Goal: Information Seeking & Learning: Learn about a topic

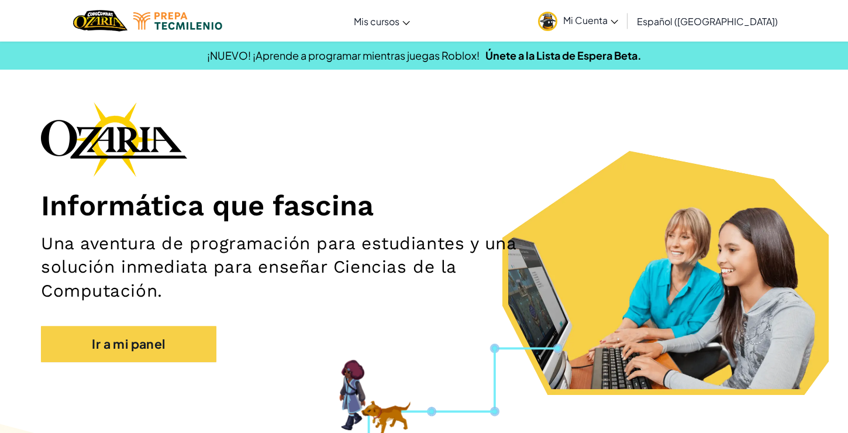
click at [604, 15] on span "Mi Cuenta" at bounding box center [590, 20] width 55 height 12
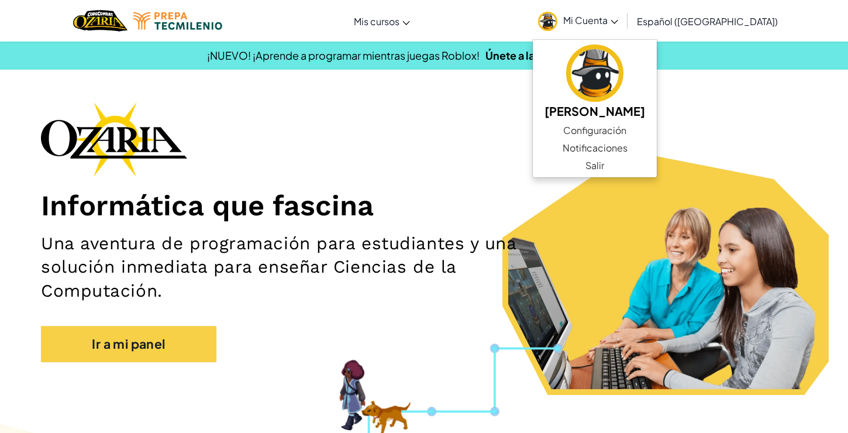
click at [450, 119] on div "Informática que fascina Una aventura de programación para estudiantes y una sol…" at bounding box center [424, 238] width 766 height 272
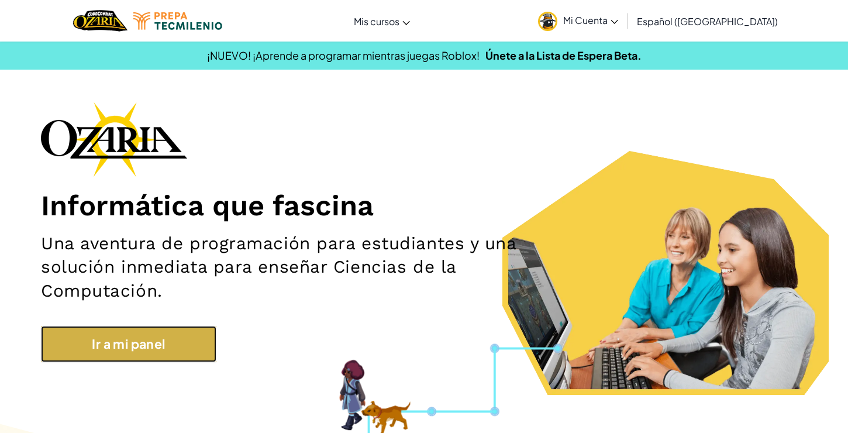
click at [134, 344] on link "Ir a mi panel" at bounding box center [128, 344] width 175 height 36
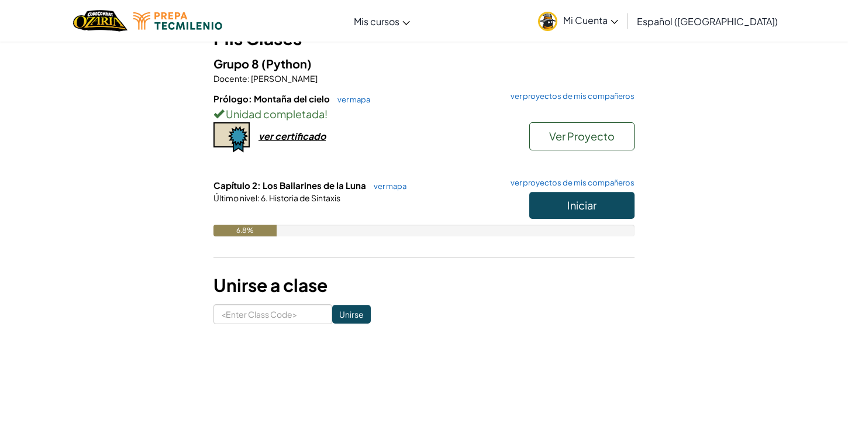
scroll to position [122, 0]
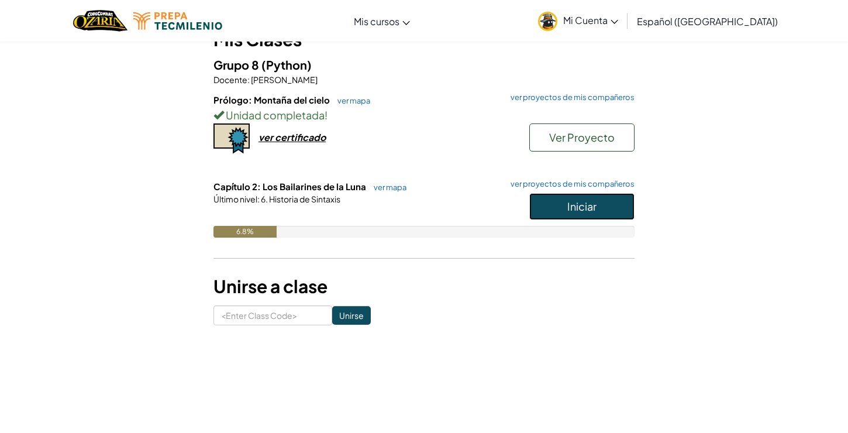
click at [561, 199] on button "Iniciar" at bounding box center [581, 206] width 105 height 27
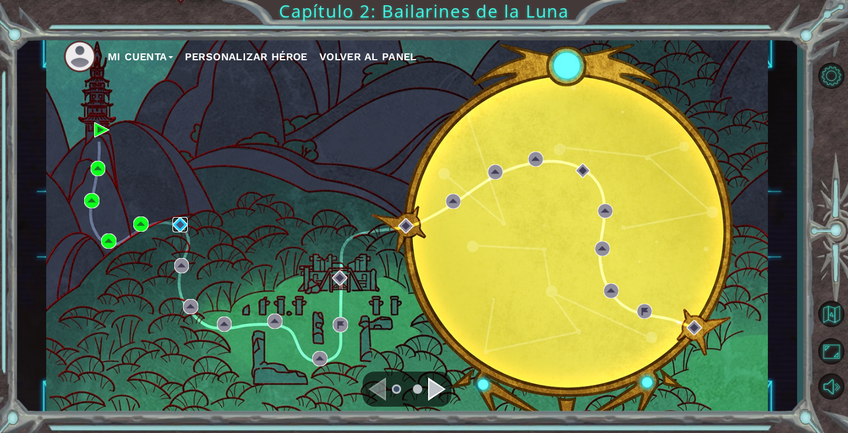
click at [180, 222] on img at bounding box center [180, 224] width 15 height 15
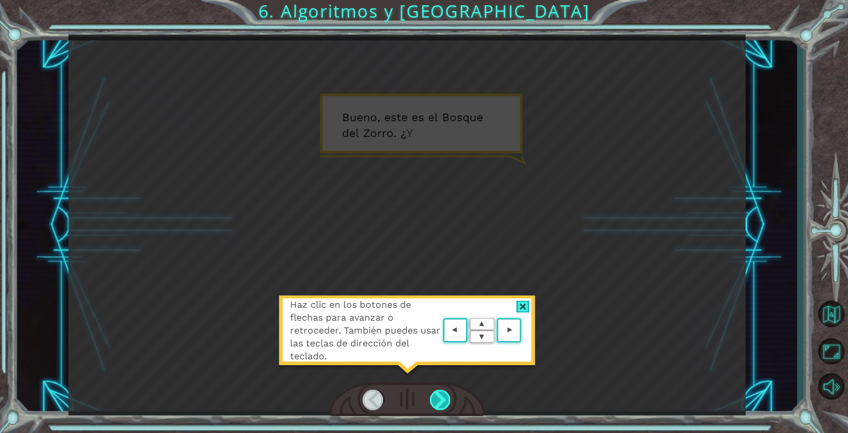
click at [435, 401] on div at bounding box center [441, 400] width 22 height 20
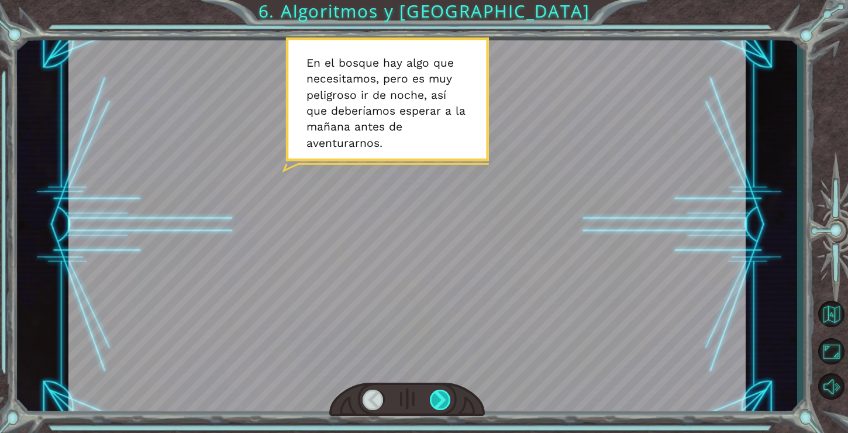
click at [440, 395] on div at bounding box center [441, 400] width 22 height 20
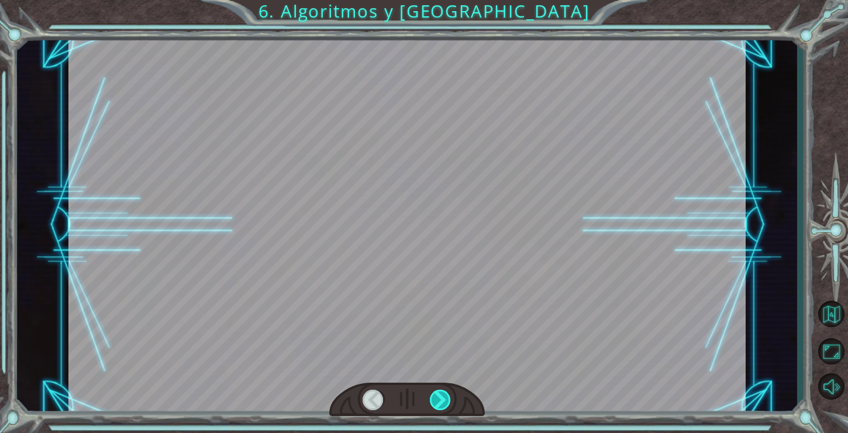
click at [440, 395] on div at bounding box center [441, 400] width 22 height 20
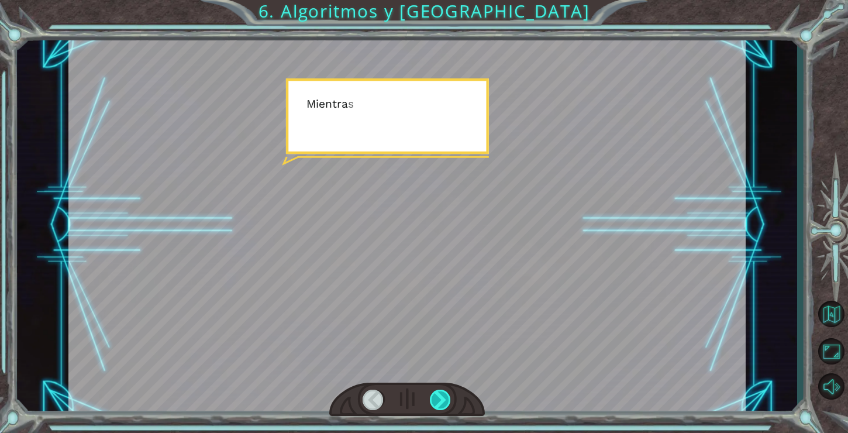
click at [440, 395] on div at bounding box center [441, 400] width 22 height 20
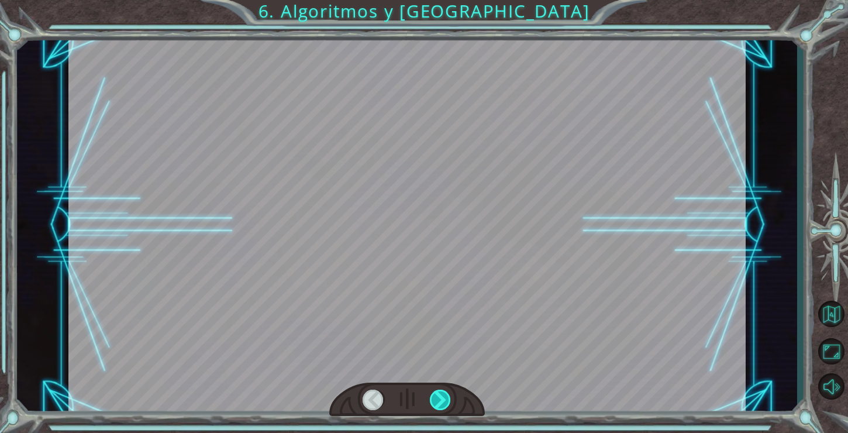
click at [440, 395] on div at bounding box center [441, 400] width 22 height 20
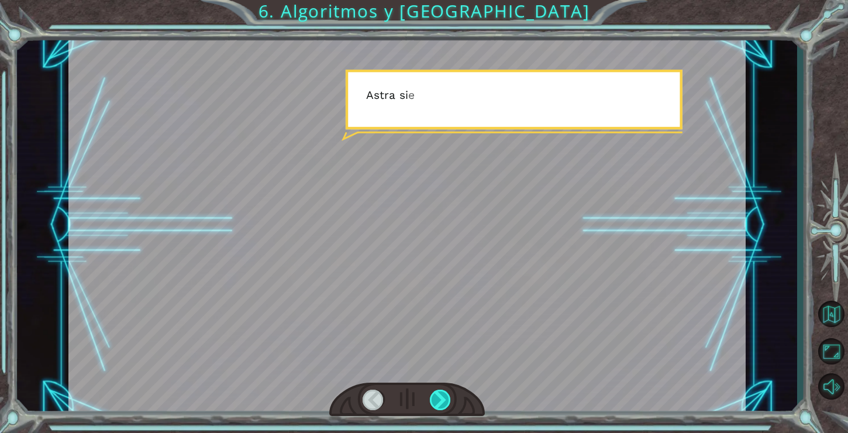
click at [440, 395] on div at bounding box center [441, 400] width 22 height 20
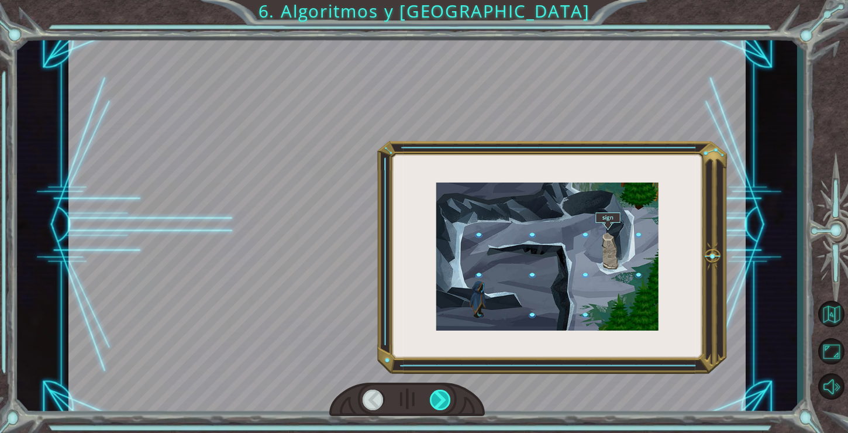
click at [437, 395] on div at bounding box center [441, 400] width 22 height 20
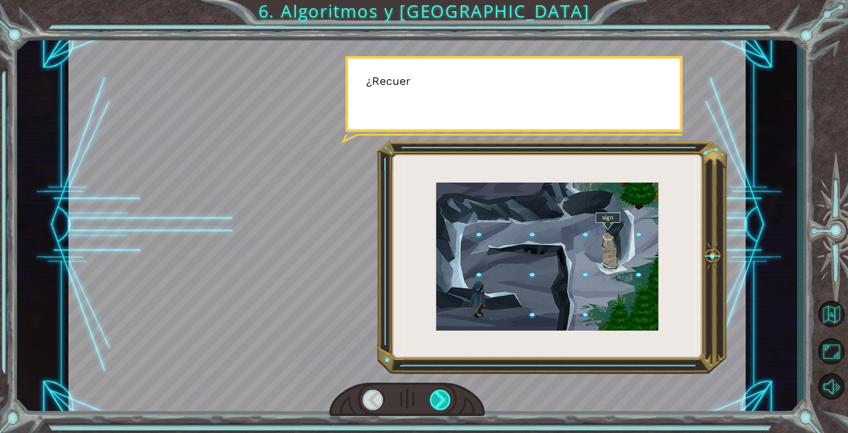
click at [436, 396] on div at bounding box center [441, 400] width 22 height 20
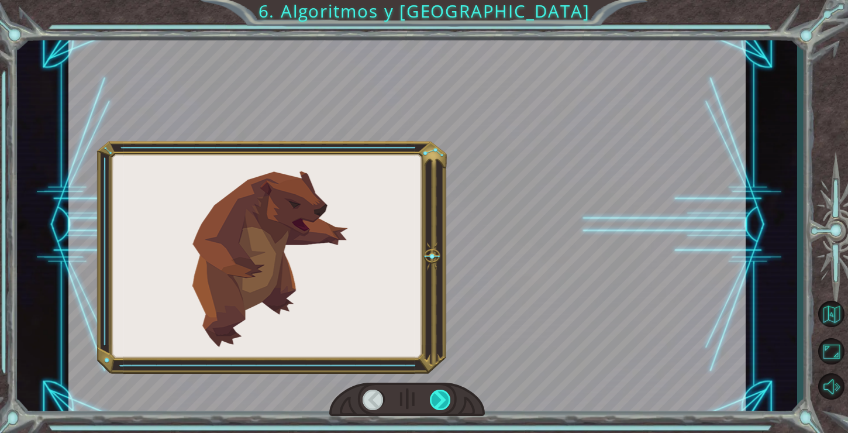
click at [436, 396] on div at bounding box center [441, 400] width 22 height 20
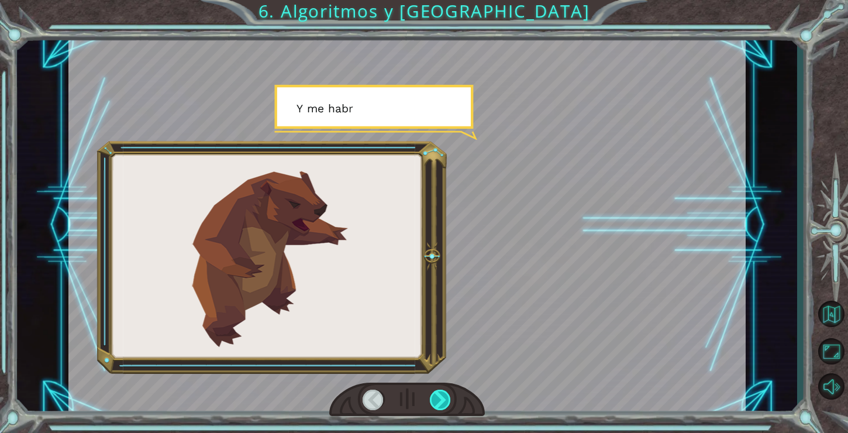
click at [436, 396] on div at bounding box center [441, 400] width 22 height 20
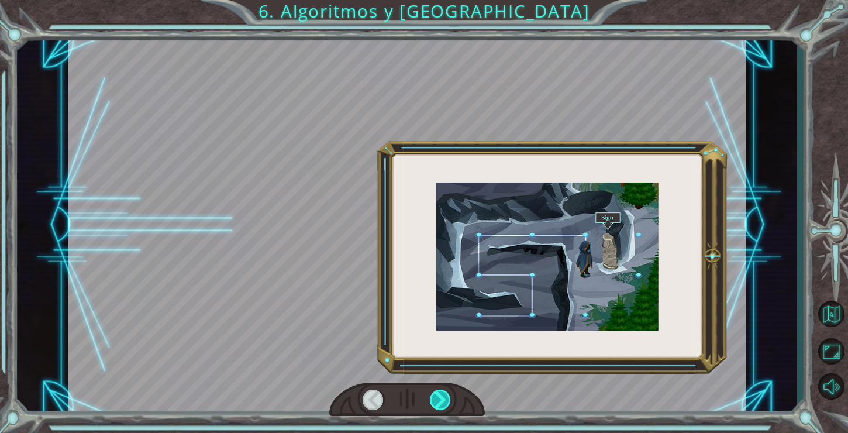
click at [436, 396] on div at bounding box center [441, 400] width 22 height 20
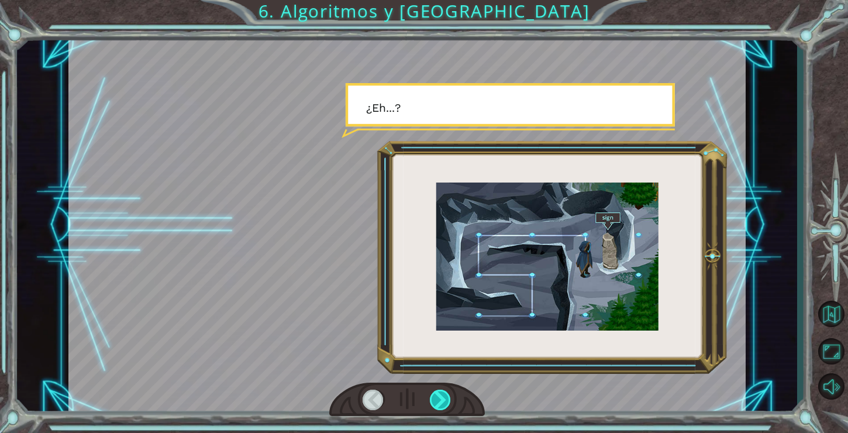
click at [436, 396] on div at bounding box center [441, 400] width 22 height 20
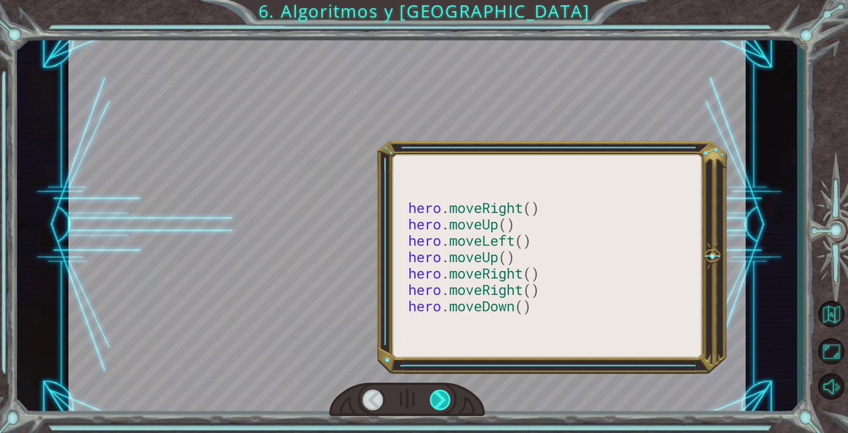
click at [436, 396] on div at bounding box center [441, 400] width 22 height 20
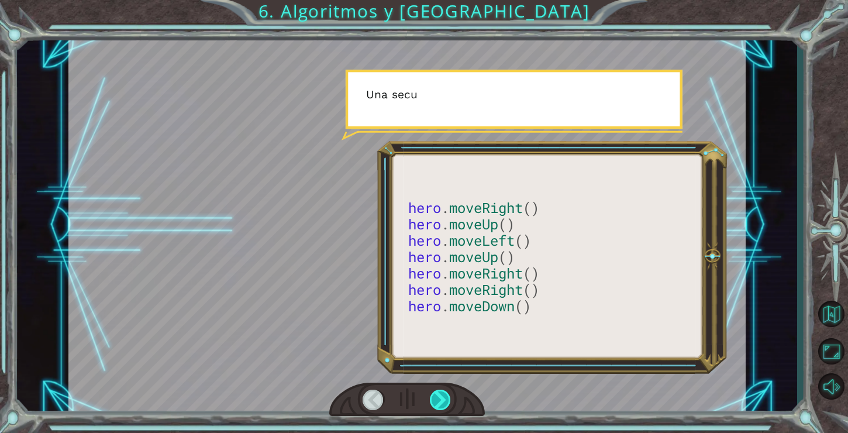
click at [436, 396] on div at bounding box center [441, 400] width 22 height 20
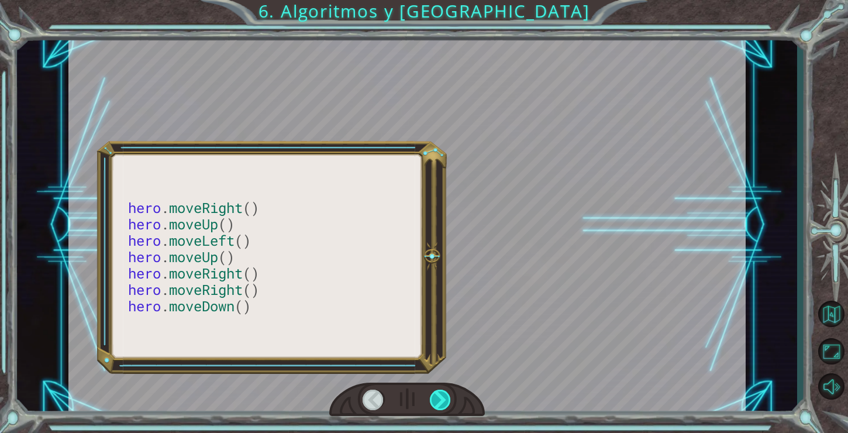
click at [436, 396] on div at bounding box center [441, 400] width 22 height 20
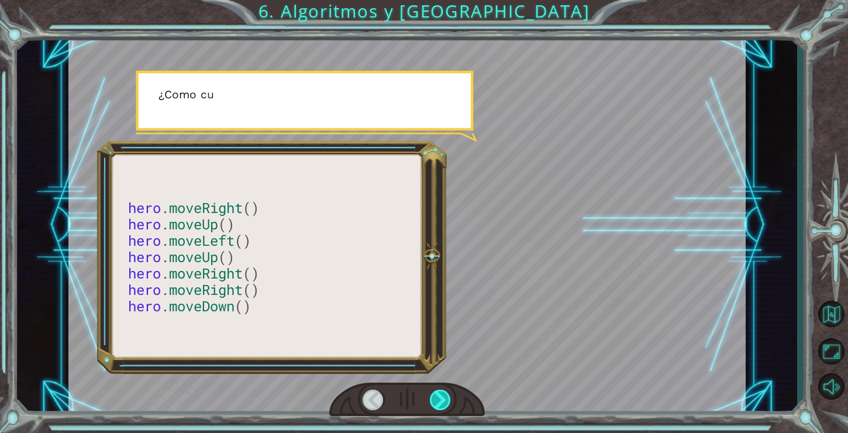
click at [436, 396] on div at bounding box center [441, 400] width 22 height 20
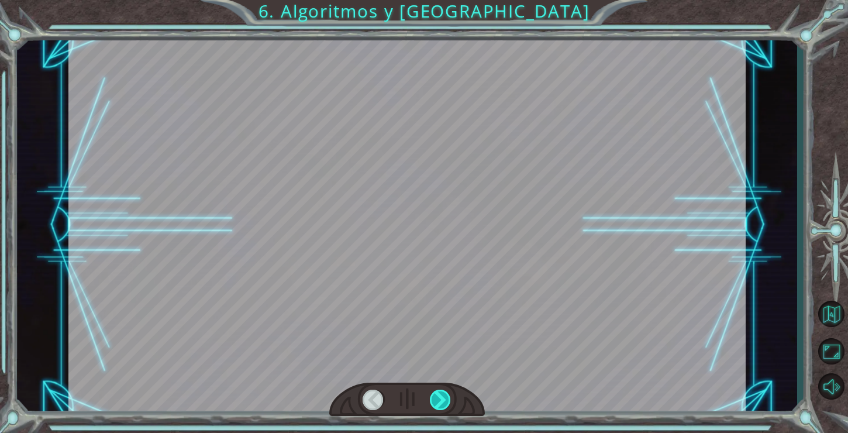
click at [436, 396] on div at bounding box center [441, 400] width 22 height 20
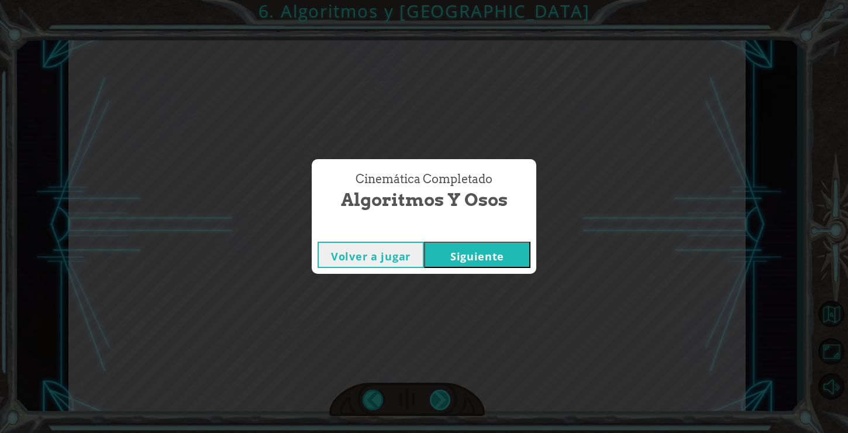
click at [436, 396] on div "Cinemática Completado Algoritmos y Osos Volver a jugar [GEOGRAPHIC_DATA]" at bounding box center [424, 216] width 848 height 433
click at [491, 262] on button "Siguiente" at bounding box center [477, 255] width 106 height 26
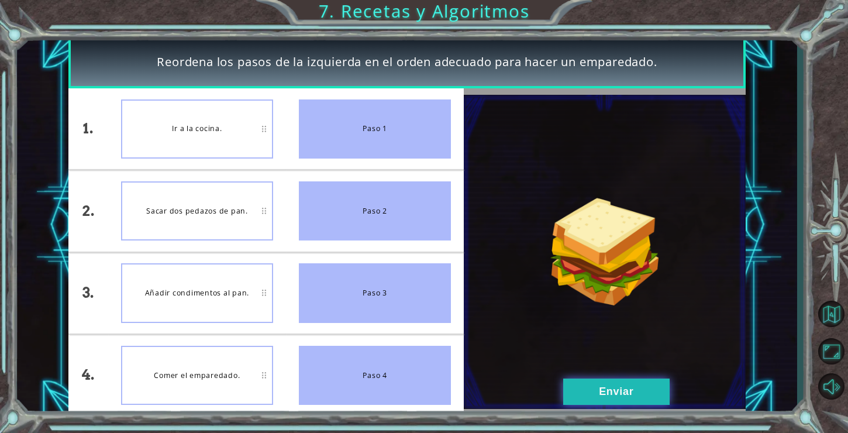
click at [609, 393] on button "Enviar" at bounding box center [616, 391] width 106 height 26
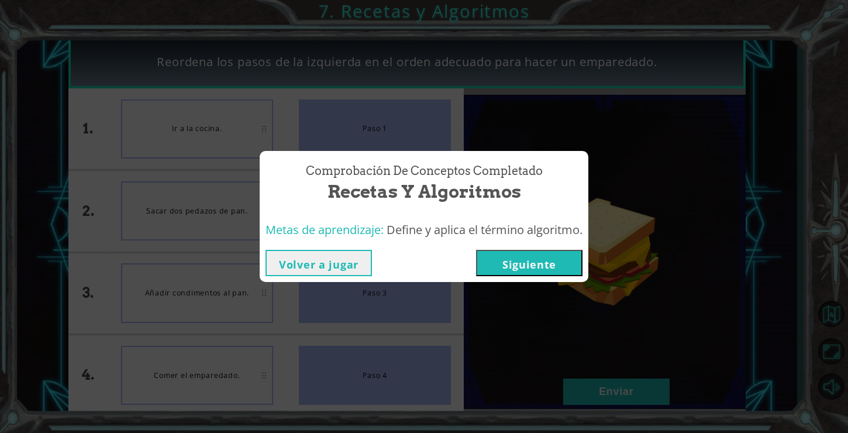
click at [515, 259] on button "Siguiente" at bounding box center [529, 263] width 106 height 26
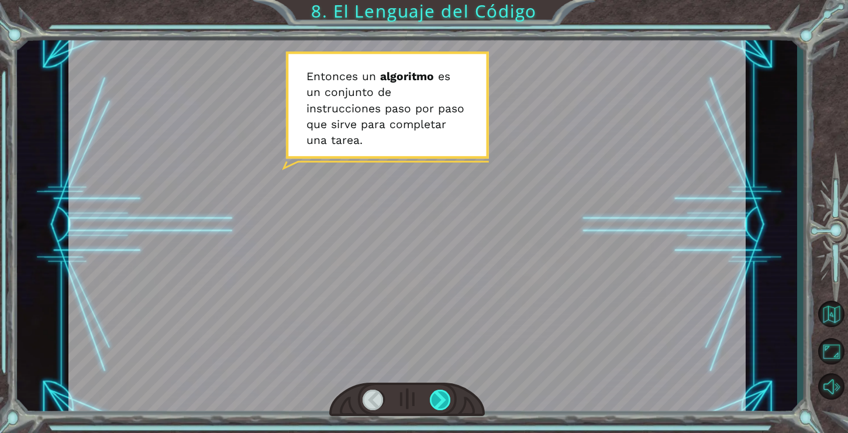
click at [434, 406] on div at bounding box center [441, 400] width 22 height 20
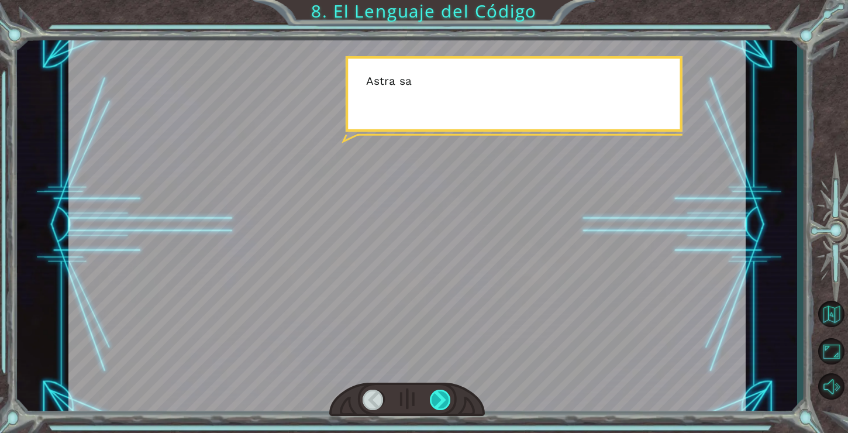
click at [434, 406] on div at bounding box center [441, 400] width 22 height 20
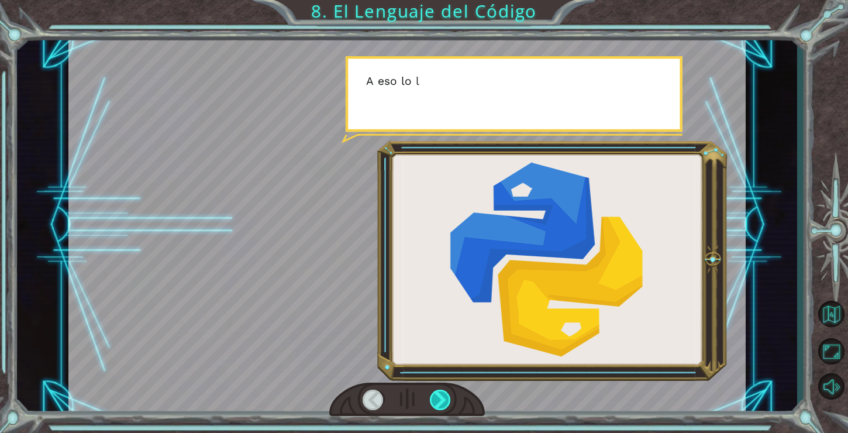
click at [434, 406] on div at bounding box center [441, 400] width 22 height 20
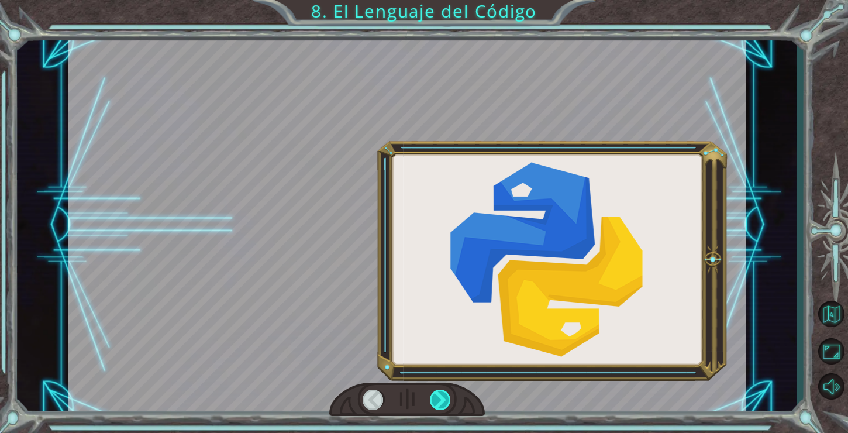
click at [434, 406] on div at bounding box center [441, 400] width 22 height 20
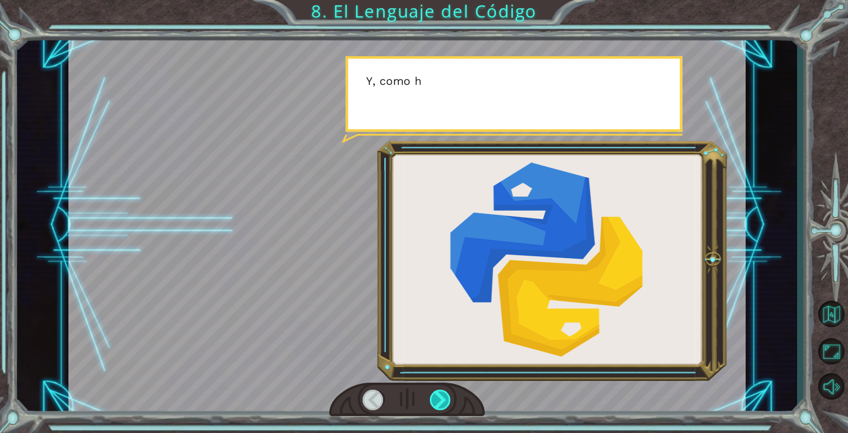
click at [434, 406] on div at bounding box center [441, 400] width 22 height 20
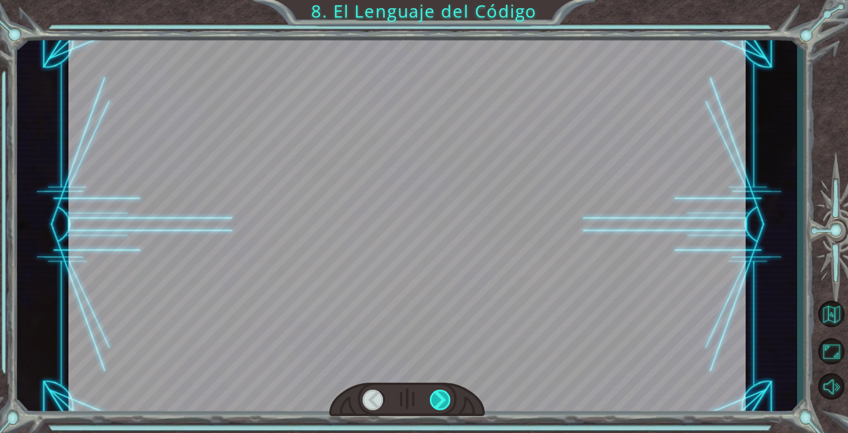
click at [434, 406] on div at bounding box center [441, 400] width 22 height 20
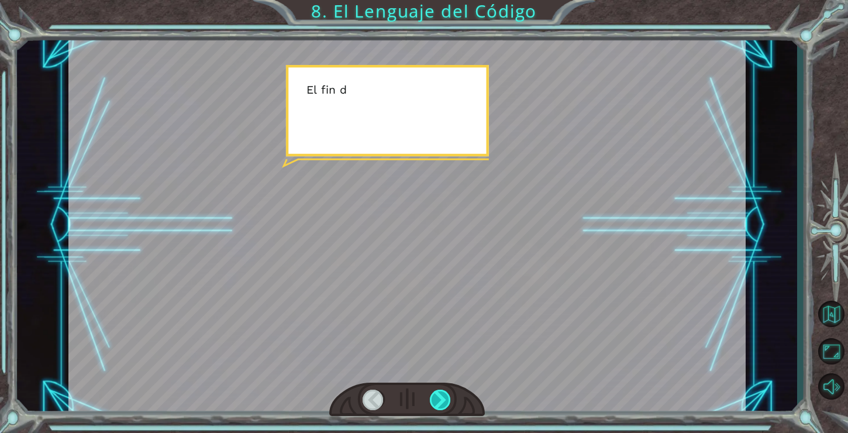
click at [434, 406] on div at bounding box center [441, 400] width 22 height 20
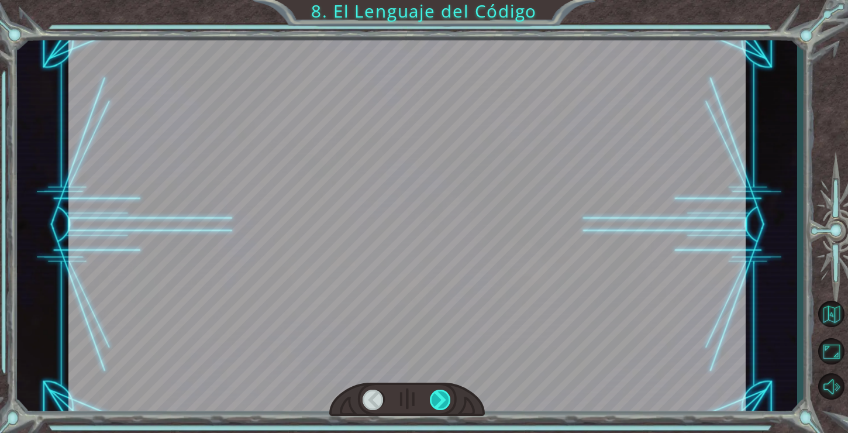
click at [434, 406] on div at bounding box center [441, 400] width 22 height 20
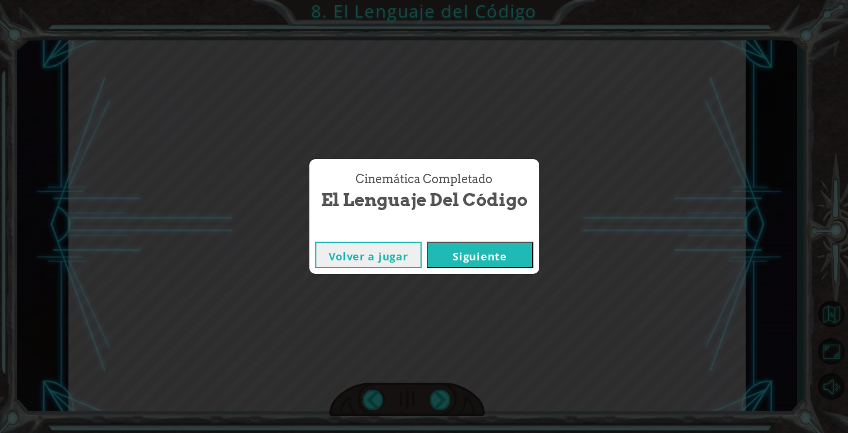
click at [501, 268] on div "Volver a jugar [GEOGRAPHIC_DATA]" at bounding box center [424, 255] width 230 height 38
click at [501, 260] on button "Siguiente" at bounding box center [480, 255] width 106 height 26
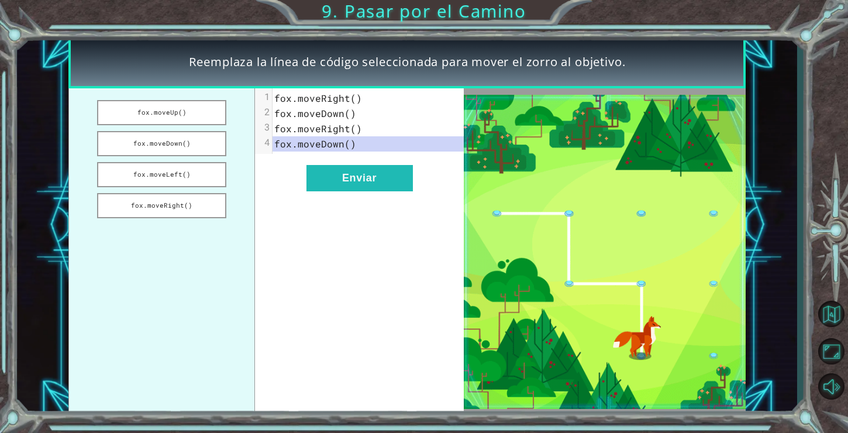
drag, startPoint x: 164, startPoint y: 115, endPoint x: 171, endPoint y: 160, distance: 46.2
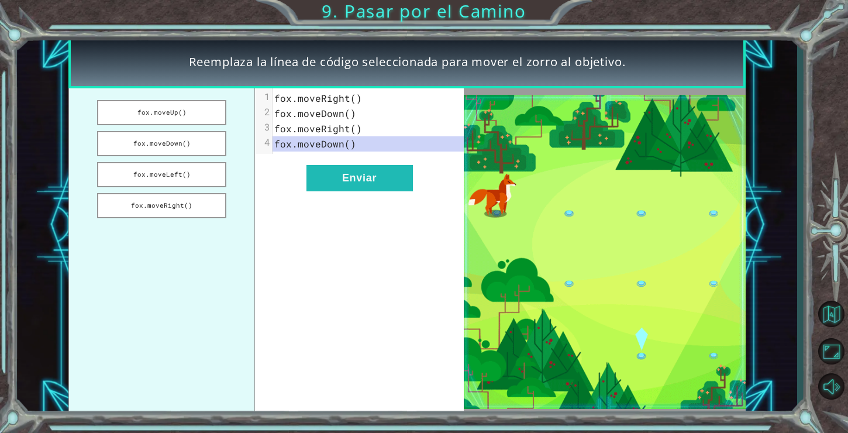
click at [171, 160] on ul "fox.moveUp() fox.moveDown() fox.moveLeft() fox.moveRight()" at bounding box center [161, 251] width 187 height 327
drag, startPoint x: 165, startPoint y: 144, endPoint x: 166, endPoint y: 196, distance: 52.1
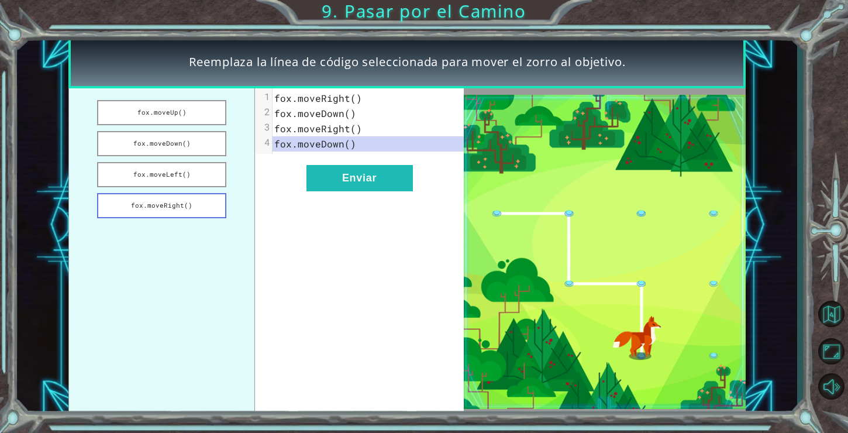
click at [166, 196] on ul "fox.moveUp() fox.moveDown() fox.moveLeft() fox.moveRight()" at bounding box center [161, 251] width 187 height 327
drag, startPoint x: 175, startPoint y: 207, endPoint x: 177, endPoint y: 180, distance: 27.5
click at [177, 180] on ul "fox.moveUp() fox.moveDown() fox.moveLeft() fox.moveRight()" at bounding box center [161, 251] width 187 height 327
click at [172, 216] on button "fox.moveRight()" at bounding box center [162, 205] width 130 height 25
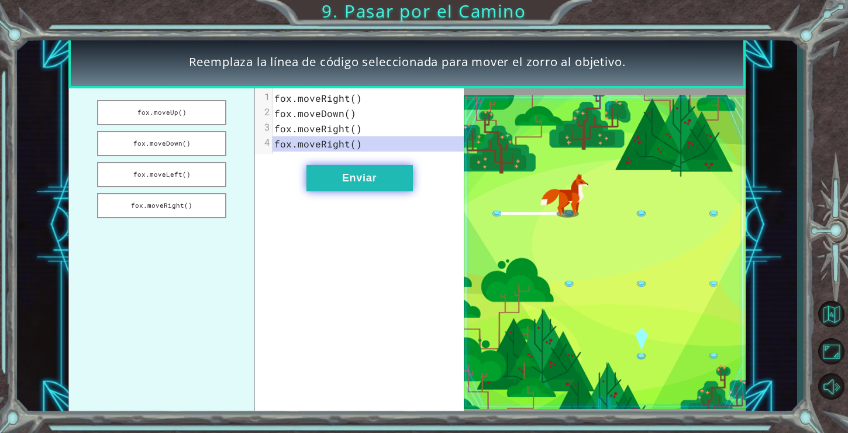
click at [362, 172] on button "Enviar" at bounding box center [359, 178] width 106 height 26
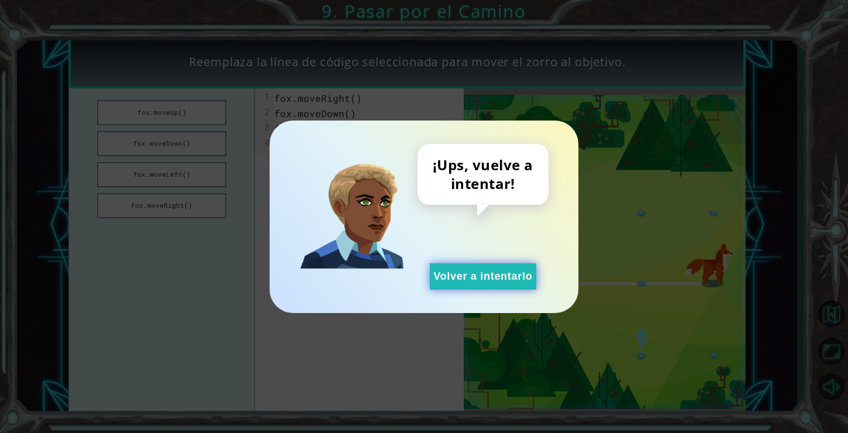
click at [454, 273] on button "Volver a intentarlo" at bounding box center [483, 276] width 106 height 26
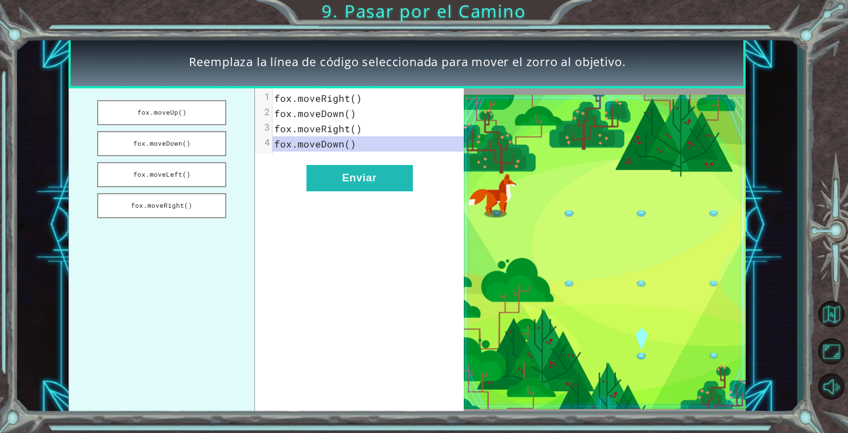
click at [331, 98] on span "fox.moveRight()" at bounding box center [318, 98] width 88 height 12
click at [353, 98] on span "fox.moveRight()" at bounding box center [318, 98] width 88 height 12
drag, startPoint x: 202, startPoint y: 109, endPoint x: 198, endPoint y: 192, distance: 82.6
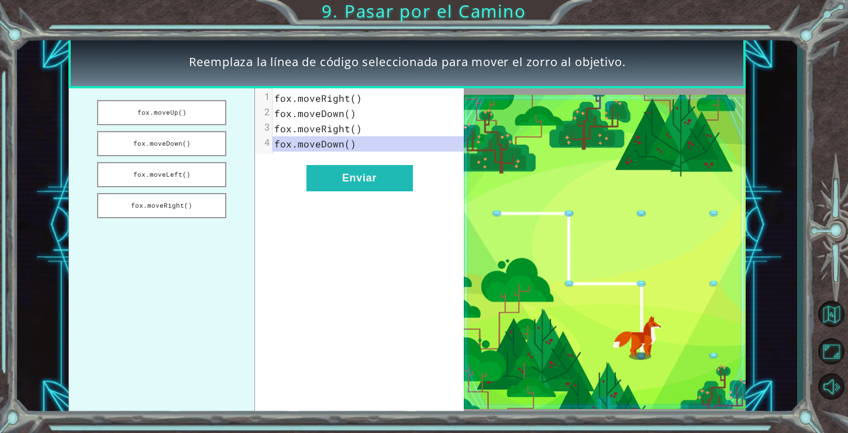
click at [198, 192] on ul "fox.moveUp() fox.moveDown() fox.moveLeft() fox.moveRight()" at bounding box center [161, 251] width 187 height 327
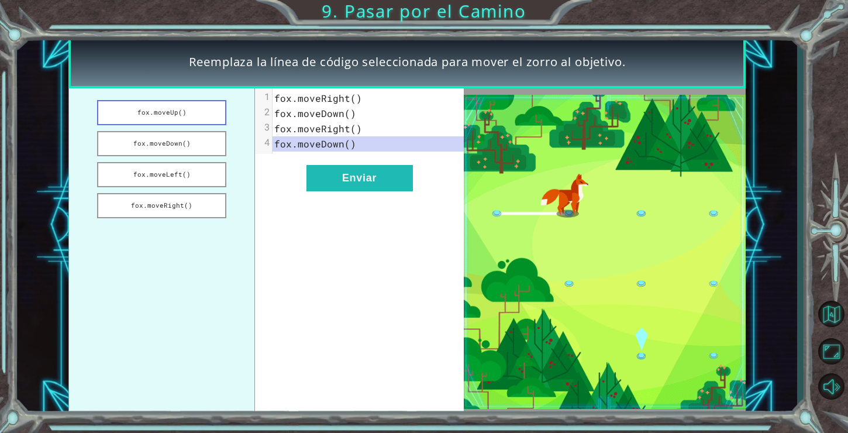
click at [201, 115] on button "fox.moveUp()" at bounding box center [162, 112] width 130 height 25
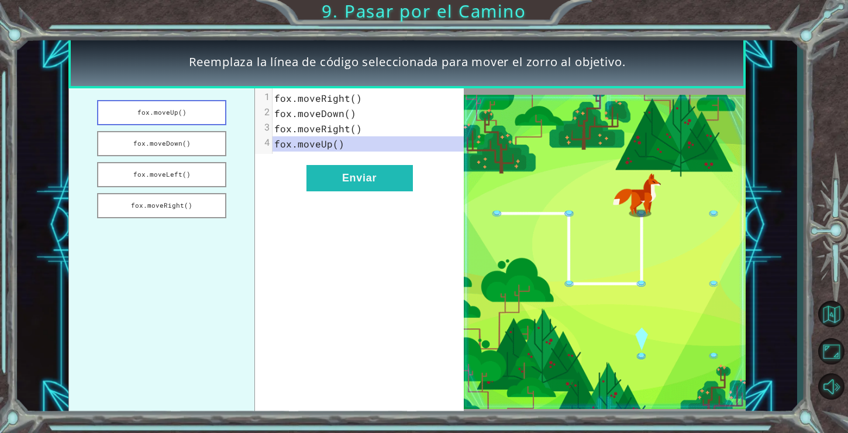
click at [201, 116] on button "fox.moveUp()" at bounding box center [162, 112] width 130 height 25
click at [193, 135] on button "fox.moveDown()" at bounding box center [162, 143] width 130 height 25
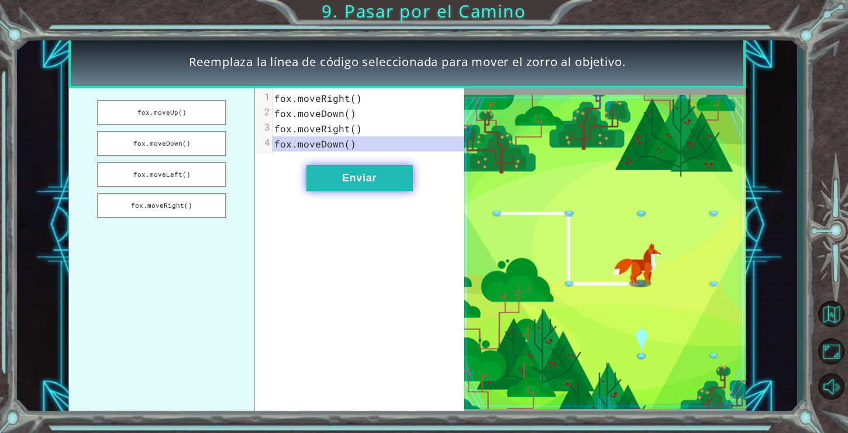
click at [318, 178] on button "Enviar" at bounding box center [359, 178] width 106 height 26
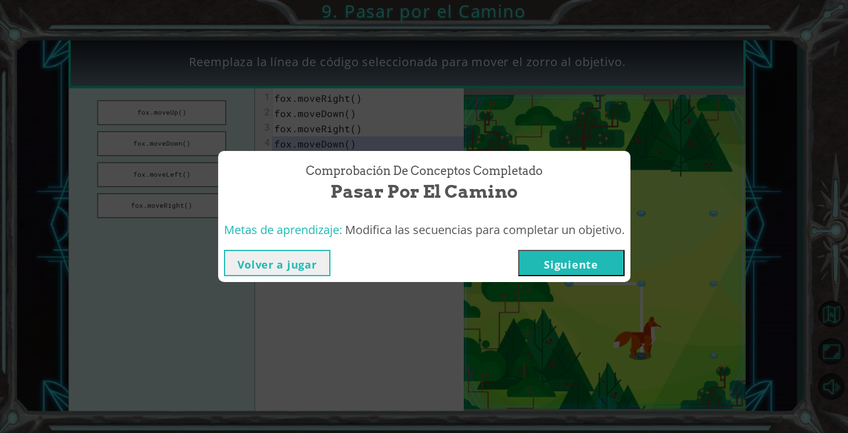
click at [590, 257] on button "Siguiente" at bounding box center [571, 263] width 106 height 26
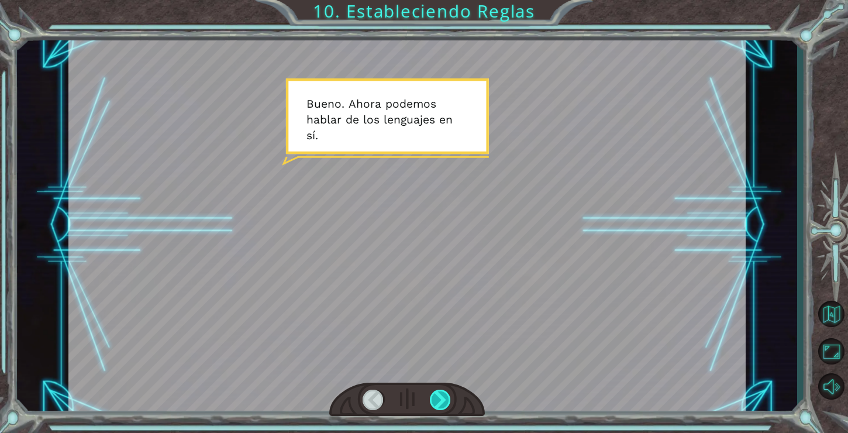
click at [436, 402] on div at bounding box center [441, 400] width 22 height 20
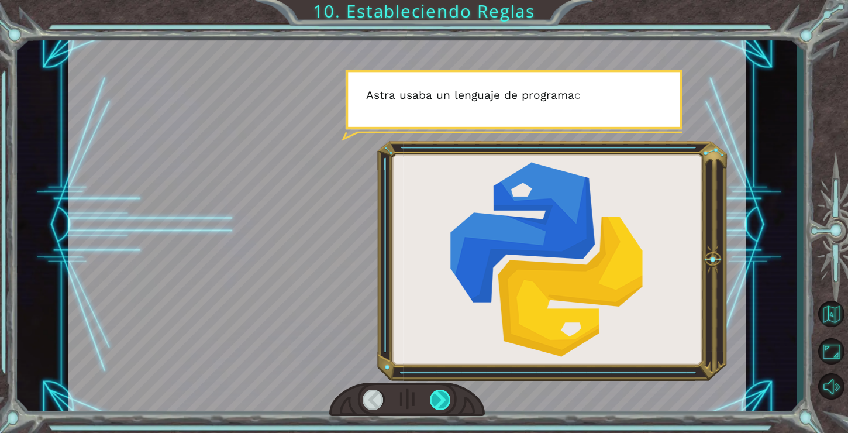
click at [436, 402] on div at bounding box center [441, 400] width 22 height 20
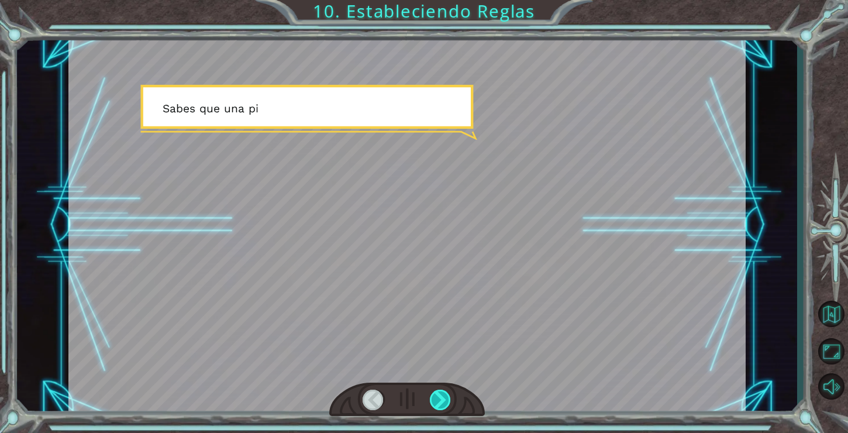
click at [436, 402] on div at bounding box center [441, 400] width 22 height 20
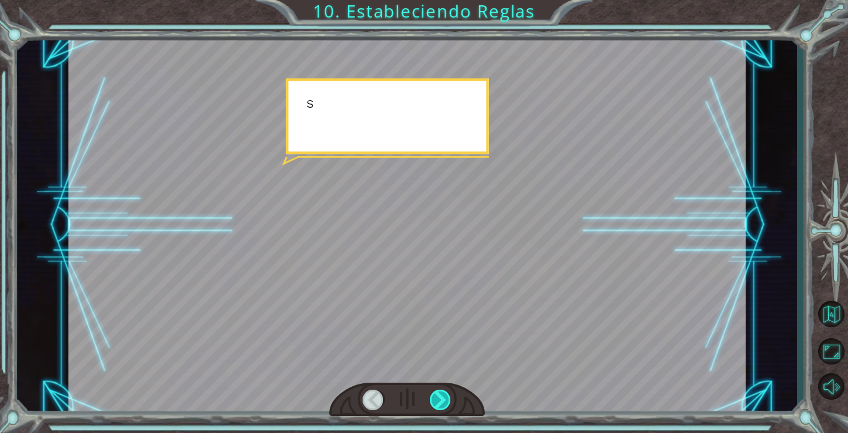
click at [436, 402] on div at bounding box center [441, 400] width 22 height 20
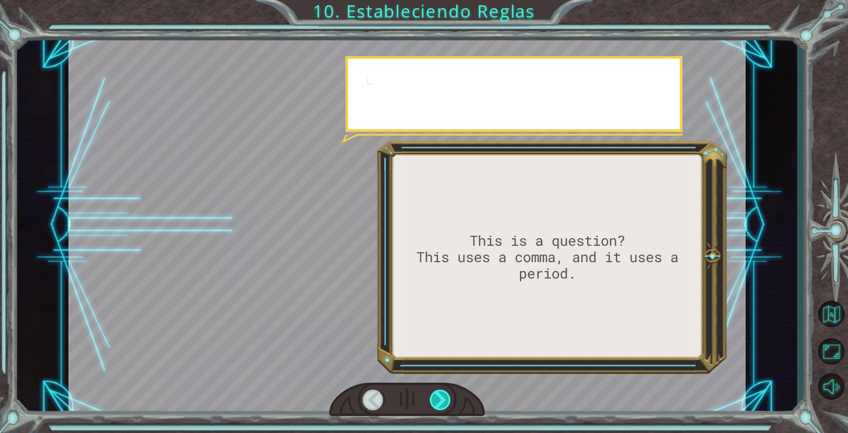
click at [436, 403] on div at bounding box center [441, 400] width 22 height 20
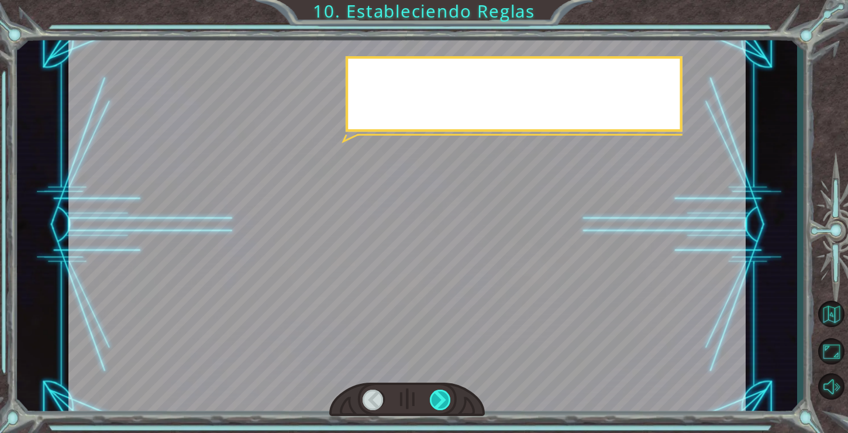
click at [436, 403] on div at bounding box center [441, 400] width 22 height 20
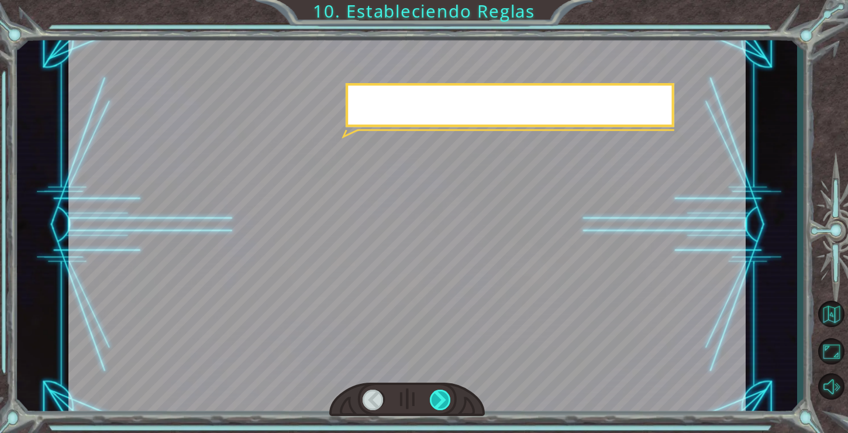
click at [436, 403] on div at bounding box center [441, 400] width 22 height 20
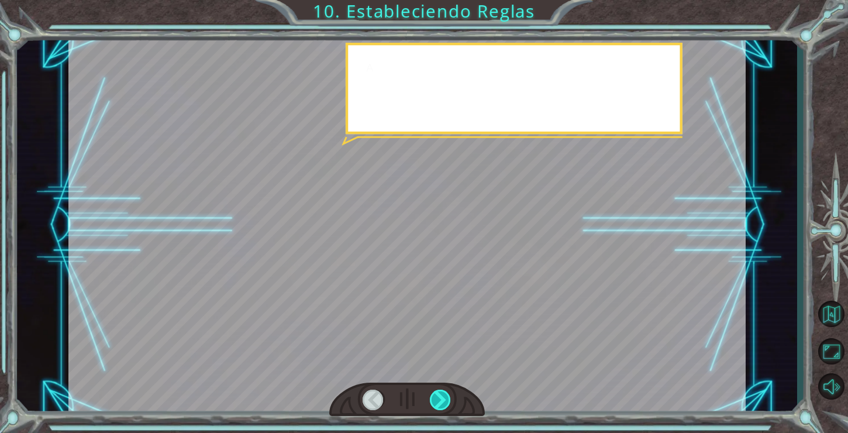
click at [436, 403] on div at bounding box center [441, 400] width 22 height 20
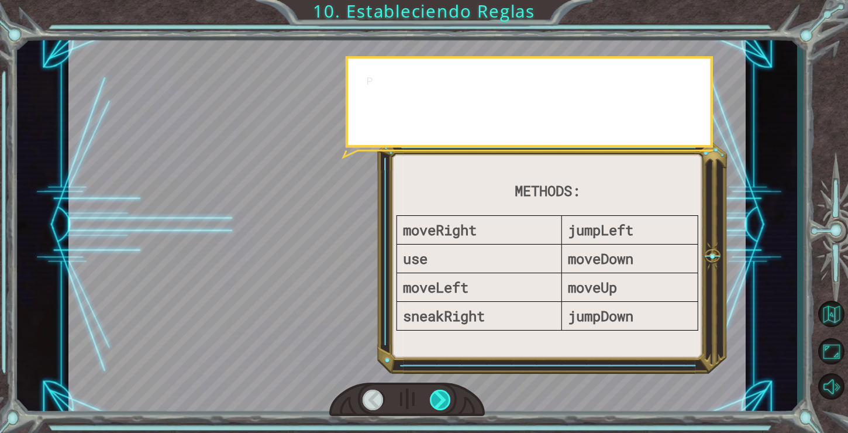
click at [436, 403] on div at bounding box center [441, 400] width 22 height 20
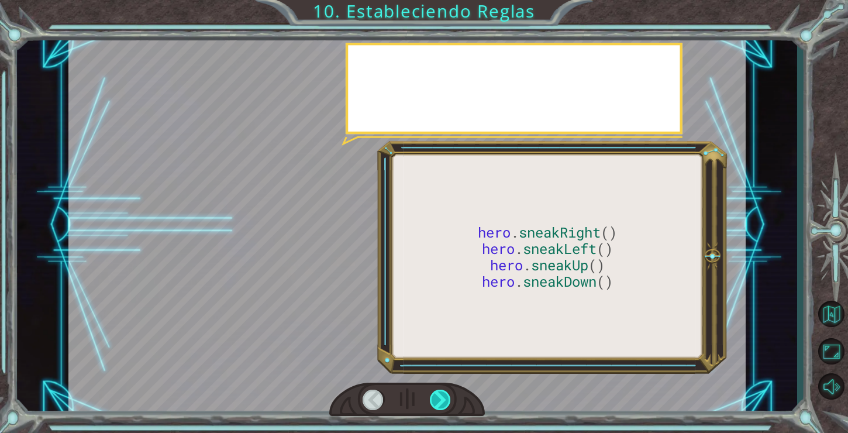
click at [436, 403] on div at bounding box center [441, 400] width 22 height 20
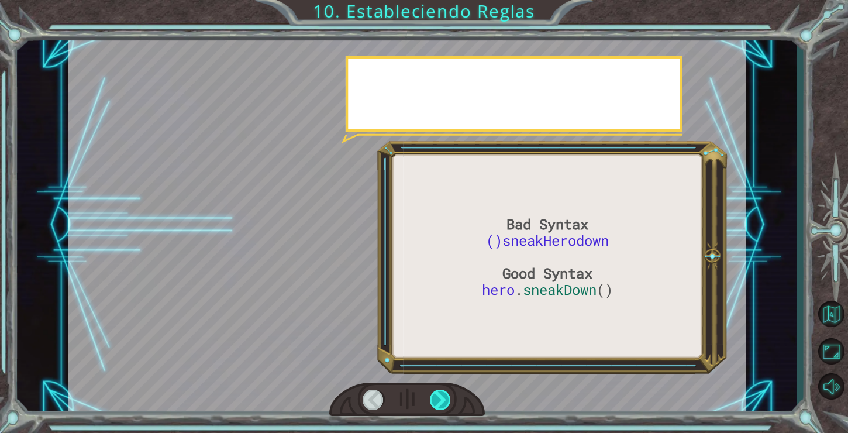
click at [436, 405] on div at bounding box center [441, 400] width 22 height 20
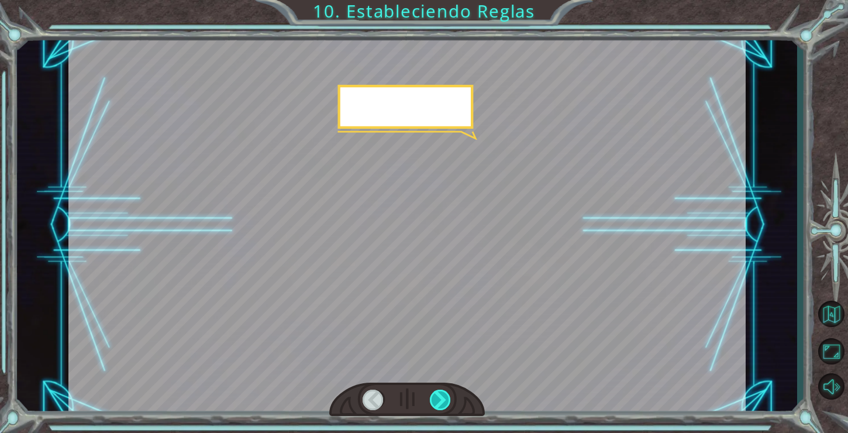
click at [436, 405] on div at bounding box center [441, 400] width 22 height 20
click at [436, 406] on div at bounding box center [441, 400] width 22 height 20
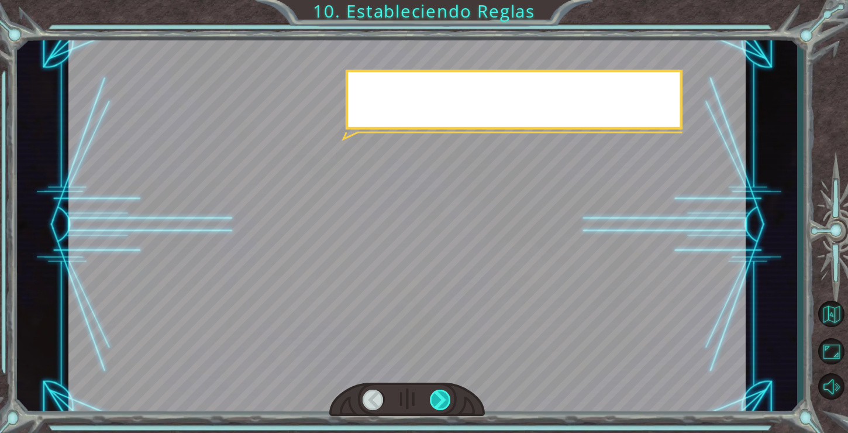
click at [436, 406] on div at bounding box center [441, 400] width 22 height 20
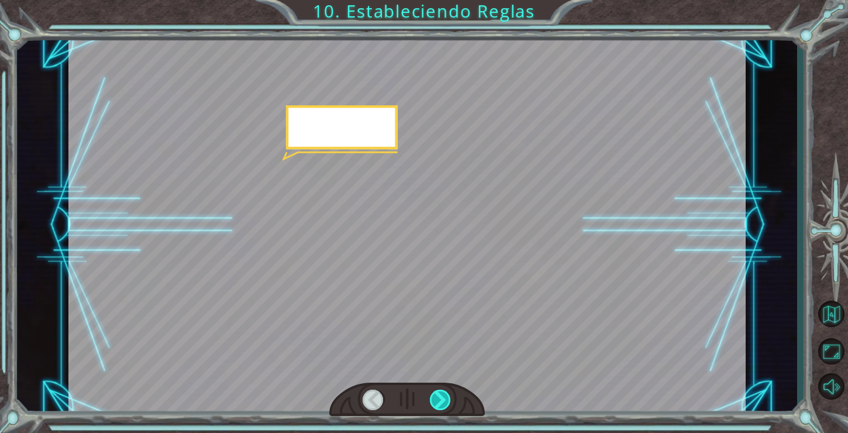
click at [436, 406] on div at bounding box center [441, 400] width 22 height 20
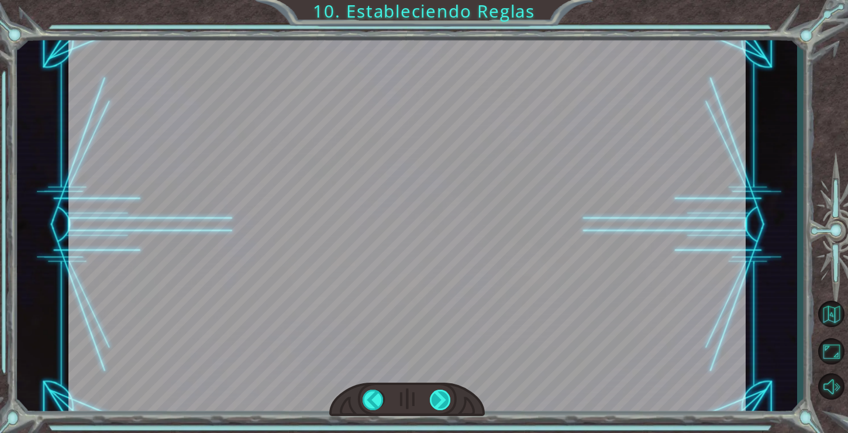
click at [436, 406] on div at bounding box center [441, 400] width 22 height 20
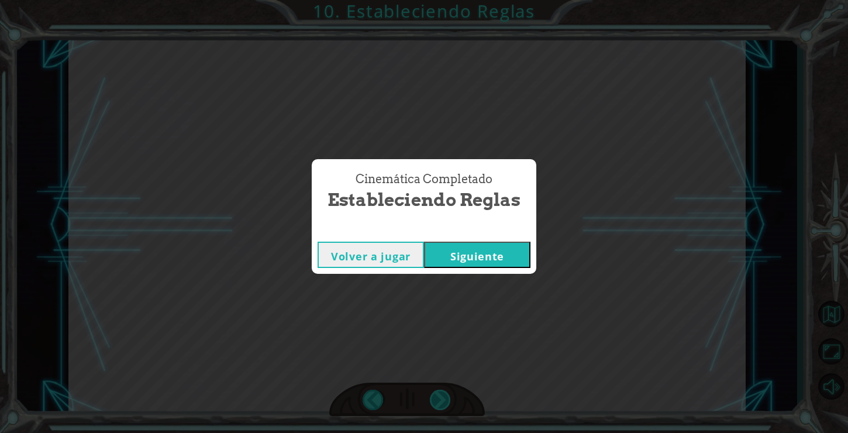
click at [436, 406] on div "Cinemática Completado Estableciendo Reglas Volver a jugar [GEOGRAPHIC_DATA]" at bounding box center [424, 216] width 848 height 433
click at [474, 276] on div "Cinemática Completado Estableciendo Reglas Volver a jugar [GEOGRAPHIC_DATA]" at bounding box center [424, 216] width 848 height 433
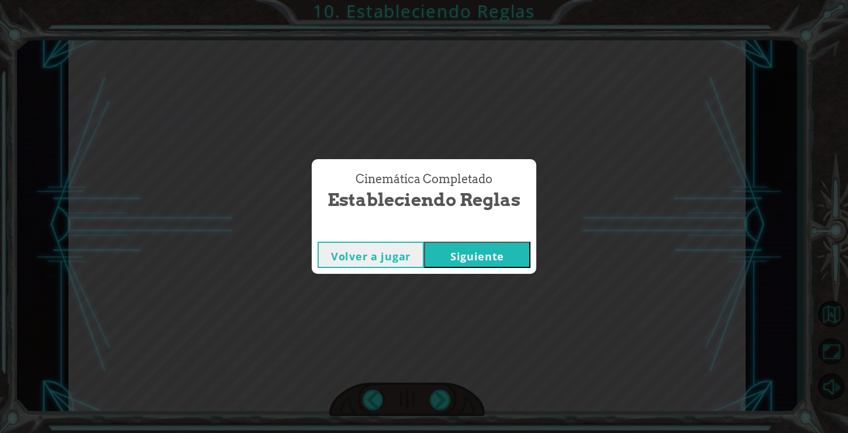
click at [467, 264] on div at bounding box center [467, 264] width 0 height 0
click at [538, 273] on div "Cinemática Completado Estableciendo Reglas Volver a jugar [GEOGRAPHIC_DATA]" at bounding box center [424, 216] width 848 height 433
click at [489, 259] on button "Siguiente" at bounding box center [477, 255] width 106 height 26
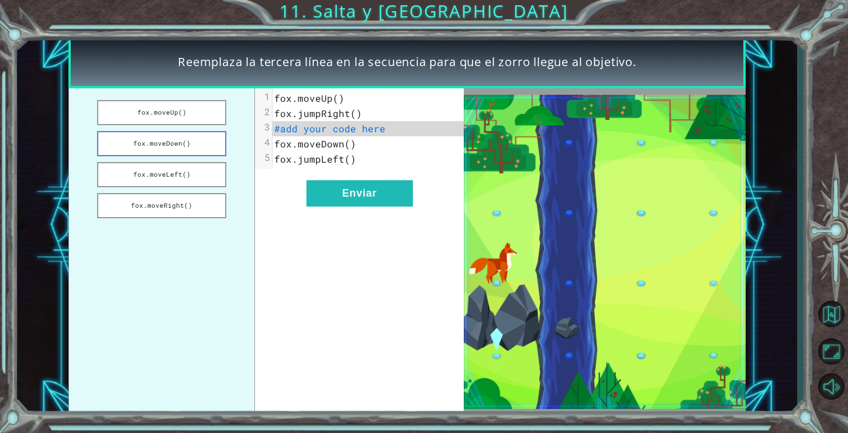
click at [186, 144] on button "fox.moveDown()" at bounding box center [162, 143] width 130 height 25
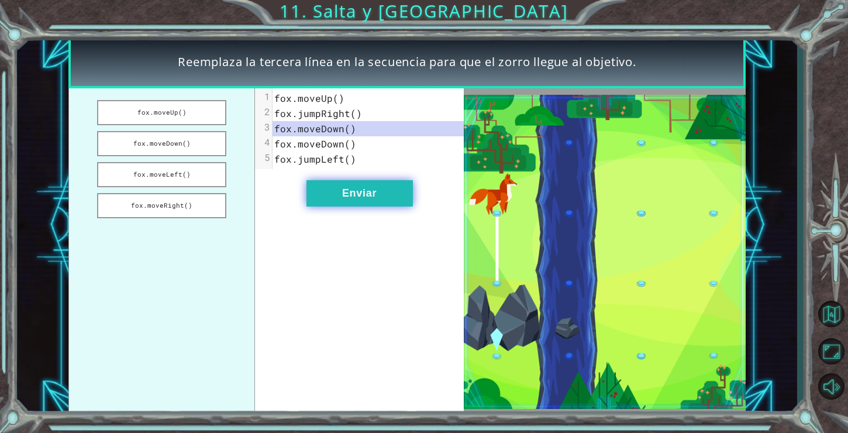
click at [317, 183] on button "Enviar" at bounding box center [359, 193] width 106 height 26
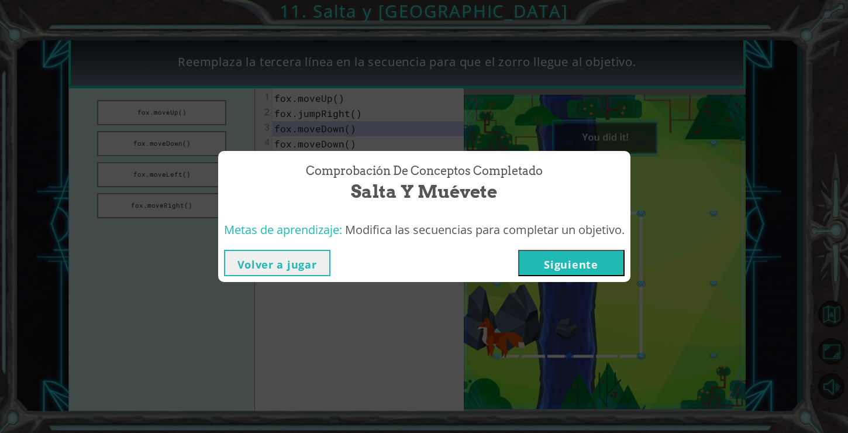
click at [535, 264] on button "Siguiente" at bounding box center [571, 263] width 106 height 26
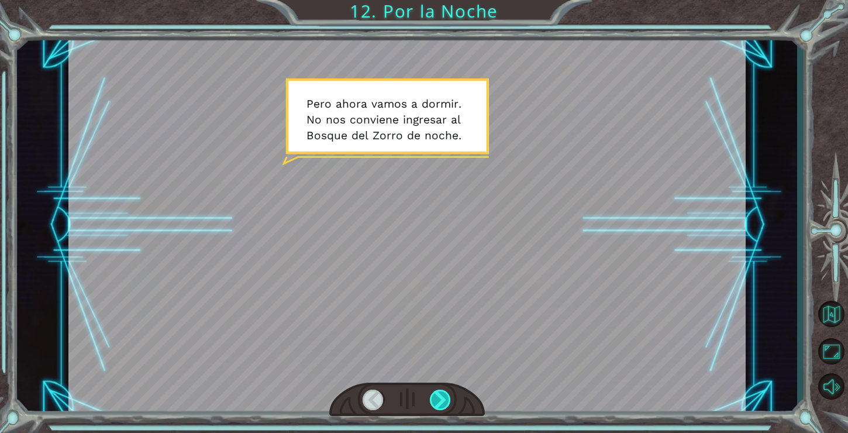
click at [444, 404] on div at bounding box center [441, 400] width 22 height 20
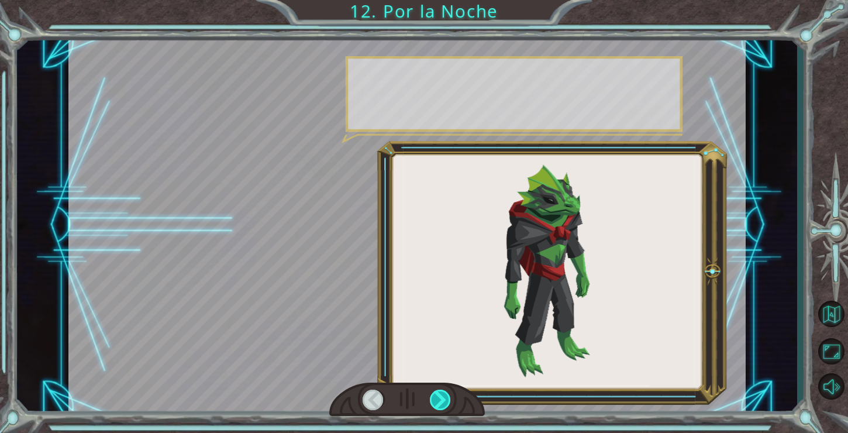
click at [444, 404] on div at bounding box center [441, 400] width 22 height 20
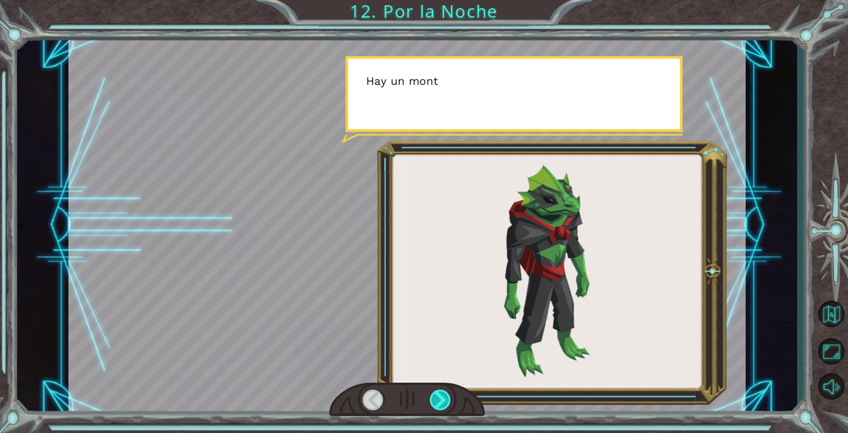
click at [444, 404] on div at bounding box center [441, 400] width 22 height 20
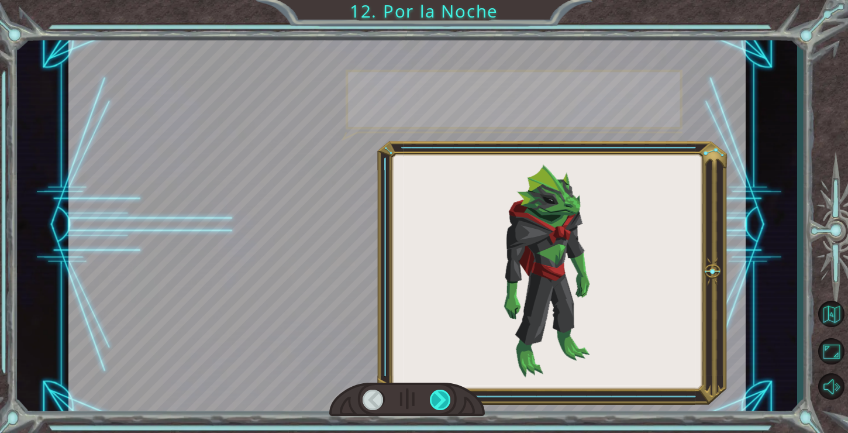
click at [444, 404] on div at bounding box center [441, 400] width 22 height 20
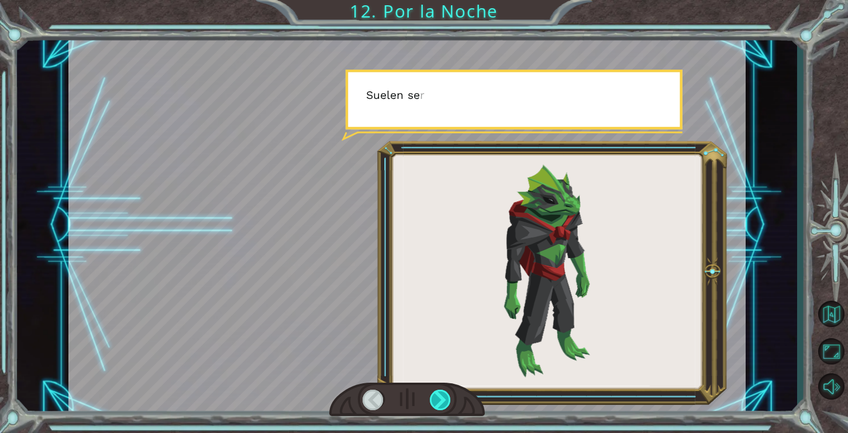
click at [444, 404] on div at bounding box center [441, 400] width 22 height 20
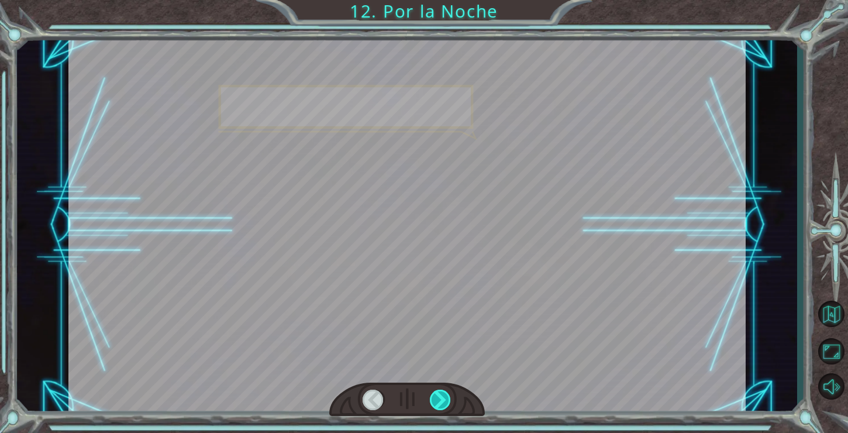
click at [444, 404] on div at bounding box center [441, 400] width 22 height 20
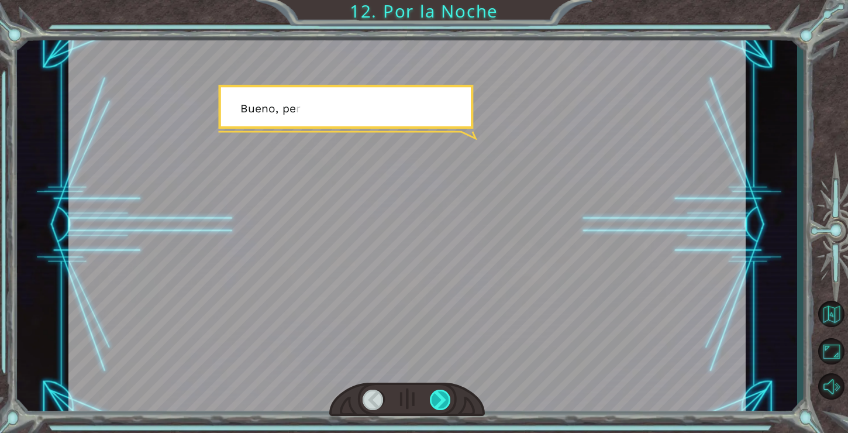
click at [444, 404] on div at bounding box center [441, 400] width 22 height 20
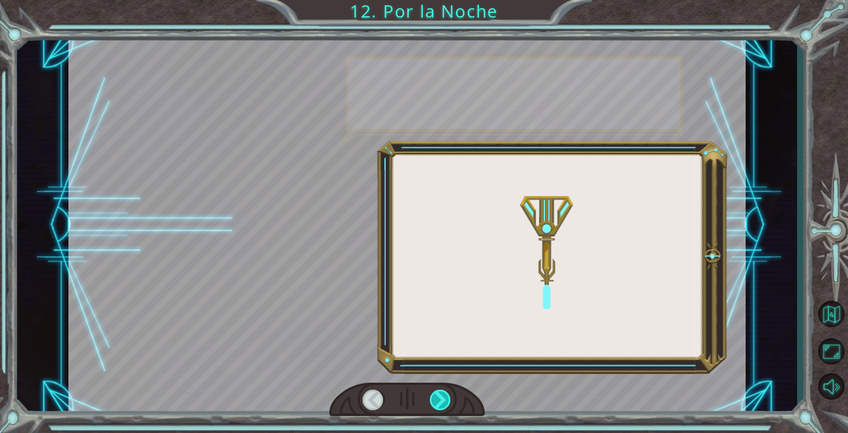
click at [444, 404] on div at bounding box center [441, 400] width 22 height 20
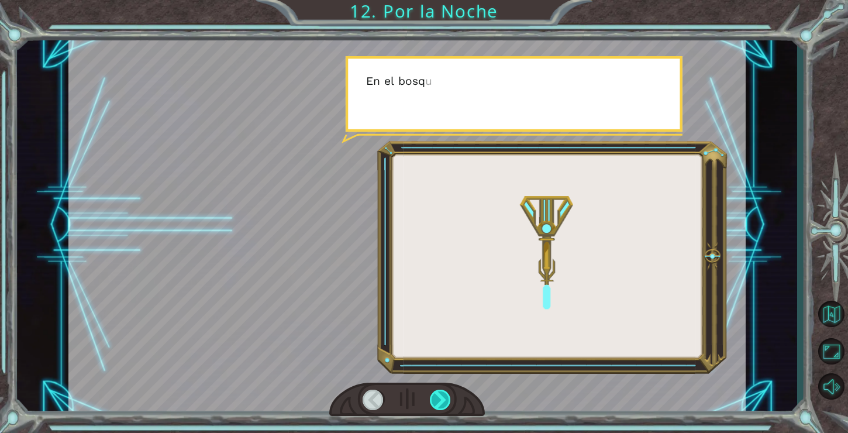
click at [444, 404] on div at bounding box center [441, 400] width 22 height 20
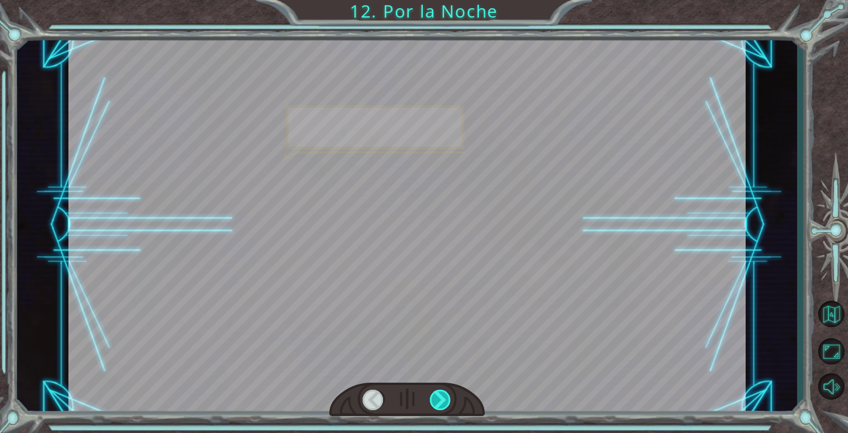
click at [444, 404] on div at bounding box center [441, 400] width 22 height 20
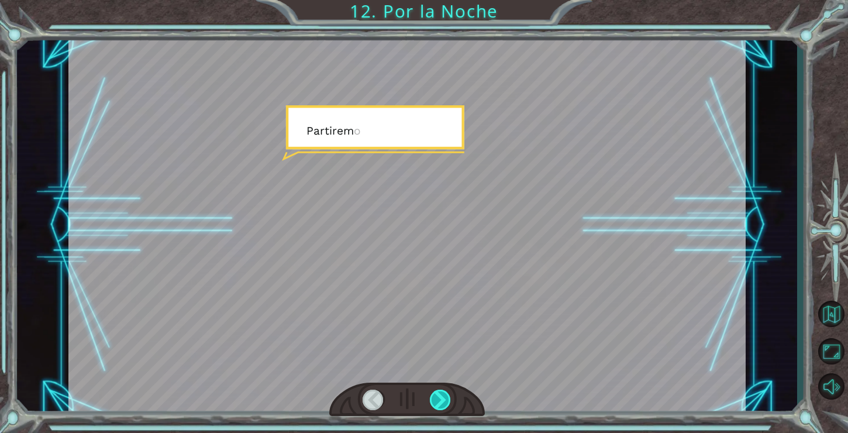
click at [444, 404] on div at bounding box center [441, 400] width 22 height 20
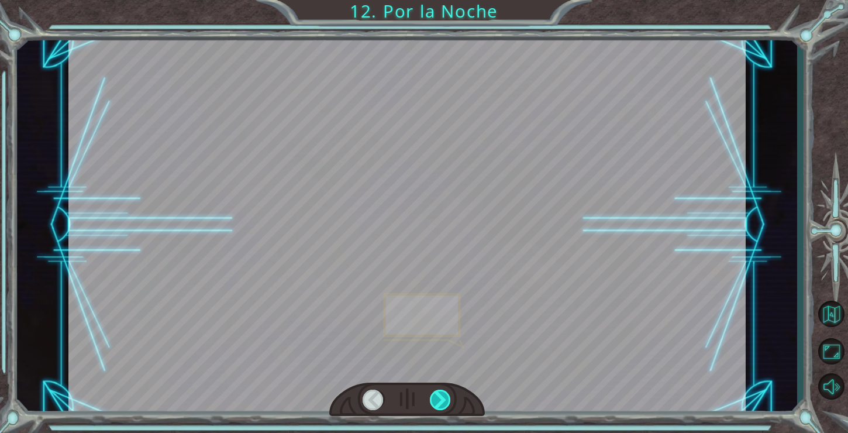
click at [444, 404] on div at bounding box center [441, 400] width 22 height 20
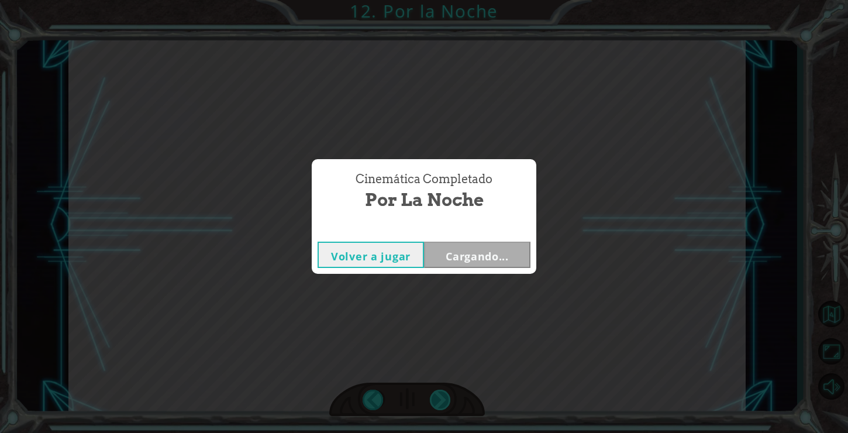
click at [444, 0] on div "P e r o a h o r a v a m o s a d o r m i r . N o n o s c o n v i e n e i n g r e…" at bounding box center [424, 0] width 848 height 0
click at [444, 404] on div "Cinemática Completado Por la Noche Volver a jugar Cargando..." at bounding box center [424, 216] width 848 height 433
click at [484, 251] on button "Siguiente" at bounding box center [477, 255] width 106 height 26
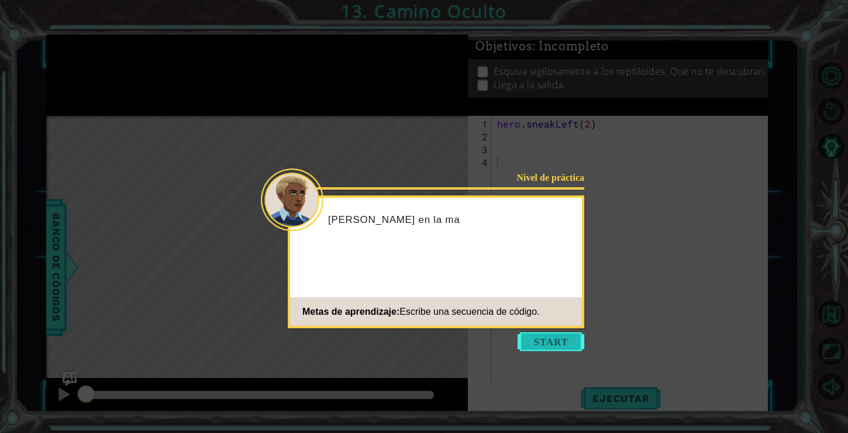
click at [570, 340] on button "Start" at bounding box center [551, 341] width 67 height 19
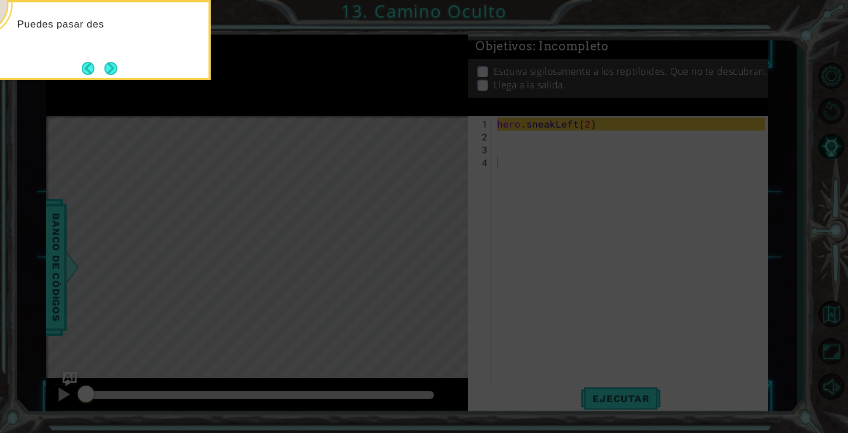
click at [581, 299] on icon at bounding box center [424, 216] width 848 height 433
click at [561, 284] on icon at bounding box center [424, 216] width 848 height 433
drag, startPoint x: 561, startPoint y: 284, endPoint x: 425, endPoint y: 254, distance: 139.5
click at [428, 250] on icon at bounding box center [424, 216] width 848 height 433
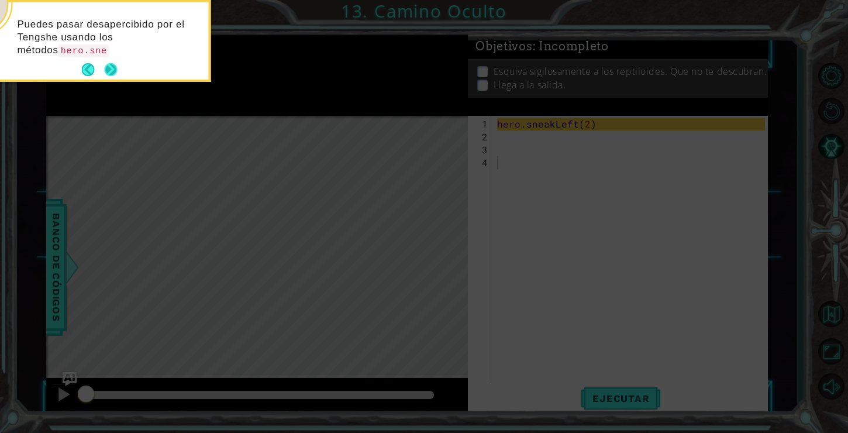
click at [115, 66] on button "Next" at bounding box center [111, 70] width 21 height 21
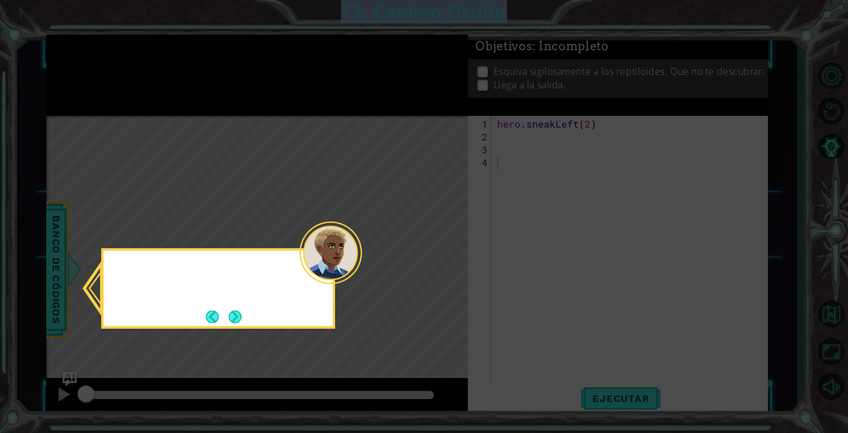
click at [115, 66] on icon at bounding box center [424, 216] width 848 height 433
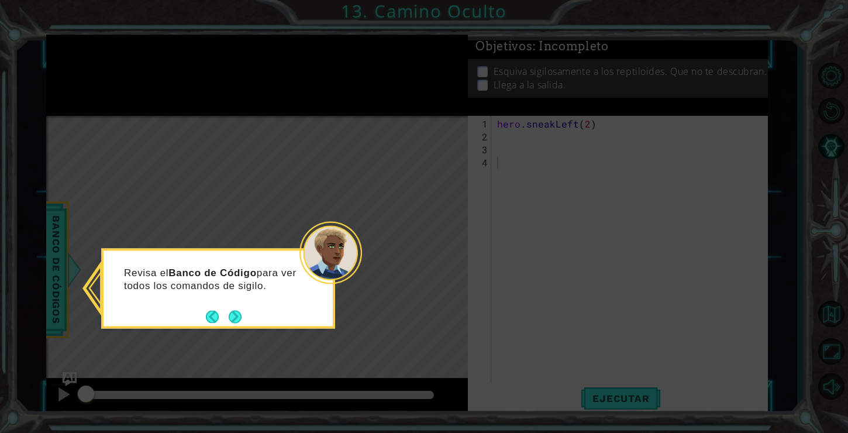
click at [220, 327] on div "Revisa el Banco de Código para ver todos los comandos de sigilo." at bounding box center [218, 289] width 234 height 80
click at [234, 309] on footer at bounding box center [224, 317] width 36 height 18
click at [234, 318] on button "Next" at bounding box center [235, 316] width 15 height 15
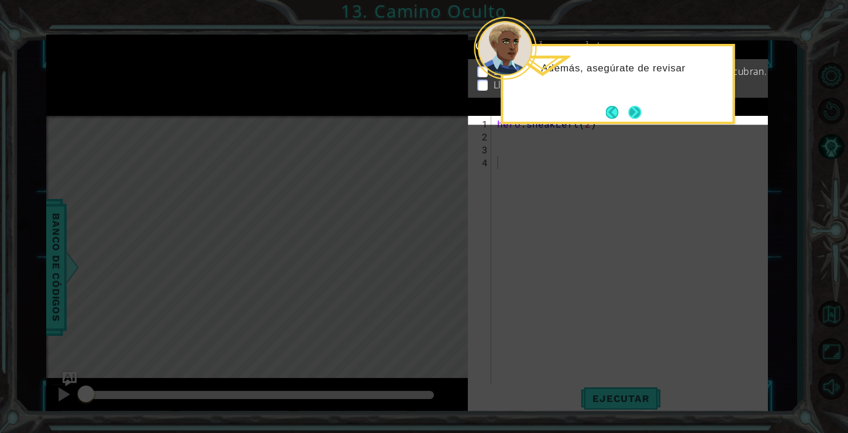
click at [639, 112] on button "Next" at bounding box center [635, 112] width 21 height 21
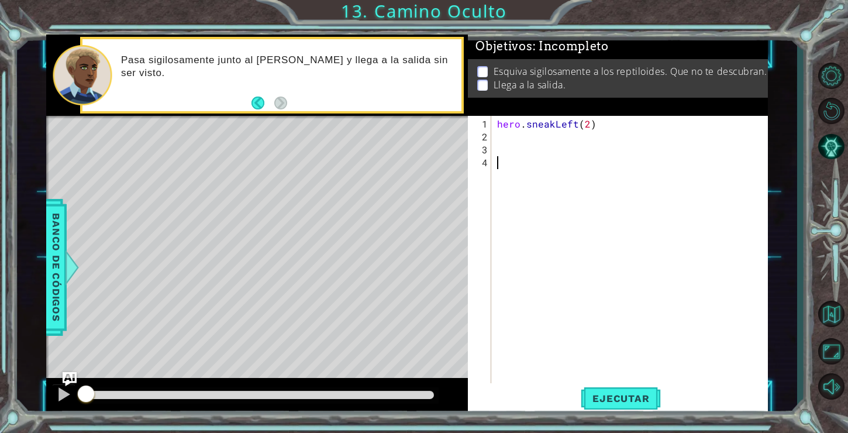
click at [579, 133] on div "hero . sneakLeft ( 2 )" at bounding box center [633, 266] width 276 height 296
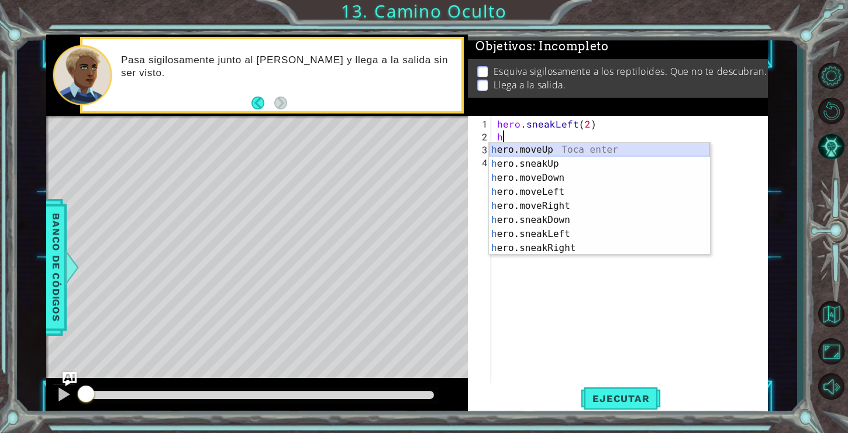
click at [539, 154] on div "h ero.moveUp Toca enter h ero.sneakUp Toca enter h ero.moveDown Toca enter h er…" at bounding box center [599, 213] width 221 height 140
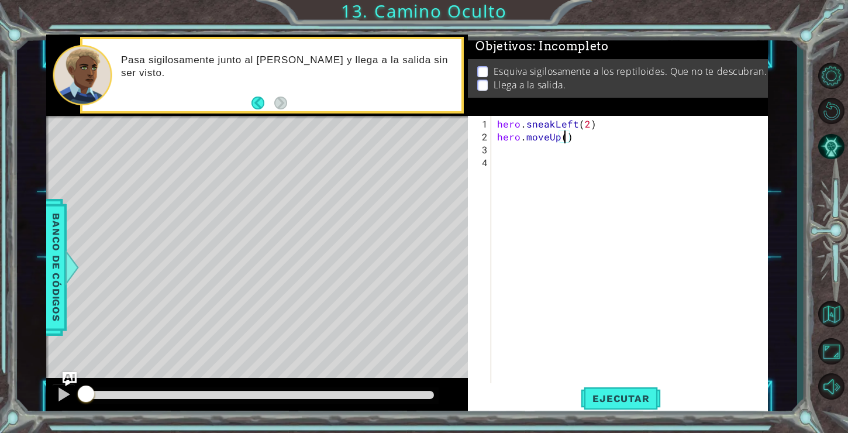
scroll to position [0, 4]
click at [603, 401] on span "Ejecutar" at bounding box center [621, 398] width 80 height 12
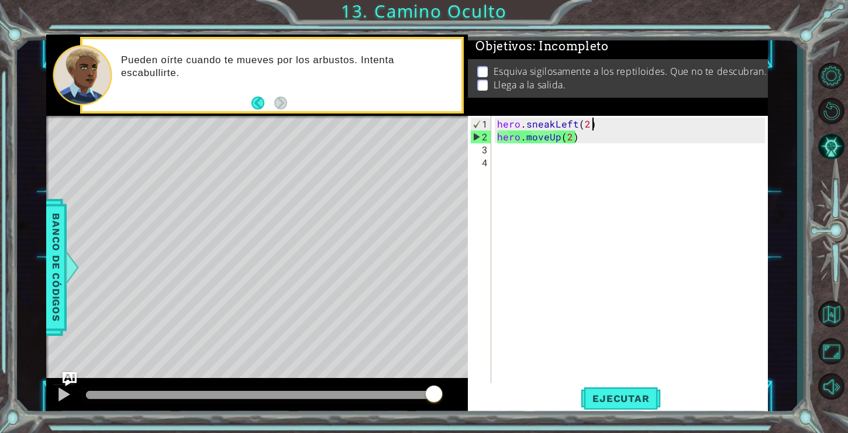
click at [605, 124] on div "hero . sneakLeft ( 2 ) hero . moveUp ( 2 )" at bounding box center [633, 266] width 276 height 296
type textarea "hero.sneakLeft(2)"
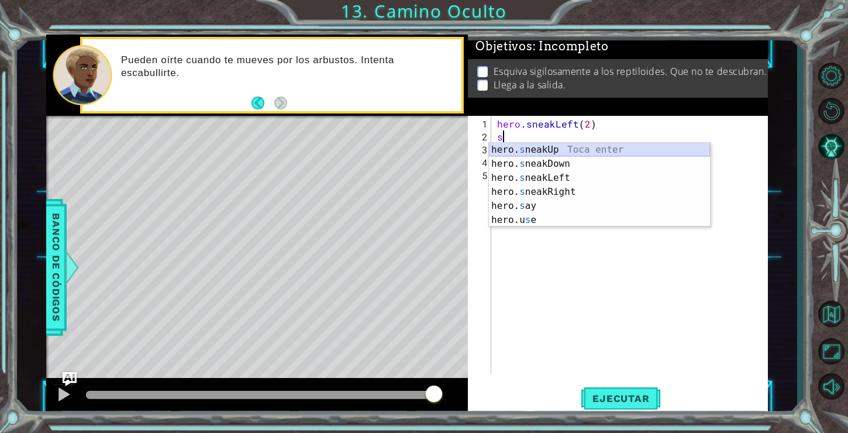
click at [574, 146] on div "hero. s neakUp Toca enter hero. s neakDown Toca enter hero. s neakLeft Toca ent…" at bounding box center [599, 199] width 221 height 112
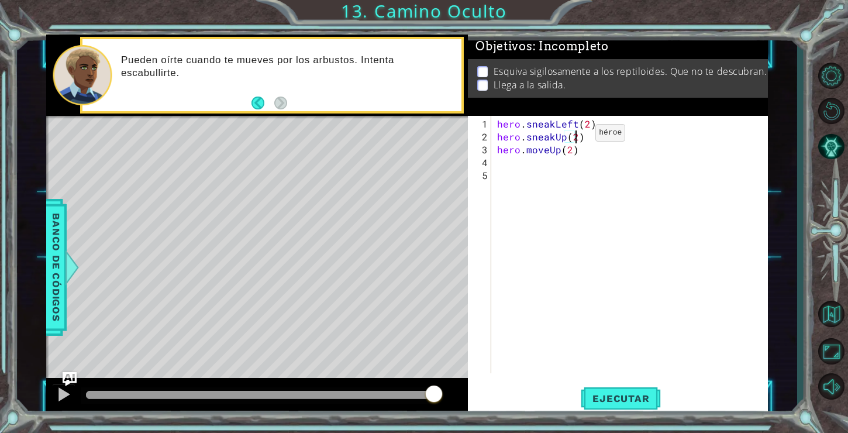
scroll to position [0, 5]
type textarea "hero.sneakUp(2)"
click at [599, 393] on span "Ejecutar" at bounding box center [621, 398] width 80 height 12
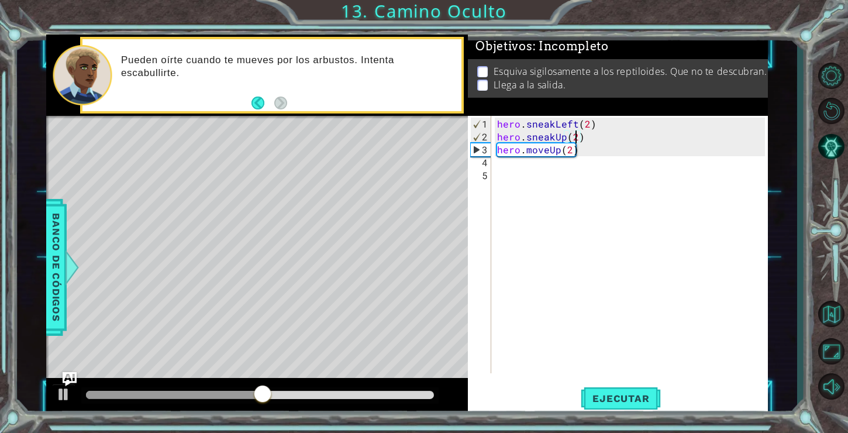
click at [527, 164] on div "hero . sneakLeft ( 2 ) hero . sneakUp ( 2 ) hero . moveUp ( 2 )" at bounding box center [633, 259] width 276 height 283
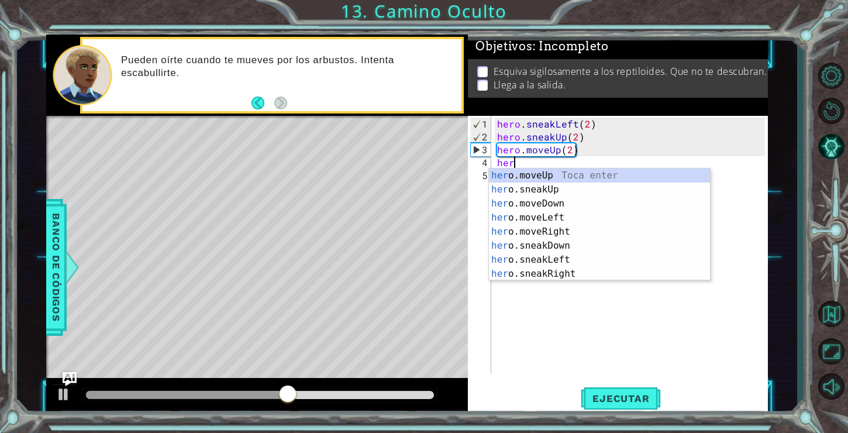
scroll to position [0, 0]
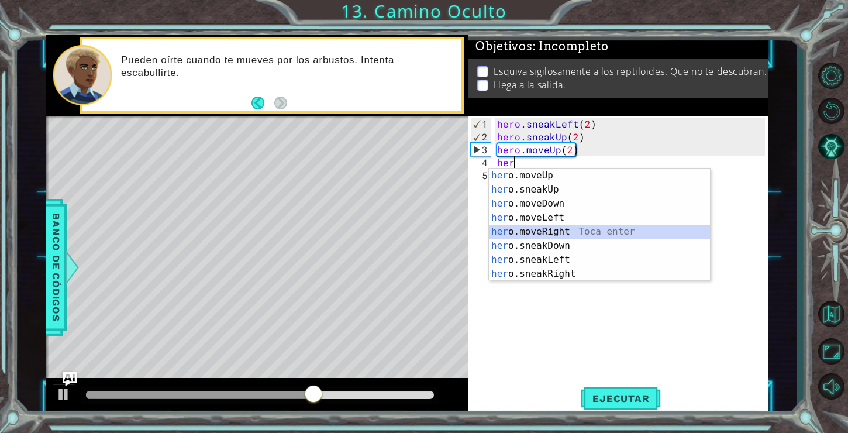
click at [542, 228] on div "her o.moveUp Toca enter her o.sneakUp Toca enter her o.moveDown Toca enter her …" at bounding box center [599, 238] width 221 height 140
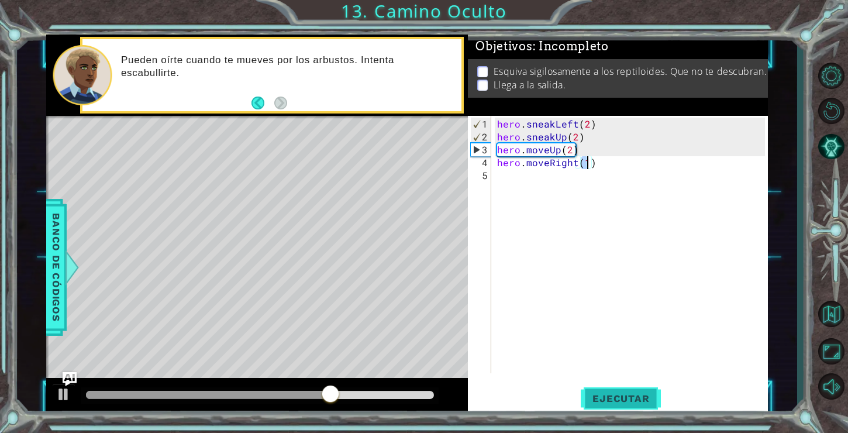
type textarea "hero.moveRight(1)"
click at [615, 386] on button "Ejecutar" at bounding box center [621, 398] width 80 height 30
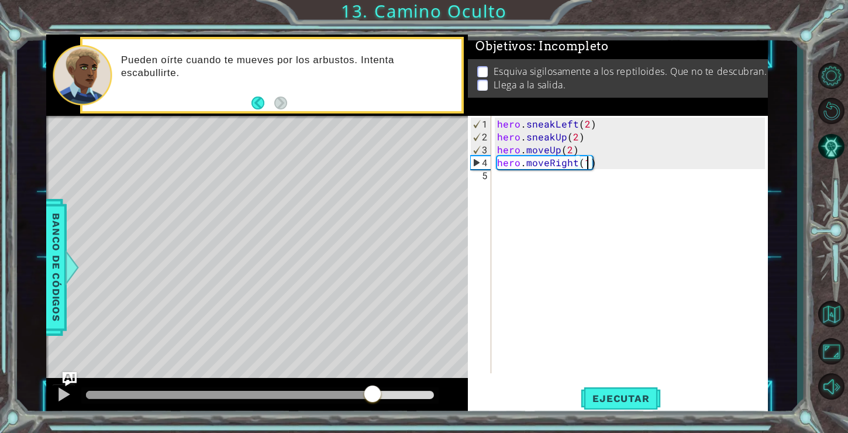
drag, startPoint x: 184, startPoint y: 392, endPoint x: 373, endPoint y: 380, distance: 189.3
click at [372, 380] on div at bounding box center [257, 396] width 422 height 37
click at [549, 191] on div "hero . sneakLeft ( 2 ) hero . sneakUp ( 2 ) hero . moveUp ( 2 ) hero . moveRigh…" at bounding box center [633, 259] width 276 height 283
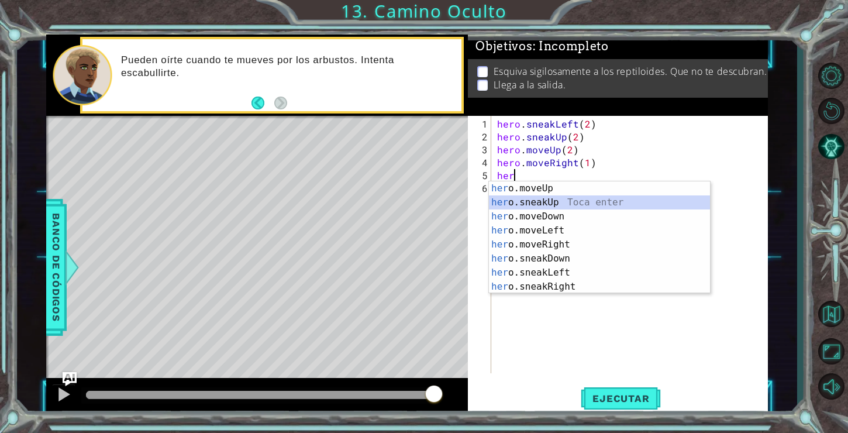
click at [549, 204] on div "her o.moveUp Toca enter her o.sneakUp Toca enter her o.moveDown Toca enter her …" at bounding box center [599, 251] width 221 height 140
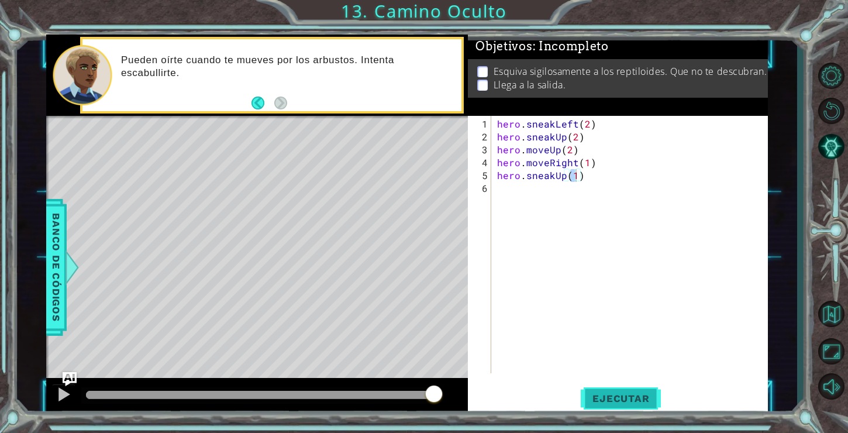
click at [597, 392] on span "Ejecutar" at bounding box center [621, 398] width 80 height 12
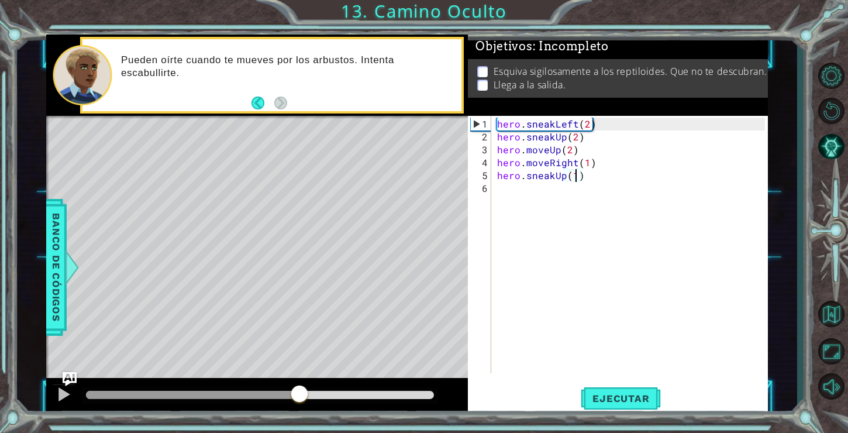
click at [299, 396] on div at bounding box center [260, 395] width 348 height 8
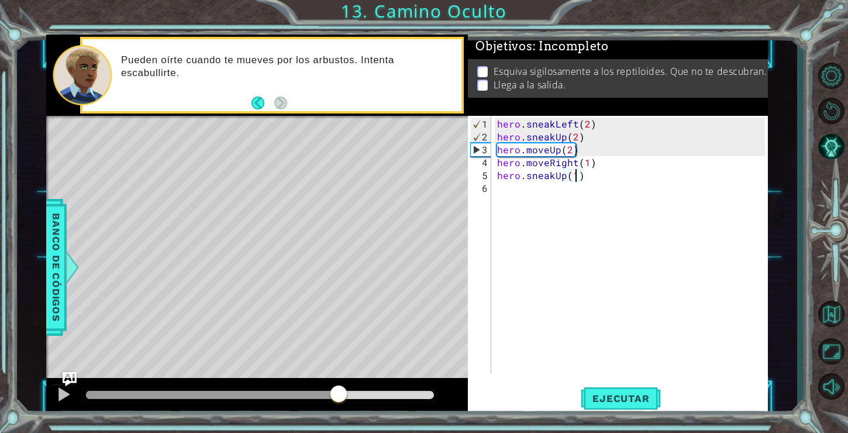
click at [337, 391] on div at bounding box center [260, 395] width 348 height 8
click at [400, 394] on div at bounding box center [260, 395] width 348 height 8
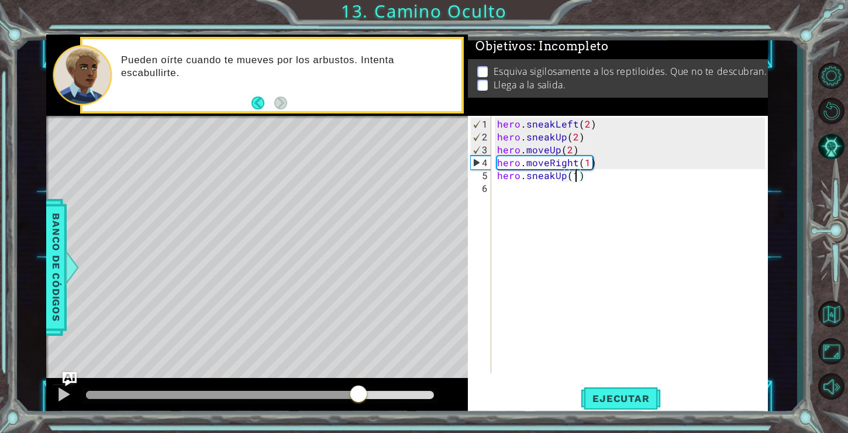
drag, startPoint x: 400, startPoint y: 394, endPoint x: 360, endPoint y: 392, distance: 40.4
click at [360, 392] on div at bounding box center [358, 394] width 21 height 21
drag, startPoint x: 581, startPoint y: 178, endPoint x: 486, endPoint y: 184, distance: 95.0
click at [485, 184] on div "hero.sneakUp(1) 1 2 3 4 5 6 hero . sneakLeft ( 2 ) hero . sneakUp ( 2 ) hero . …" at bounding box center [616, 244] width 297 height 257
type textarea "hero.sneakUp(1)"
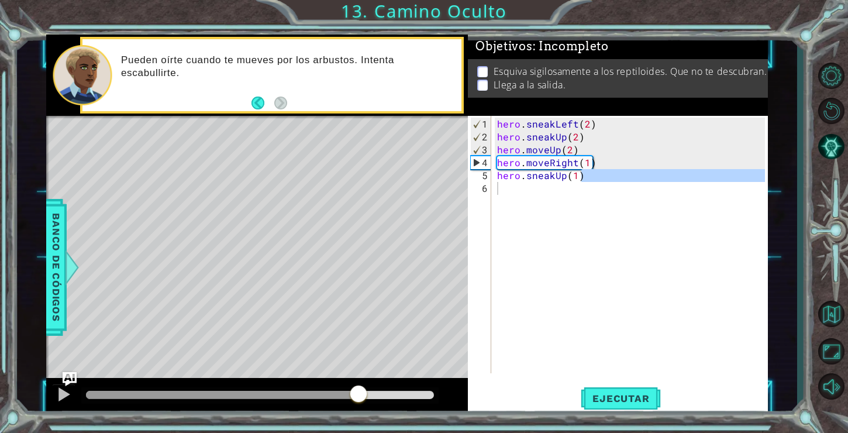
click at [494, 175] on div "hero.sneakUp(1) 1 2 3 4 5 6 hero . sneakLeft ( 2 ) hero . sneakUp ( 2 ) hero . …" at bounding box center [616, 244] width 297 height 257
drag, startPoint x: 497, startPoint y: 173, endPoint x: 574, endPoint y: 184, distance: 78.0
click at [574, 184] on div "hero . sneakLeft ( 2 ) hero . sneakUp ( 2 ) hero . moveUp ( 2 ) hero . moveRigh…" at bounding box center [633, 259] width 276 height 283
click at [609, 151] on div "hero . sneakLeft ( 2 ) hero . sneakUp ( 2 ) hero . moveUp ( 2 ) hero . moveRigh…" at bounding box center [633, 259] width 276 height 283
type textarea "hero.moveUp(2)"
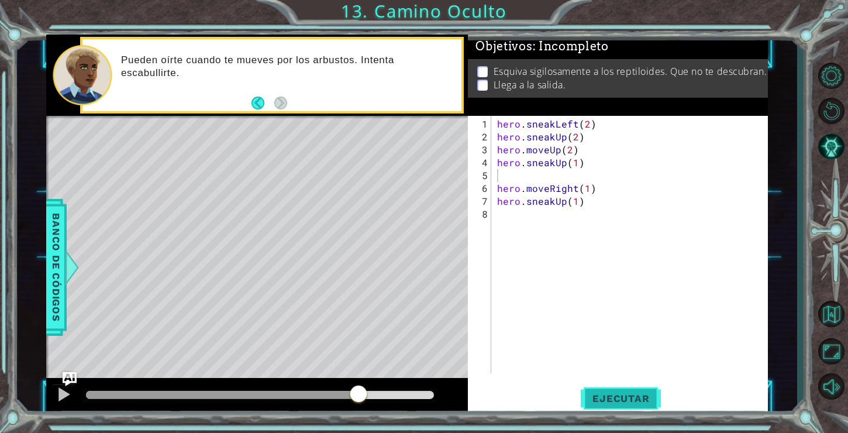
click at [606, 397] on span "Ejecutar" at bounding box center [621, 398] width 80 height 12
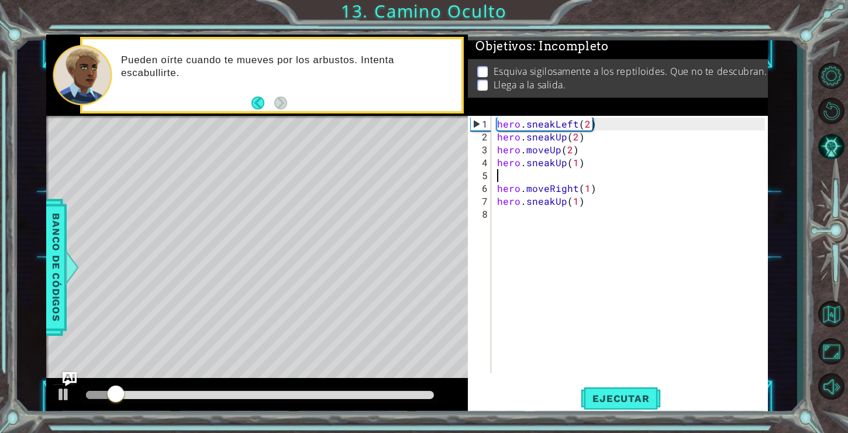
click at [380, 406] on div at bounding box center [257, 396] width 422 height 37
click at [381, 392] on div at bounding box center [260, 395] width 348 height 8
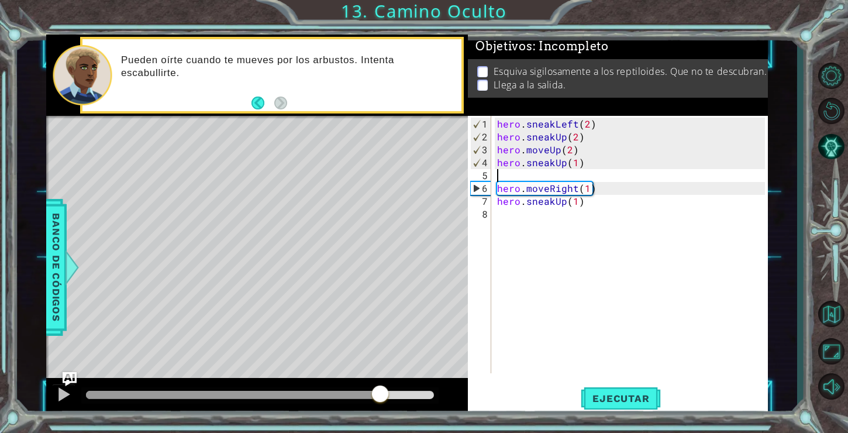
click at [398, 391] on div at bounding box center [260, 395] width 348 height 8
drag, startPoint x: 336, startPoint y: 387, endPoint x: 251, endPoint y: 375, distance: 85.5
click at [251, 375] on div "methods hero moveDown(steps) moveUp(steps) moveLeft(steps) moveRight(steps) sne…" at bounding box center [407, 225] width 722 height 381
click at [563, 165] on div "hero . sneakLeft ( 2 ) hero . sneakUp ( 2 ) hero . moveUp ( 2 ) hero . sneakUp …" at bounding box center [633, 259] width 276 height 283
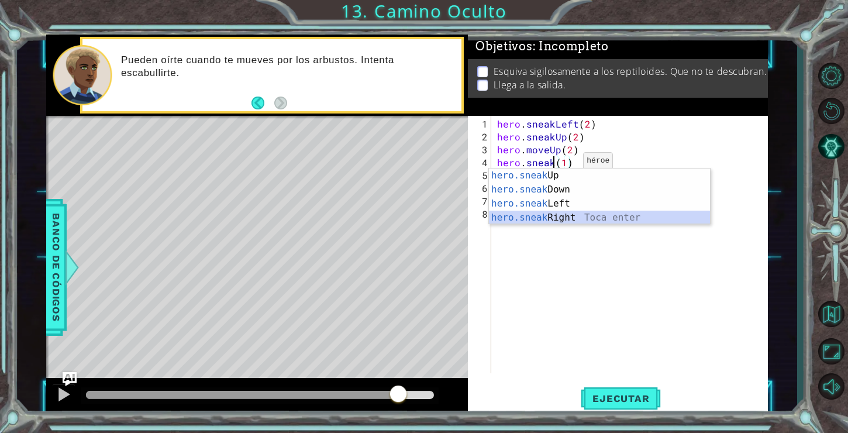
click at [550, 218] on div "hero.sneak Up Toca enter hero.sneak Down Toca enter hero.sneak Left Toca enter …" at bounding box center [599, 210] width 221 height 84
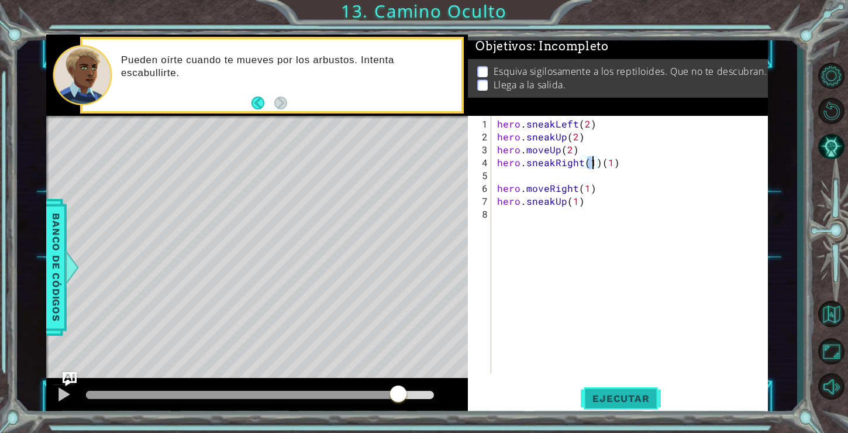
click at [614, 394] on span "Ejecutar" at bounding box center [621, 398] width 80 height 12
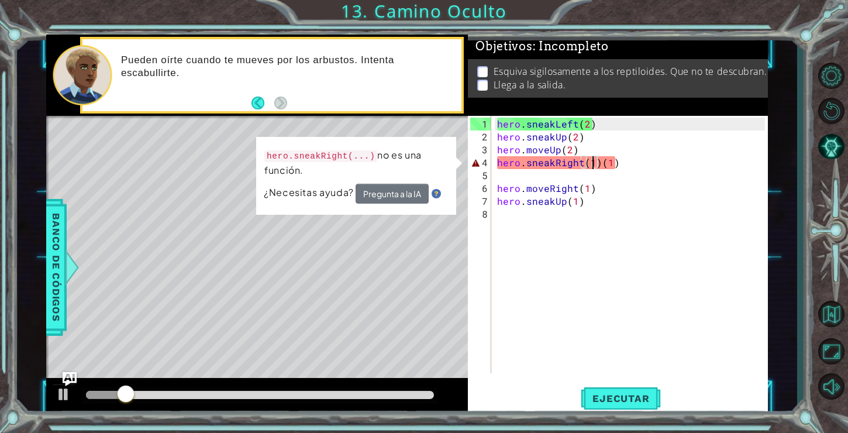
click at [621, 139] on div "hero . sneakLeft ( 2 ) hero . sneakUp ( 2 ) hero . moveUp ( 2 ) hero . sneakRig…" at bounding box center [633, 259] width 276 height 283
drag, startPoint x: 620, startPoint y: 165, endPoint x: 599, endPoint y: 165, distance: 21.1
click at [599, 165] on div "hero . sneakLeft ( 2 ) hero . sneakUp ( 2 ) hero . moveUp ( 2 ) hero . sneakRig…" at bounding box center [633, 259] width 276 height 283
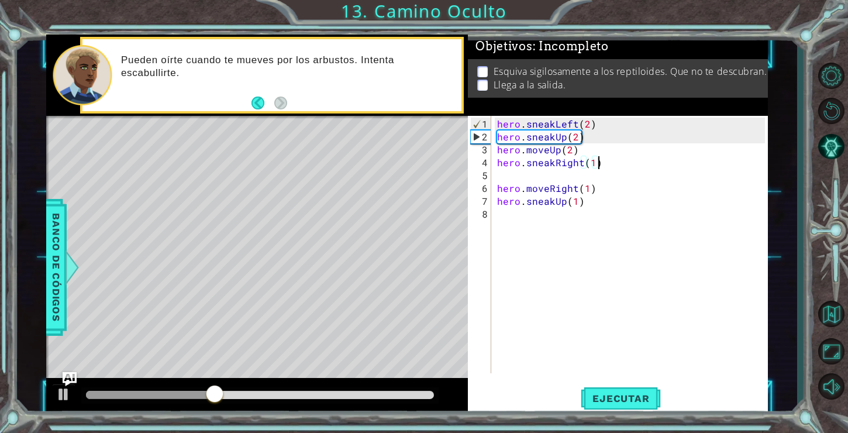
click at [368, 395] on div at bounding box center [260, 395] width 348 height 8
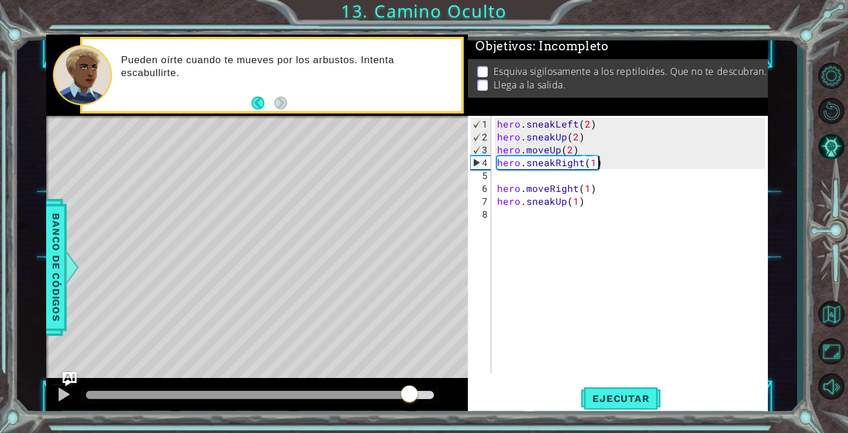
drag, startPoint x: 381, startPoint y: 398, endPoint x: 413, endPoint y: 406, distance: 32.8
click at [412, 407] on div at bounding box center [257, 396] width 422 height 37
click at [594, 167] on div "hero . sneakLeft ( 2 ) hero . sneakUp ( 2 ) hero . moveUp ( 2 ) hero . sneakRig…" at bounding box center [633, 259] width 276 height 283
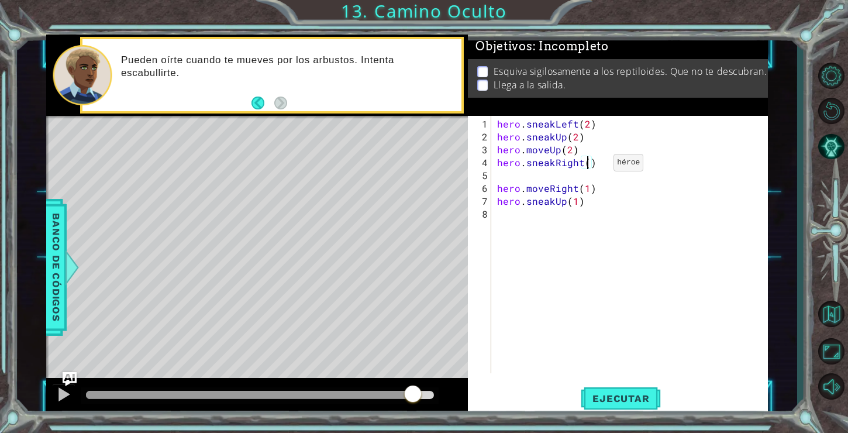
scroll to position [0, 5]
click at [592, 398] on span "Ejecutar" at bounding box center [621, 398] width 80 height 12
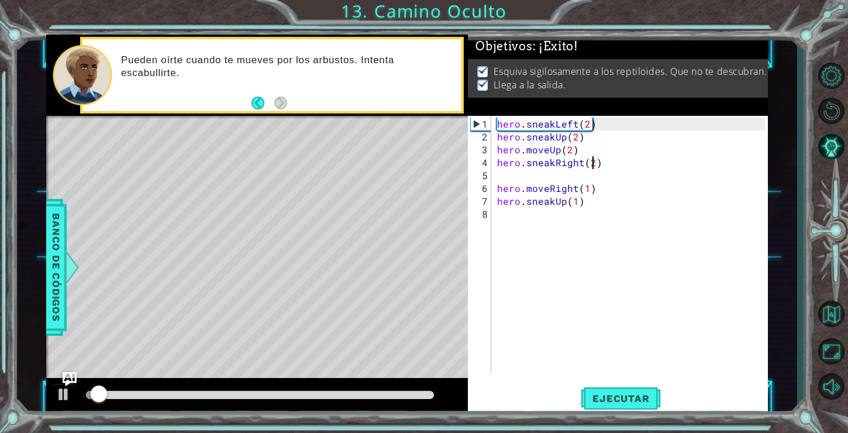
click at [414, 396] on div at bounding box center [260, 395] width 348 height 8
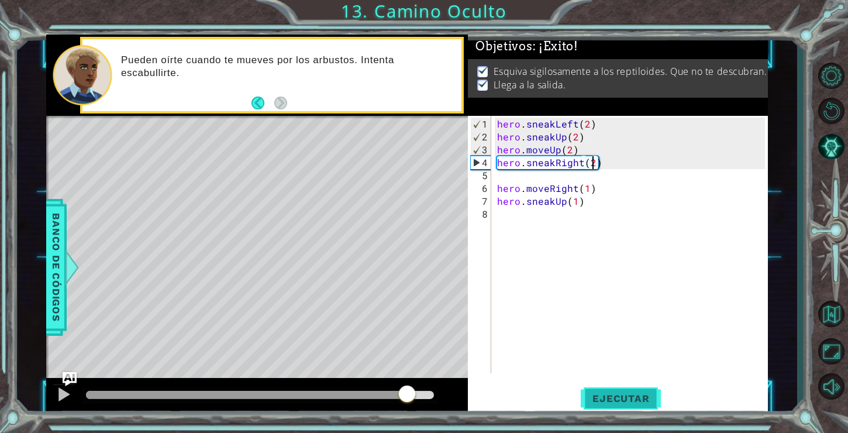
click at [584, 393] on span "Ejecutar" at bounding box center [621, 398] width 80 height 12
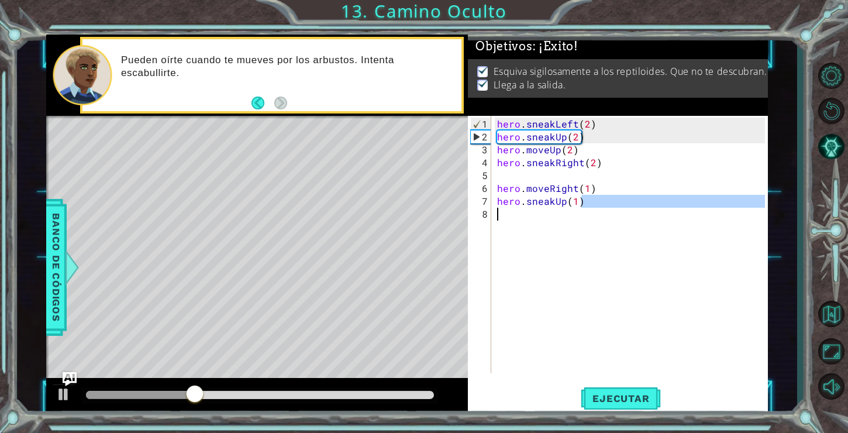
drag, startPoint x: 601, startPoint y: 201, endPoint x: 483, endPoint y: 216, distance: 119.6
click at [484, 215] on div "hero.sneakRight(2) 1 2 3 4 5 6 7 8 hero . sneakLeft ( 2 ) hero . sneakUp ( 2 ) …" at bounding box center [616, 244] width 297 height 257
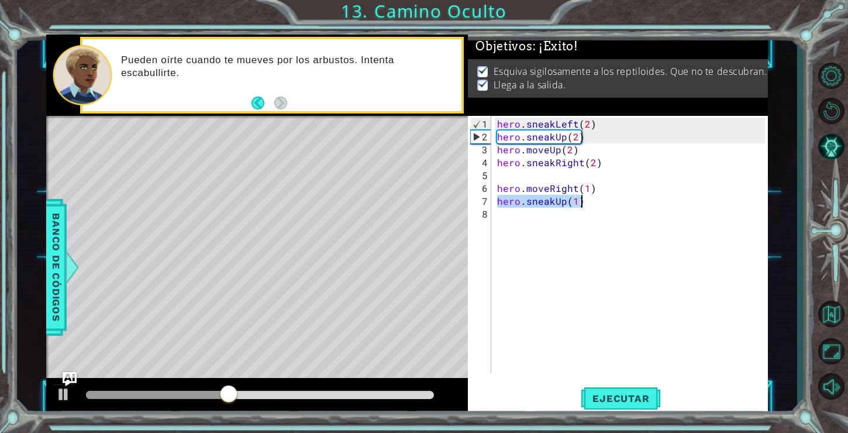
drag, startPoint x: 495, startPoint y: 204, endPoint x: 599, endPoint y: 204, distance: 104.7
click at [599, 204] on div "hero . sneakLeft ( 2 ) hero . sneakUp ( 2 ) hero . moveUp ( 2 ) hero . sneakRig…" at bounding box center [633, 259] width 276 height 283
type textarea "hero.sneakUp(1)"
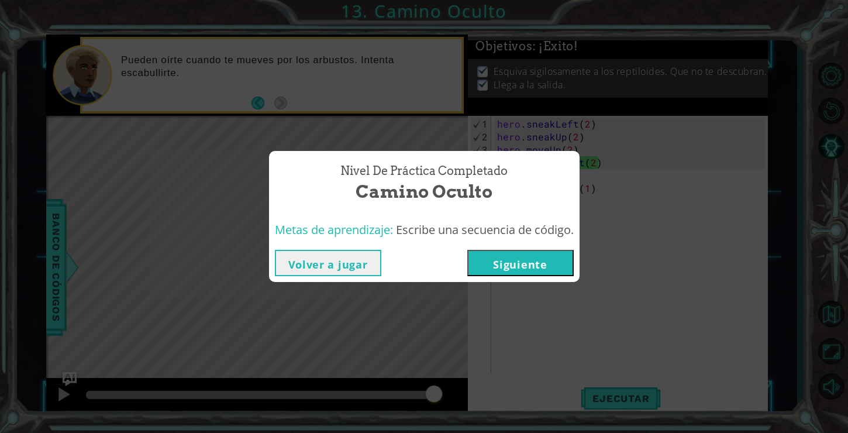
click at [524, 266] on button "Siguiente" at bounding box center [520, 263] width 106 height 26
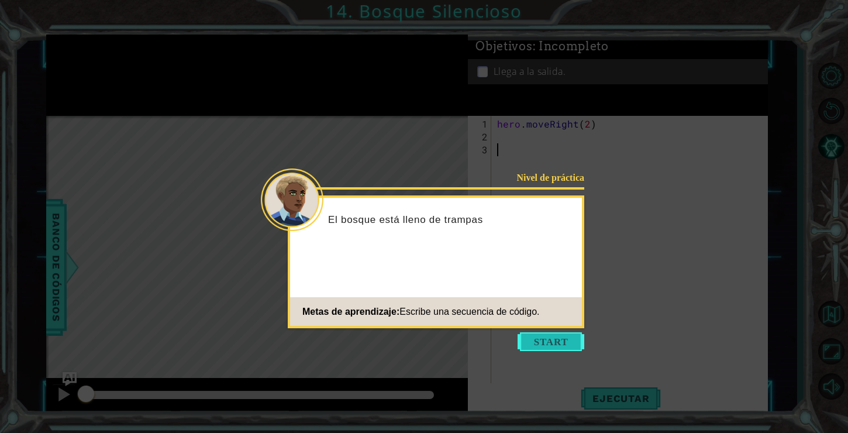
click at [533, 339] on button "Start" at bounding box center [551, 341] width 67 height 19
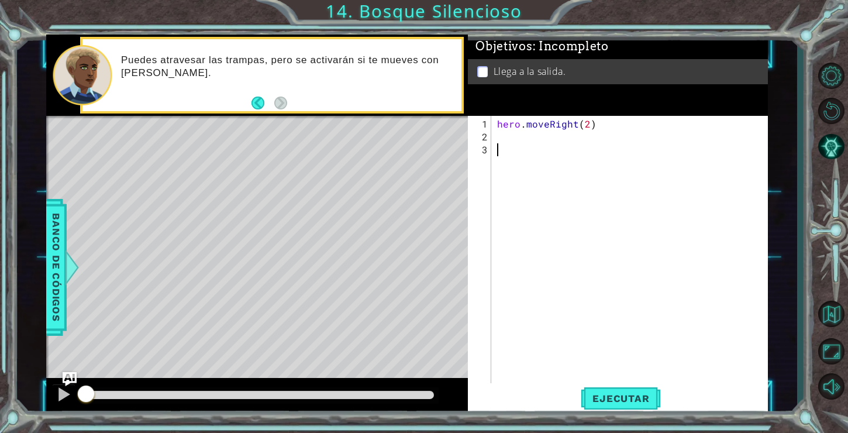
click at [528, 142] on div "hero . moveRight ( 2 )" at bounding box center [633, 266] width 276 height 296
click at [521, 131] on div "hero . moveRight ( 2 )" at bounding box center [633, 266] width 276 height 296
click at [638, 404] on span "Ejecutar" at bounding box center [621, 398] width 80 height 12
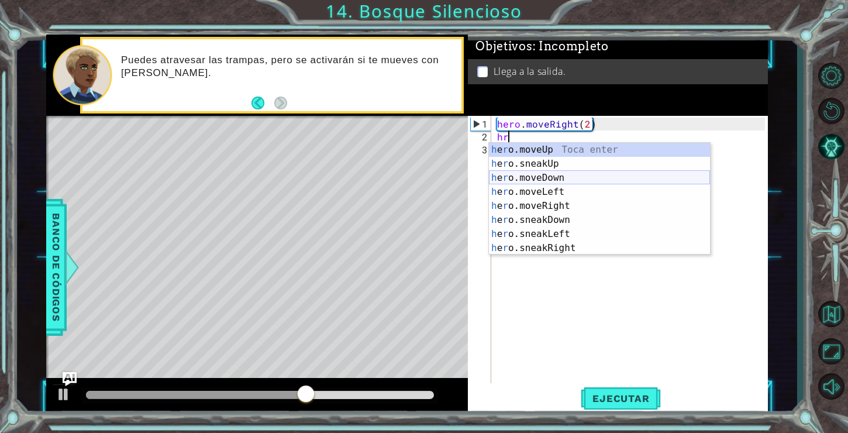
click at [505, 177] on div "h e r o.moveUp Toca enter h e r o.sneakUp Toca enter h e r o.moveDown Toca ente…" at bounding box center [599, 213] width 221 height 140
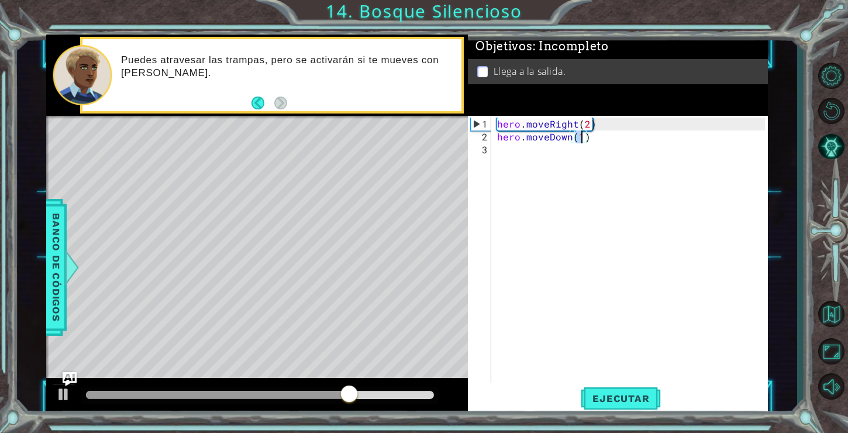
click at [609, 130] on div "hero . moveRight ( 2 ) hero . moveDown ( 1 )" at bounding box center [633, 266] width 276 height 296
click at [608, 127] on div "hero . moveRight ( 2 ) hero . moveDown ( 1 )" at bounding box center [633, 266] width 276 height 296
type textarea "hero.moveRight(2)"
click at [608, 126] on div "hero . moveRight ( 2 ) hero . moveDown ( 1 )" at bounding box center [633, 266] width 276 height 296
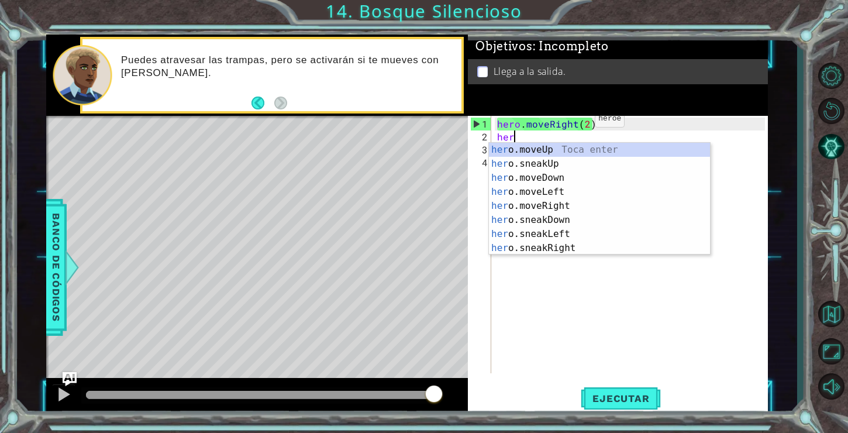
click at [575, 123] on div "hero . moveRight ( 2 ) her hero . moveDown ( 1 )" at bounding box center [633, 259] width 276 height 283
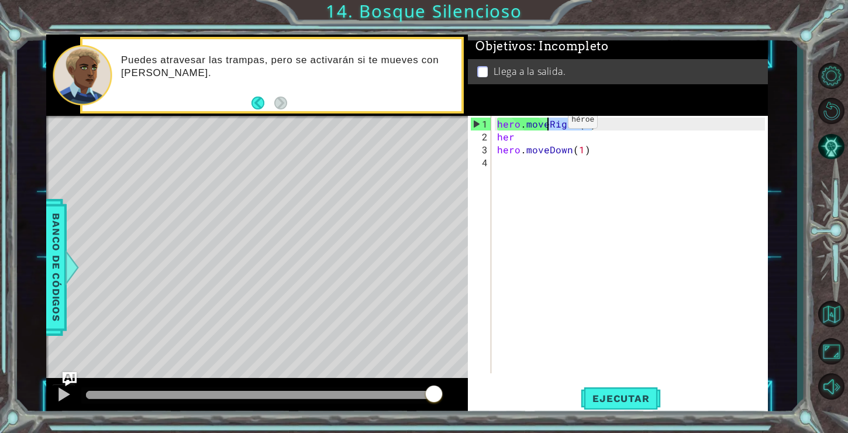
drag, startPoint x: 575, startPoint y: 123, endPoint x: 548, endPoint y: 124, distance: 26.9
click at [548, 124] on div "hero . moveRight ( 2 ) her hero . moveDown ( 1 )" at bounding box center [633, 259] width 276 height 283
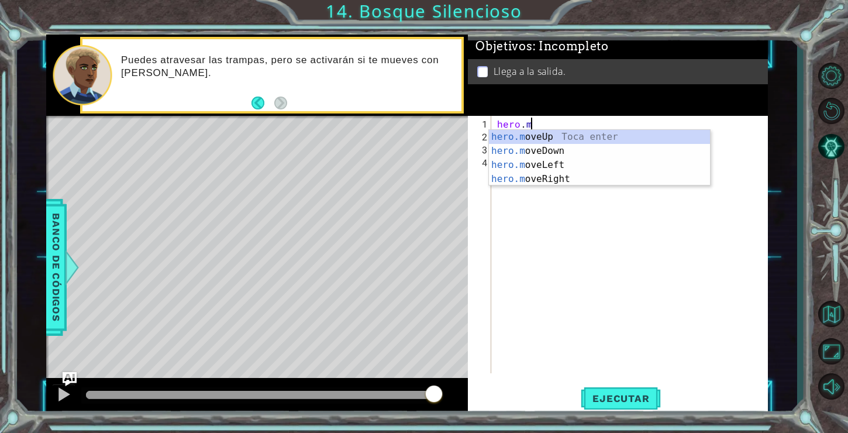
scroll to position [0, 1]
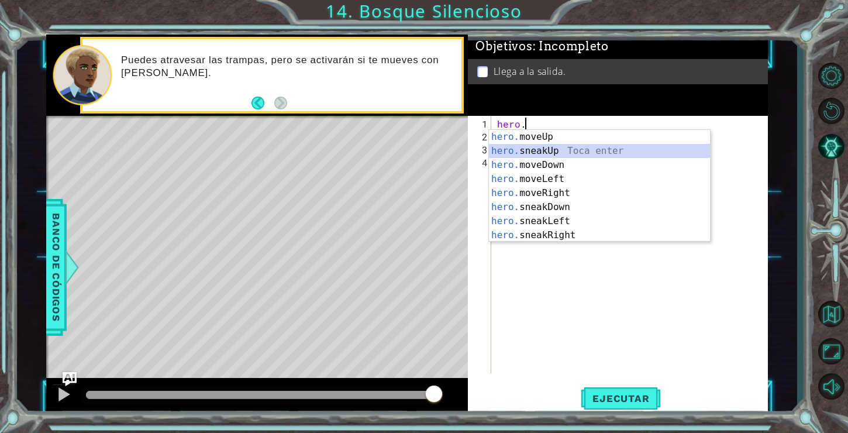
click at [545, 156] on div "hero. moveUp Toca enter hero. sneakUp Toca enter hero. moveDown Toca enter hero…" at bounding box center [599, 200] width 221 height 140
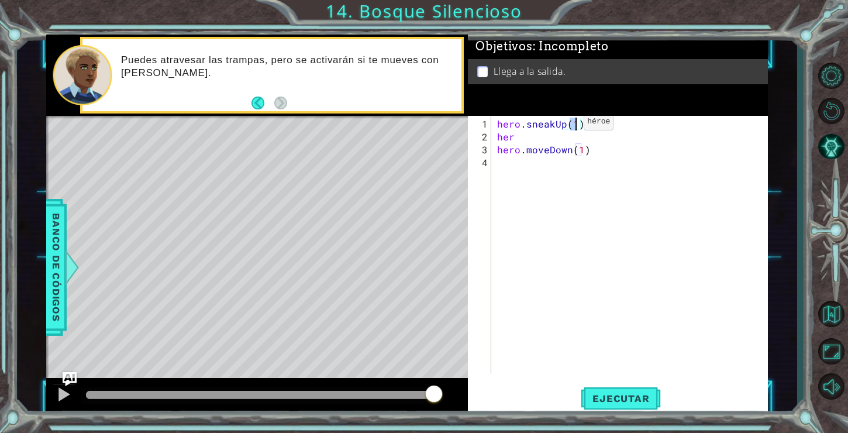
click at [563, 126] on div "hero . sneakUp ( 1 ) her hero . moveDown ( 1 )" at bounding box center [633, 259] width 276 height 283
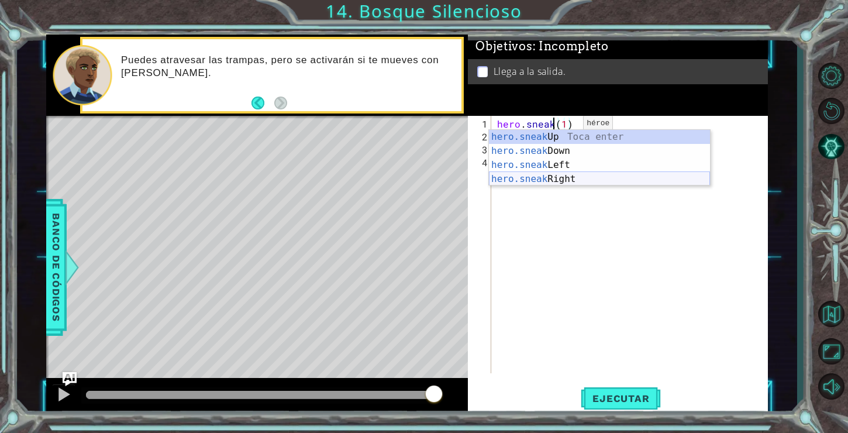
click at [557, 174] on div "hero.sneak Up Toca enter hero.sneak Down Toca enter hero.sneak Left Toca enter …" at bounding box center [599, 172] width 221 height 84
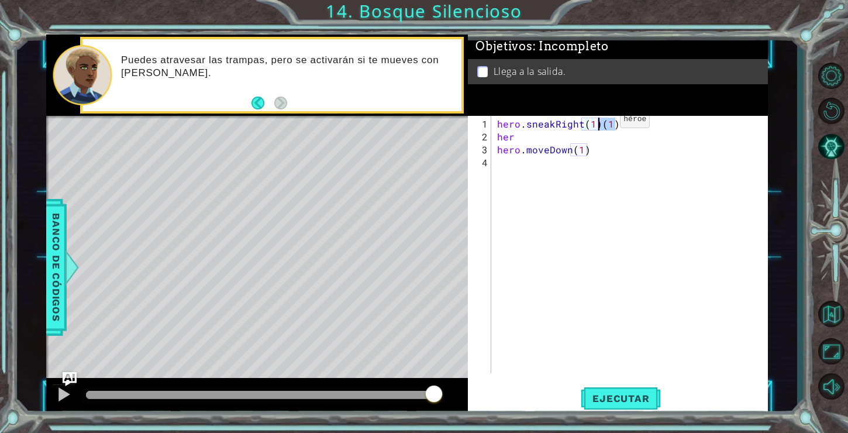
drag, startPoint x: 622, startPoint y: 125, endPoint x: 600, endPoint y: 124, distance: 22.2
click at [600, 124] on div "hero . sneakRight ( 1 ) ( 1 ) her hero . moveDown ( 1 )" at bounding box center [633, 259] width 276 height 283
click at [594, 124] on div "hero . sneakRight ( 1 ) her hero . moveDown ( 1 )" at bounding box center [633, 259] width 276 height 283
click at [644, 397] on span "Ejecutar" at bounding box center [621, 398] width 80 height 12
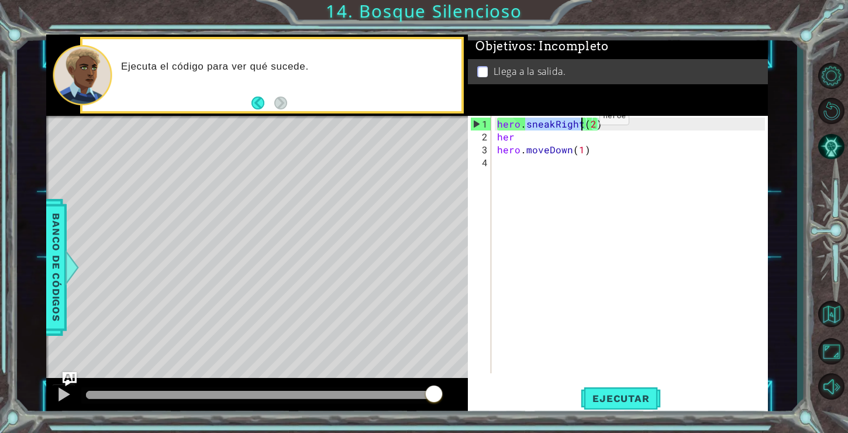
drag, startPoint x: 525, startPoint y: 126, endPoint x: 579, endPoint y: 121, distance: 54.1
click at [579, 121] on div "hero . sneakRight ( 2 ) her hero . moveDown ( 1 )" at bounding box center [633, 259] width 276 height 283
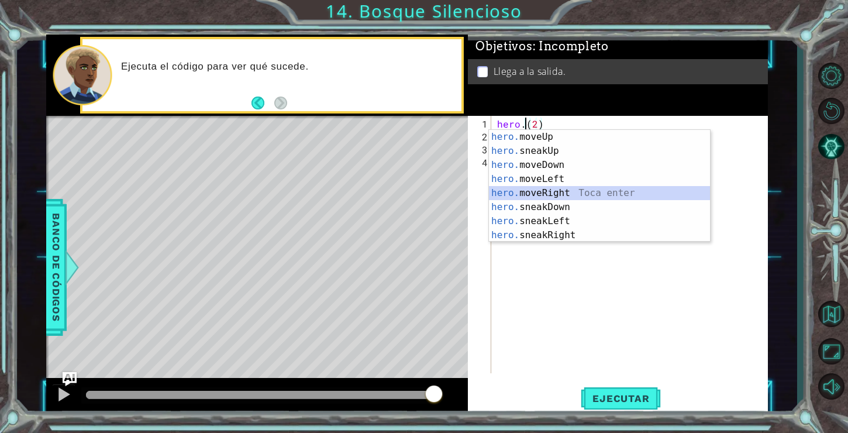
click at [559, 188] on div "hero. moveUp Toca enter hero. sneakUp Toca enter hero. moveDown Toca enter hero…" at bounding box center [599, 200] width 221 height 140
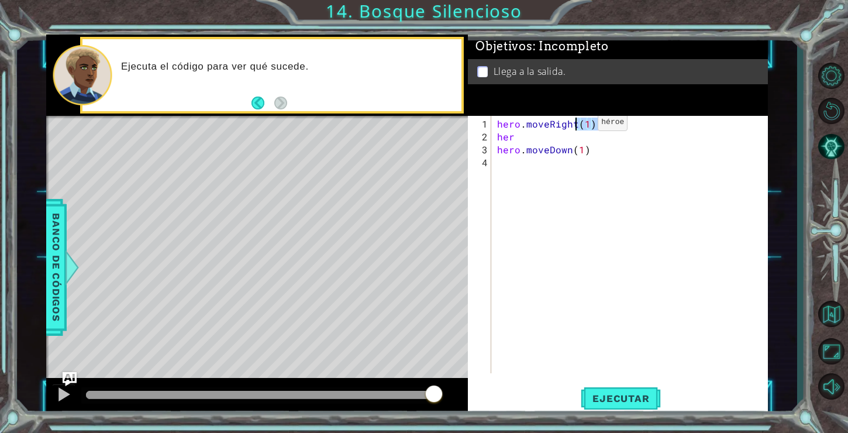
drag, startPoint x: 597, startPoint y: 127, endPoint x: 578, endPoint y: 127, distance: 18.7
click at [578, 127] on div "hero . moveRight ( 1 ) ( 2 ) her hero . moveDown ( 1 )" at bounding box center [633, 259] width 276 height 283
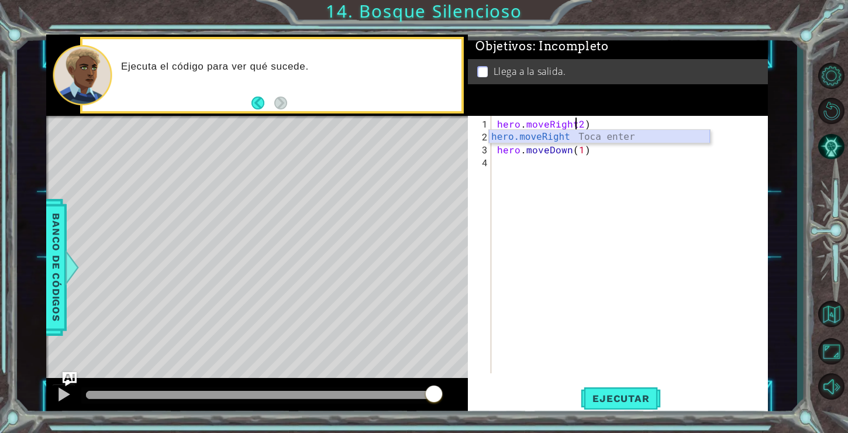
click at [566, 130] on div "hero.moveRight Toca enter" at bounding box center [599, 151] width 221 height 42
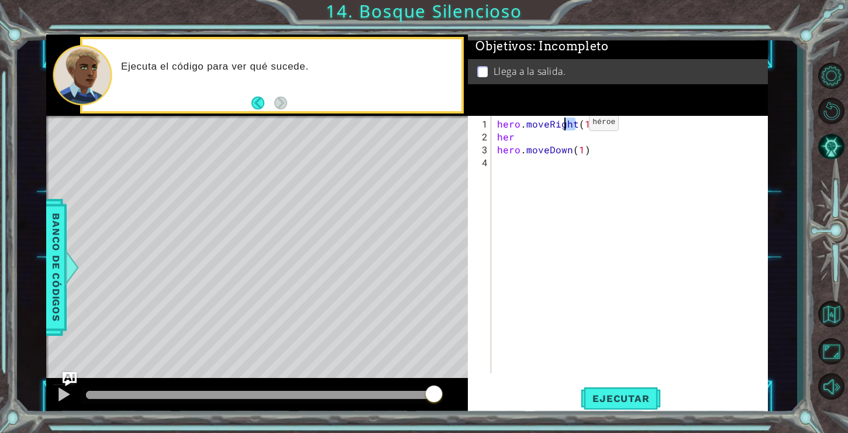
click at [571, 126] on div "hero . moveRight ( 1 )) her hero . moveDown ( 1 )" at bounding box center [633, 259] width 276 height 283
click at [620, 139] on div "hero . moveRight ( 1 )) her hero . moveDown ( 1 )" at bounding box center [633, 259] width 276 height 283
click at [587, 126] on div "hero . moveRight ( 1 )) her hero . moveDown ( 1 )" at bounding box center [633, 259] width 276 height 283
click at [613, 130] on div "hero . moveRight ( 2 )) her hero . moveDown ( 1 )" at bounding box center [633, 259] width 276 height 283
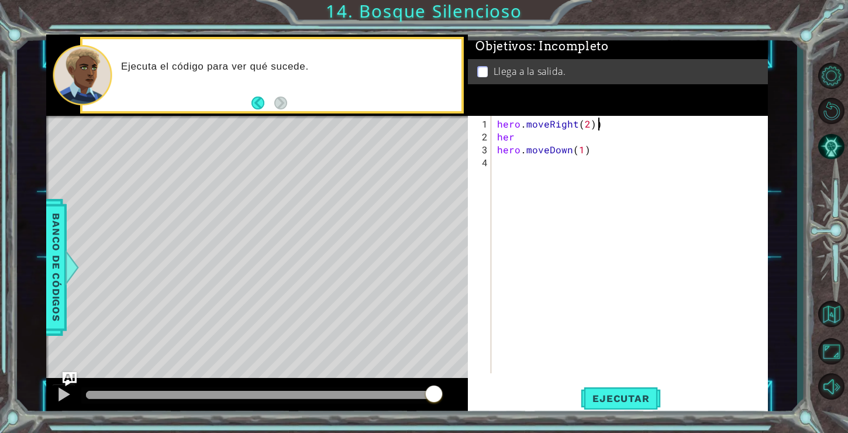
click at [612, 120] on div "hero . moveRight ( 2 )) her hero . moveDown ( 1 )" at bounding box center [633, 259] width 276 height 283
click at [522, 136] on div "hero . moveRight ( 2 ) her hero . moveDown ( 1 )" at bounding box center [633, 259] width 276 height 283
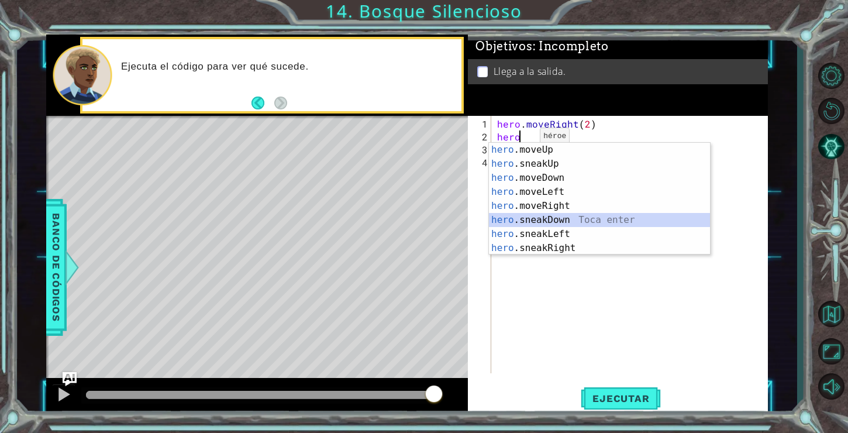
click at [533, 223] on div "hero .moveUp Toca enter hero .sneakUp Toca enter hero .moveDown Toca enter hero…" at bounding box center [599, 213] width 221 height 140
type textarea "hero.sneakDown(1)"
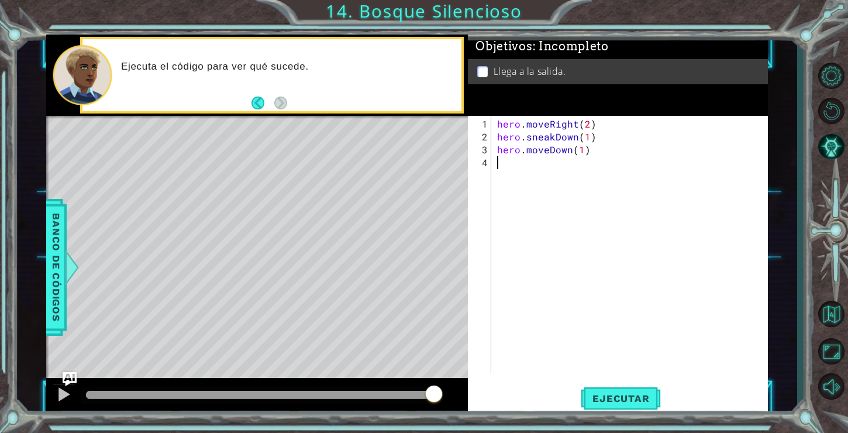
click at [541, 171] on div "hero . moveRight ( 2 ) hero . sneakDown ( 1 ) hero . moveDown ( 1 )" at bounding box center [633, 259] width 276 height 283
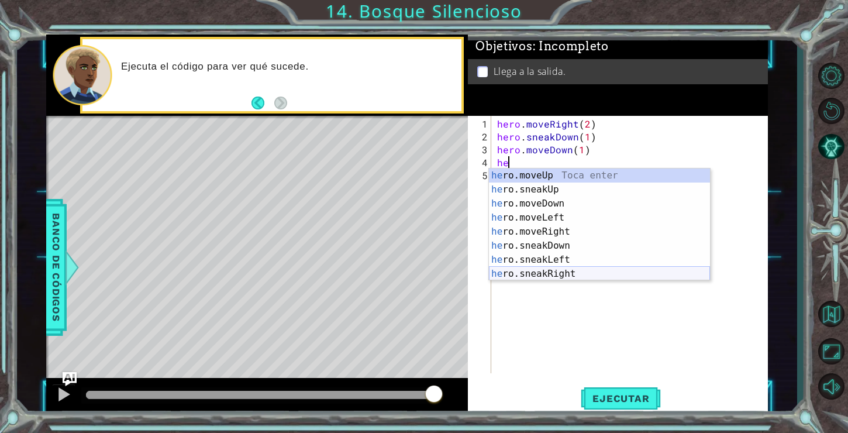
click at [551, 274] on div "he ro.moveUp Toca enter he ro.sneakUp Toca enter he ro.moveDown Toca enter he r…" at bounding box center [599, 238] width 221 height 140
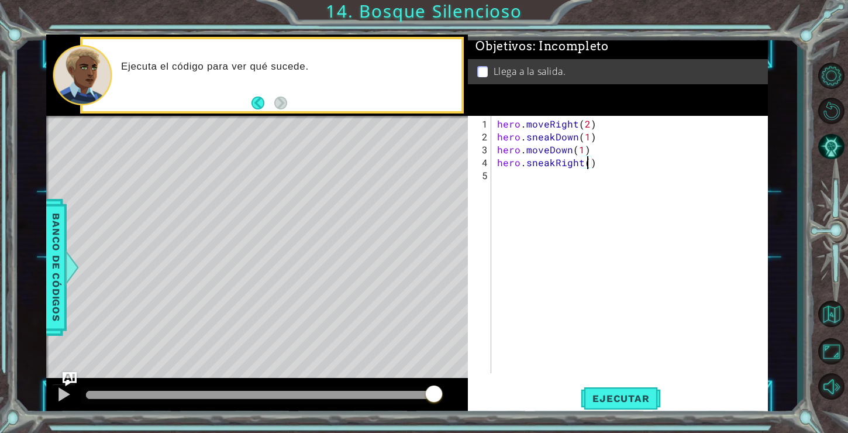
type textarea "hero.sneakRight(2)"
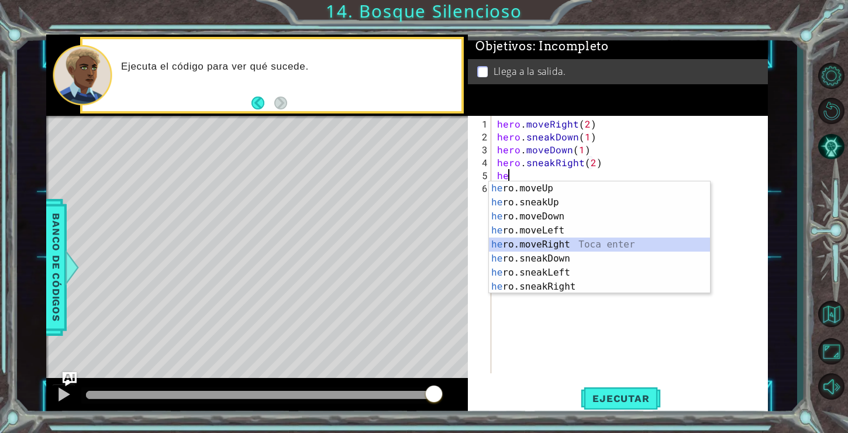
click at [559, 242] on div "he ro.moveUp Toca enter he ro.sneakUp Toca enter he ro.moveDown Toca enter he r…" at bounding box center [599, 251] width 221 height 140
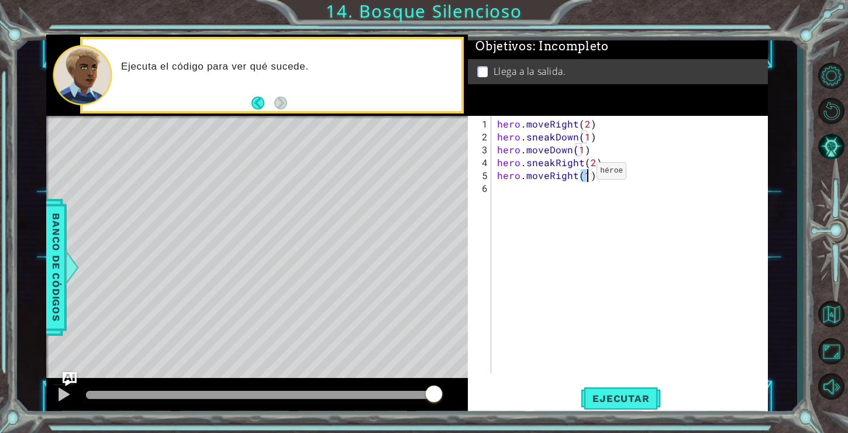
click at [577, 175] on div "hero . moveRight ( 2 ) hero . sneakDown ( 1 ) hero . moveDown ( 1 ) hero . snea…" at bounding box center [633, 259] width 276 height 283
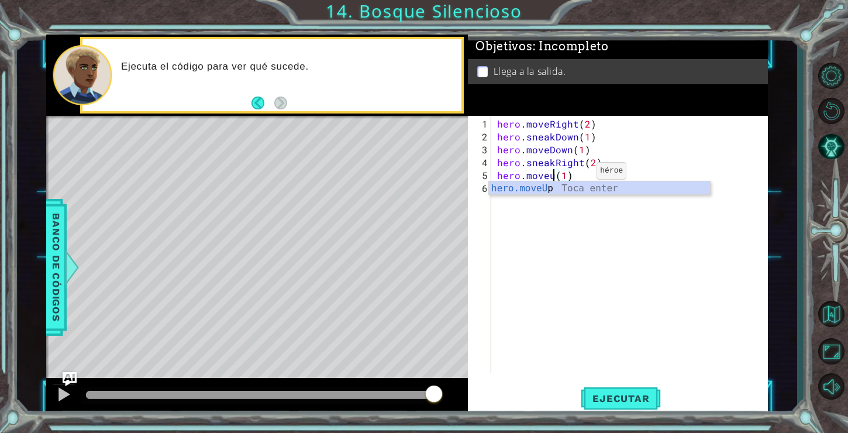
scroll to position [0, 4]
click at [571, 188] on div "hero.moveUp Toca enter" at bounding box center [599, 202] width 221 height 42
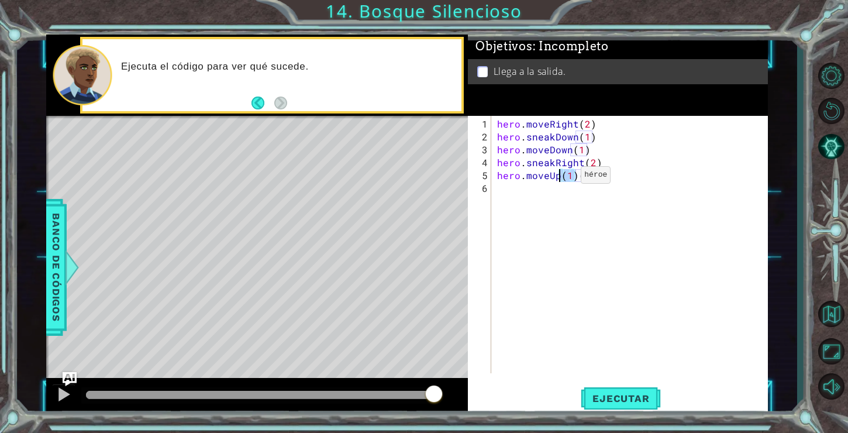
drag, startPoint x: 578, startPoint y: 178, endPoint x: 561, endPoint y: 179, distance: 17.6
click at [561, 179] on div "hero . moveRight ( 2 ) hero . sneakDown ( 1 ) hero . moveDown ( 1 ) hero . snea…" at bounding box center [633, 259] width 276 height 283
type textarea "hero.moveUp(1)"
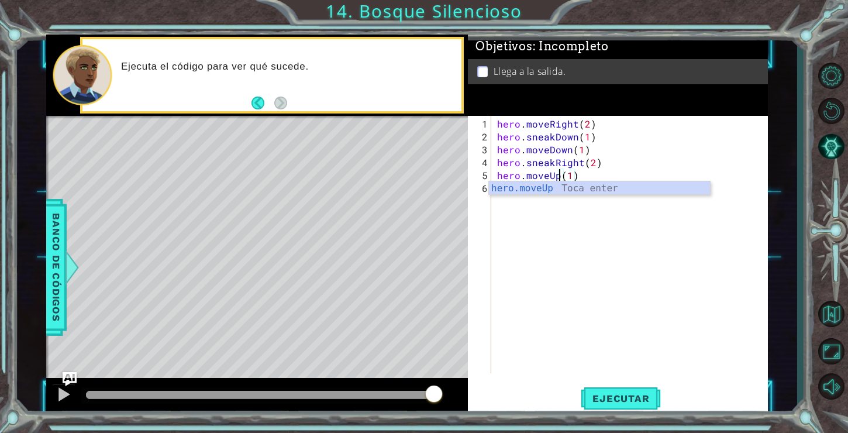
click at [543, 199] on div "hero . moveRight ( 2 ) hero . sneakDown ( 1 ) hero . moveDown ( 1 ) hero . snea…" at bounding box center [633, 259] width 276 height 283
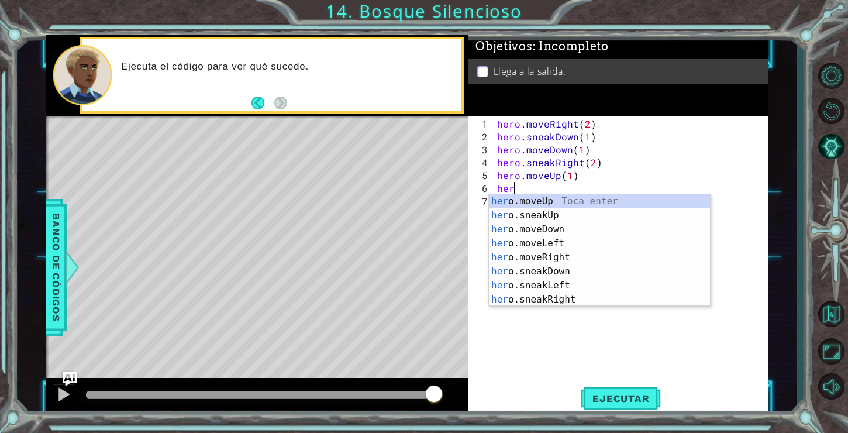
scroll to position [0, 0]
click at [564, 253] on div "her o.moveUp Toca enter her o.sneakUp Toca enter her o.moveDown Toca enter her …" at bounding box center [599, 264] width 221 height 140
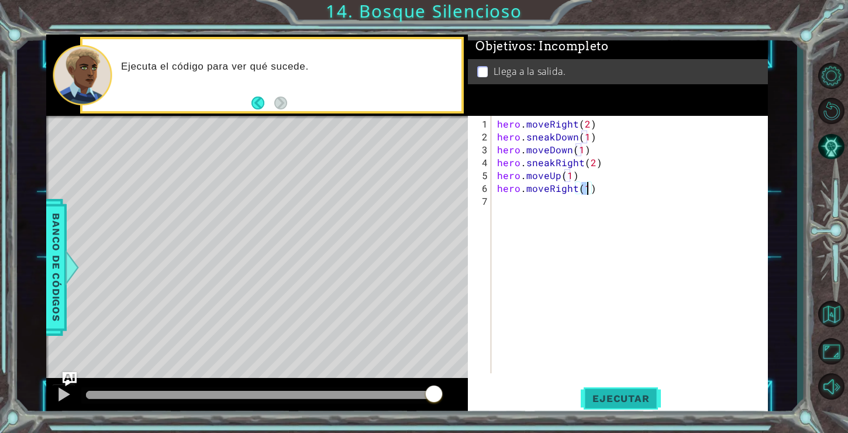
click at [597, 404] on button "Ejecutar" at bounding box center [621, 398] width 80 height 30
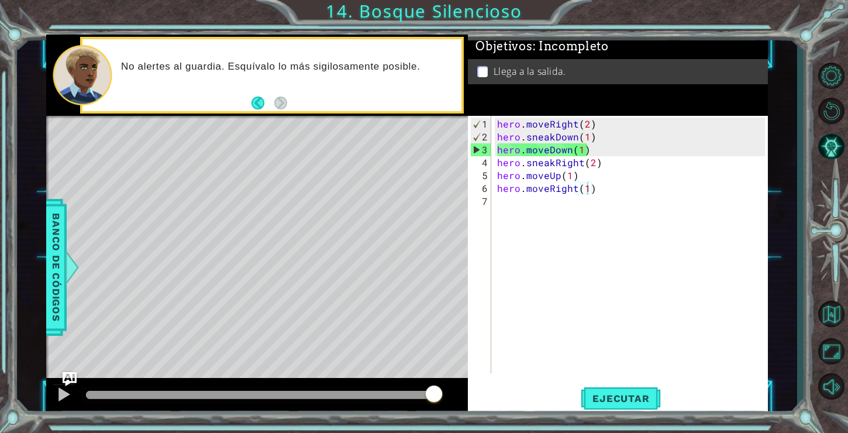
drag, startPoint x: 493, startPoint y: 151, endPoint x: 605, endPoint y: 159, distance: 112.0
click at [605, 159] on div "hero.moveRight(1) 1 2 3 4 5 6 7 hero . moveRight ( 2 ) hero . sneakDown ( 1 ) h…" at bounding box center [616, 244] width 297 height 257
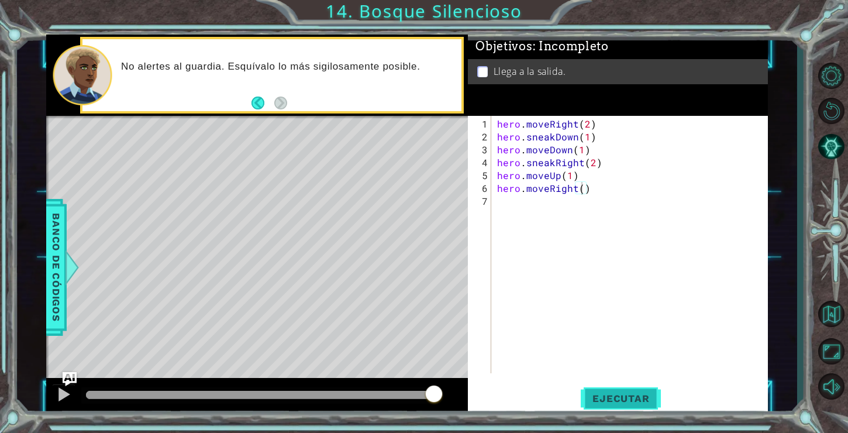
click at [595, 401] on span "Ejecutar" at bounding box center [621, 398] width 80 height 12
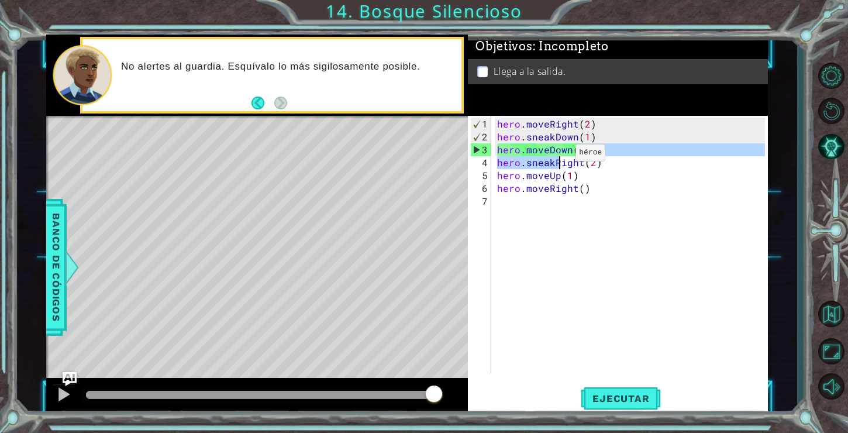
drag, startPoint x: 582, startPoint y: 154, endPoint x: 551, endPoint y: 158, distance: 31.2
click at [551, 158] on div "hero . moveRight ( 2 ) hero . sneakDown ( 1 ) hero . moveDown ( 1 ) hero . snea…" at bounding box center [633, 259] width 276 height 283
click at [497, 147] on div "hero . moveRight ( 2 ) hero . sneakDown ( 1 ) hero . moveDown ( 1 ) hero . snea…" at bounding box center [633, 259] width 276 height 283
type textarea "hero.moveDown(1)"
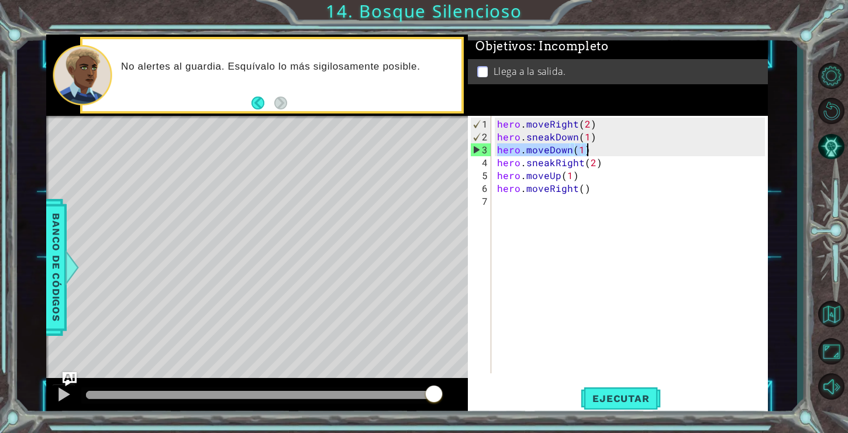
drag, startPoint x: 497, startPoint y: 147, endPoint x: 585, endPoint y: 153, distance: 88.5
click at [585, 153] on div "hero . moveRight ( 2 ) hero . sneakDown ( 1 ) hero . moveDown ( 1 ) hero . snea…" at bounding box center [633, 259] width 276 height 283
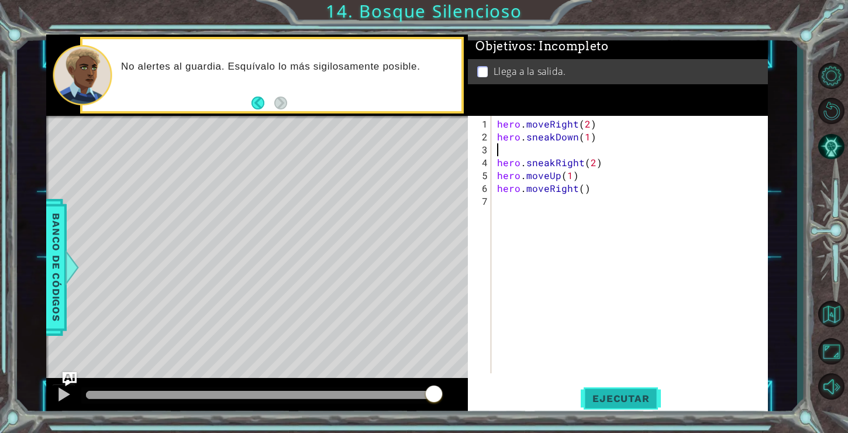
click at [588, 399] on span "Ejecutar" at bounding box center [621, 398] width 80 height 12
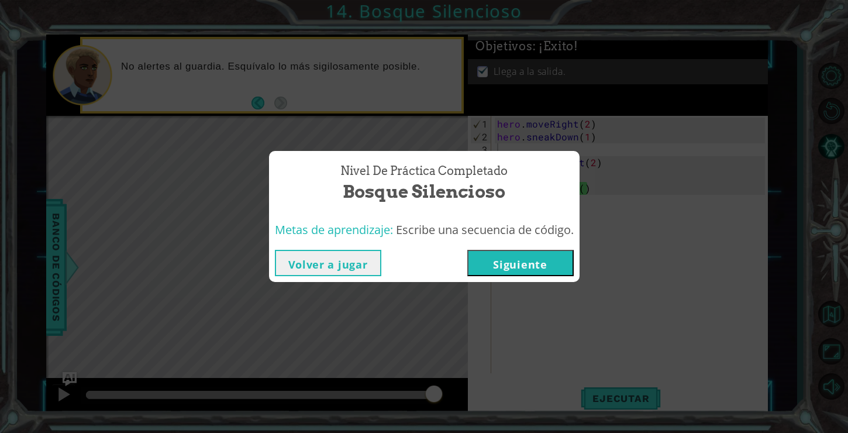
click at [559, 254] on button "Siguiente" at bounding box center [520, 263] width 106 height 26
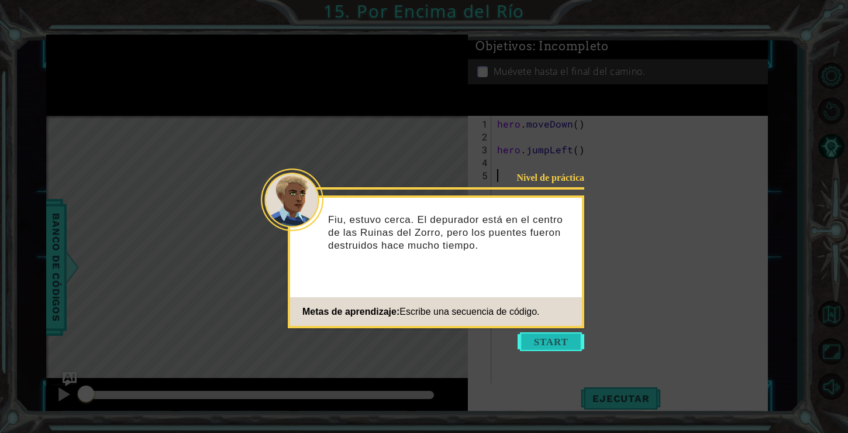
click at [567, 339] on button "Start" at bounding box center [551, 341] width 67 height 19
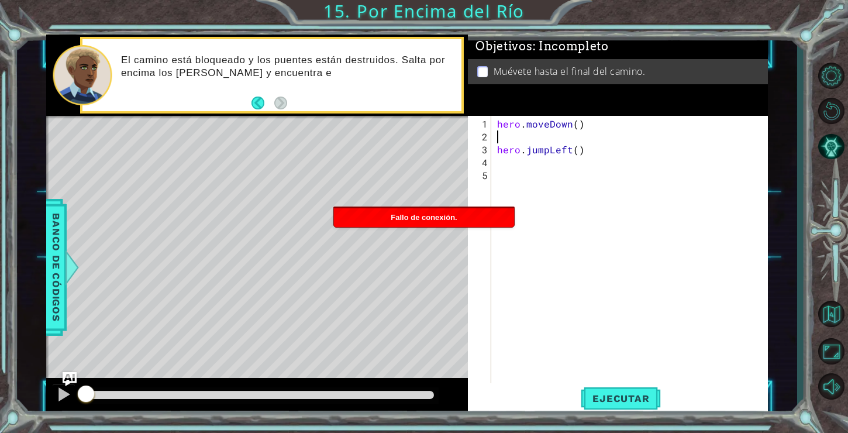
click at [507, 139] on div "hero . moveDown ( ) hero . jumpLeft ( )" at bounding box center [633, 266] width 276 height 296
click at [502, 142] on div "hero . moveDown ( ) hero . jumpLeft ( )" at bounding box center [633, 266] width 276 height 296
type textarea "hero.jumpLeft()"
click at [502, 142] on div "hero . moveDown ( ) hero . jumpLeft ( )" at bounding box center [633, 266] width 276 height 296
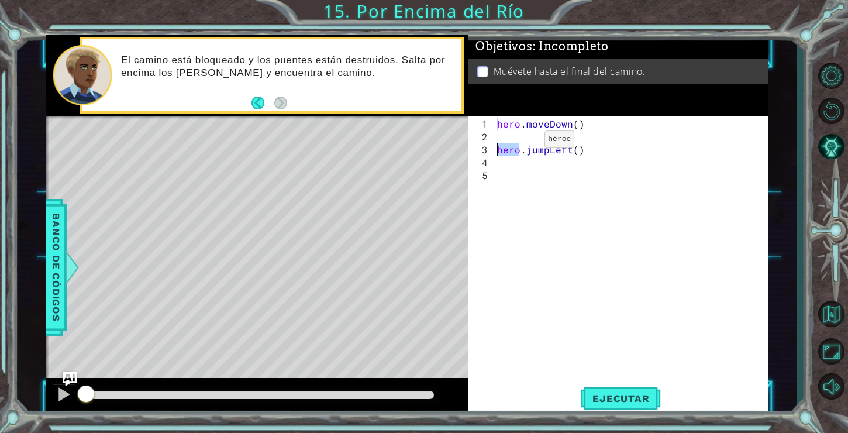
click at [524, 144] on div "hero . moveDown ( ) hero . jumpLeft ( )" at bounding box center [633, 266] width 276 height 296
click at [516, 139] on div "hero . moveDown ( ) hero . jumpLeft ( )" at bounding box center [633, 266] width 276 height 296
click at [580, 120] on div "hero . moveDown ( ) hero . jumpLeft ( )" at bounding box center [633, 266] width 276 height 296
click at [576, 121] on div "hero . moveDown ( ) hero . jumpLeft ( )" at bounding box center [633, 266] width 276 height 296
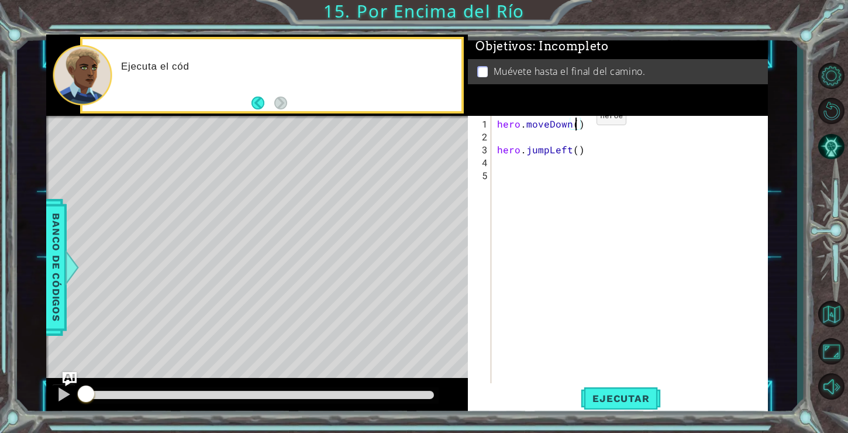
type textarea "hero.moveDown(1)"
click at [574, 139] on div "hero . moveDown ( 1 ) hero . jumpLeft ( )" at bounding box center [633, 266] width 276 height 296
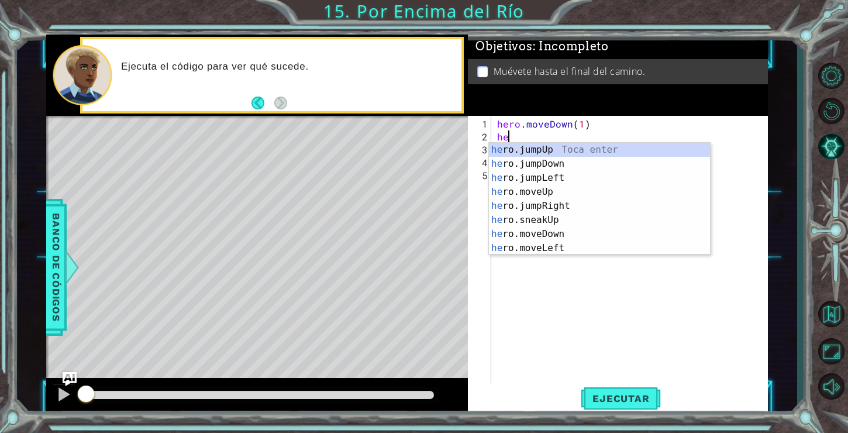
type textarea "her"
click at [574, 153] on div "her o.jumpUp Toca enter her o.jumpDown Toca enter her o.jumpLeft Toca enter her…" at bounding box center [599, 213] width 221 height 140
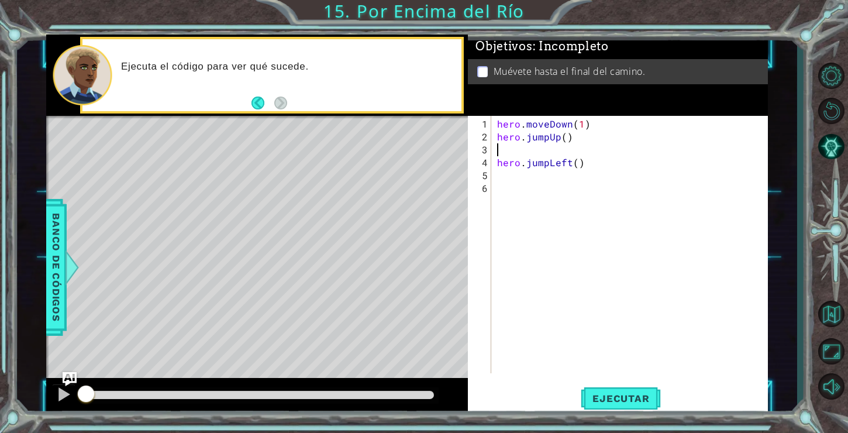
click at [556, 144] on div "hero . moveDown ( 1 ) hero . jumpUp ( ) hero . jumpLeft ( )" at bounding box center [633, 259] width 276 height 283
click at [555, 143] on div "hero . moveDown ( 1 ) hero . jumpUp ( ) hero . jumpLeft ( )" at bounding box center [633, 259] width 276 height 283
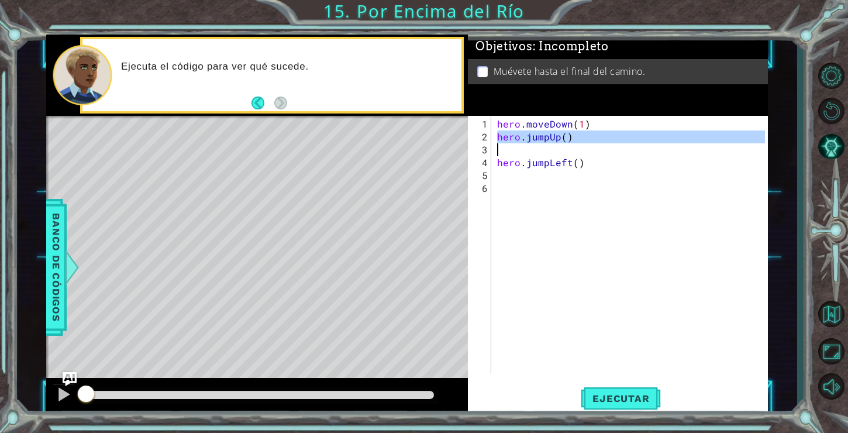
drag, startPoint x: 496, startPoint y: 137, endPoint x: 577, endPoint y: 150, distance: 82.3
click at [577, 150] on div "hero . moveDown ( 1 ) hero . jumpUp ( ) hero . jumpLeft ( )" at bounding box center [633, 259] width 276 height 283
type textarea "hero.jumpUp()"
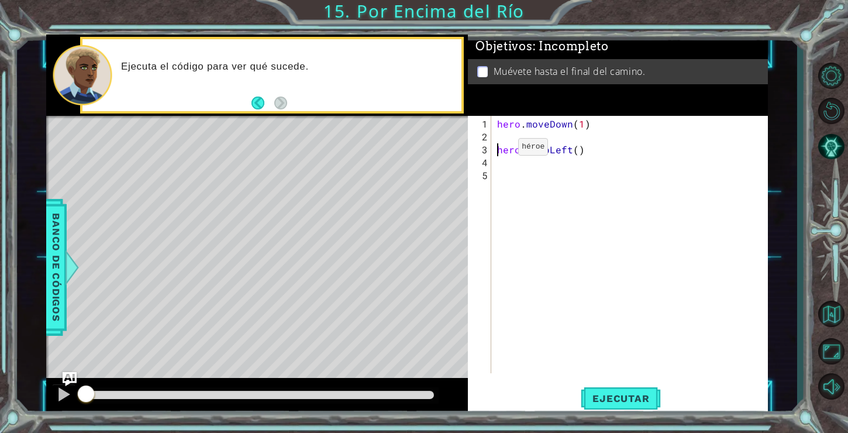
click at [498, 151] on div "hero . moveDown ( 1 ) hero . jumpLeft ( )" at bounding box center [633, 259] width 276 height 283
click at [574, 137] on div "hero . moveDown ( 1 ) hero . jumpLeft ( )" at bounding box center [633, 259] width 276 height 283
type textarea "hero.jumpLeft(1)"
click at [556, 146] on div "hero . moveDown ( 1 ) hero . jumpLeft ( 1 )" at bounding box center [633, 259] width 276 height 283
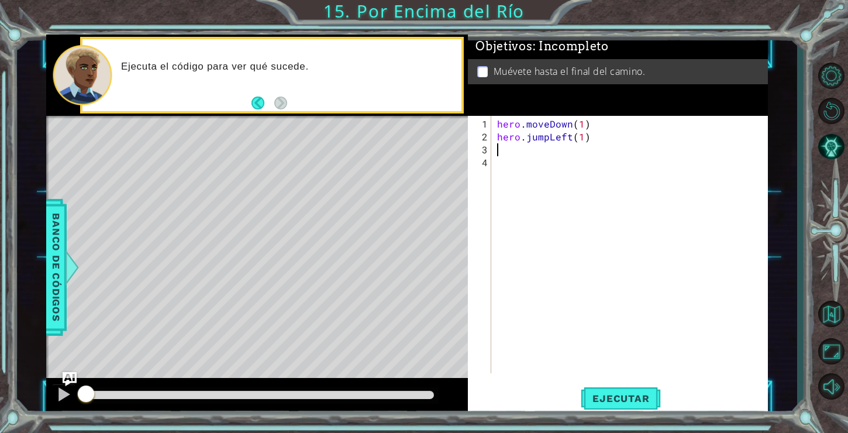
scroll to position [0, 0]
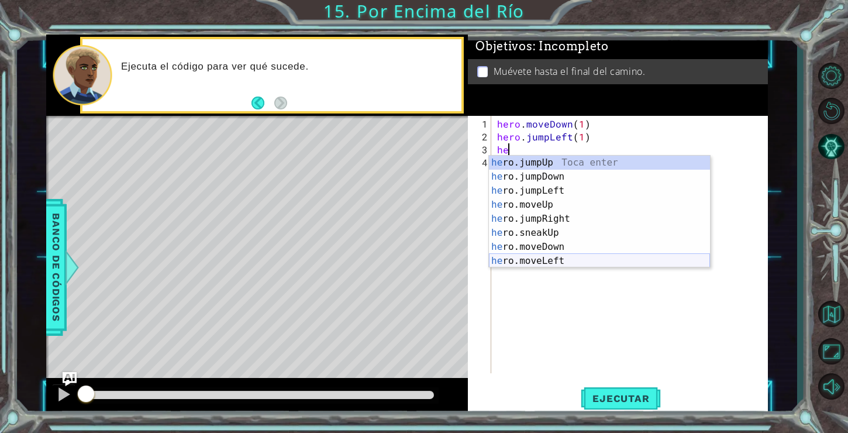
click at [560, 260] on div "he ro.jumpUp Toca enter he ro.jumpDown Toca enter he ro.jumpLeft Toca enter he …" at bounding box center [599, 226] width 221 height 140
type textarea "hero.moveLeft(1)"
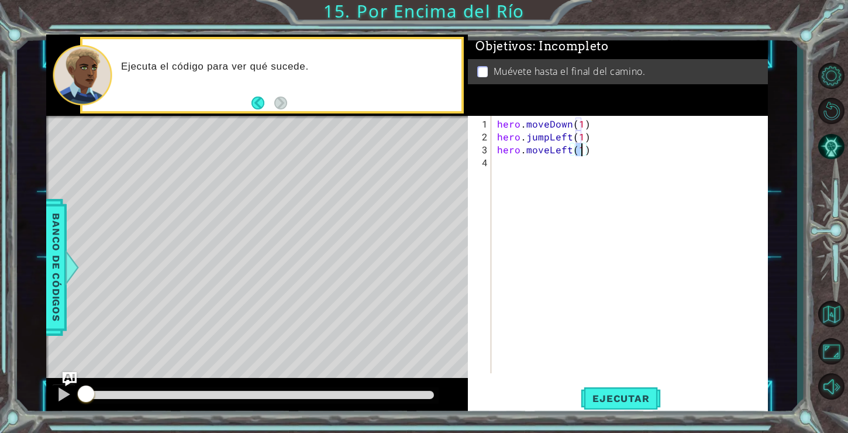
click at [515, 163] on div "hero . moveDown ( 1 ) hero . jumpLeft ( 1 ) hero . moveLeft ( 1 )" at bounding box center [633, 259] width 276 height 283
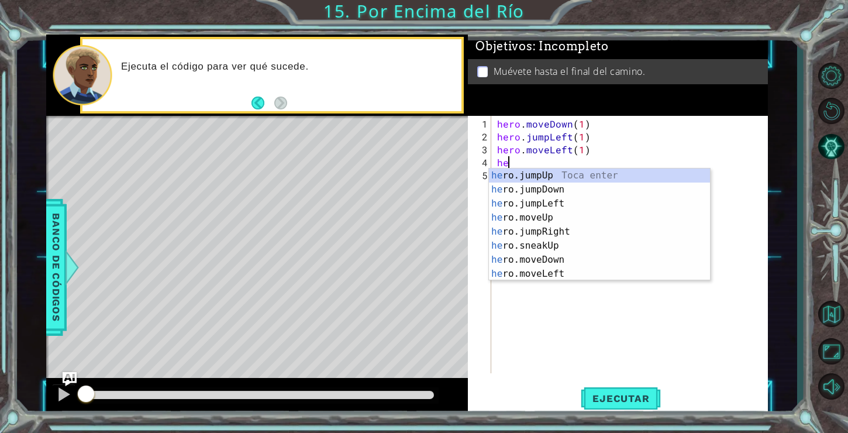
type textarea "her"
click at [535, 187] on div "her o.jumpUp Toca enter her o.jumpDown Toca enter her o.jumpLeft Toca enter her…" at bounding box center [599, 238] width 221 height 140
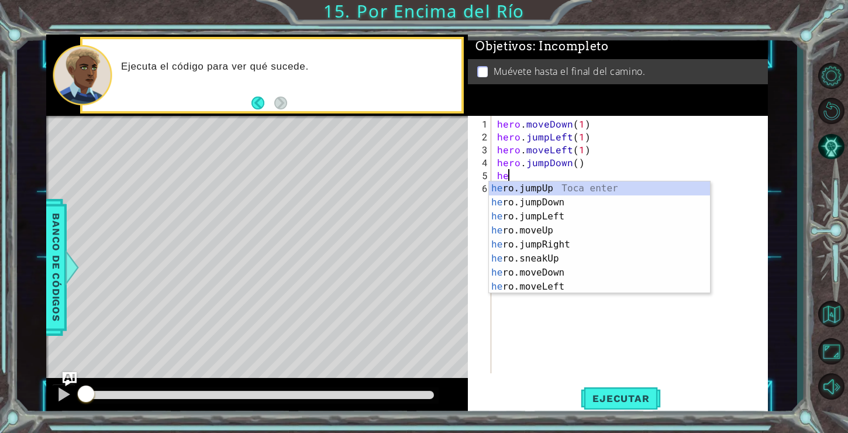
type textarea "her"
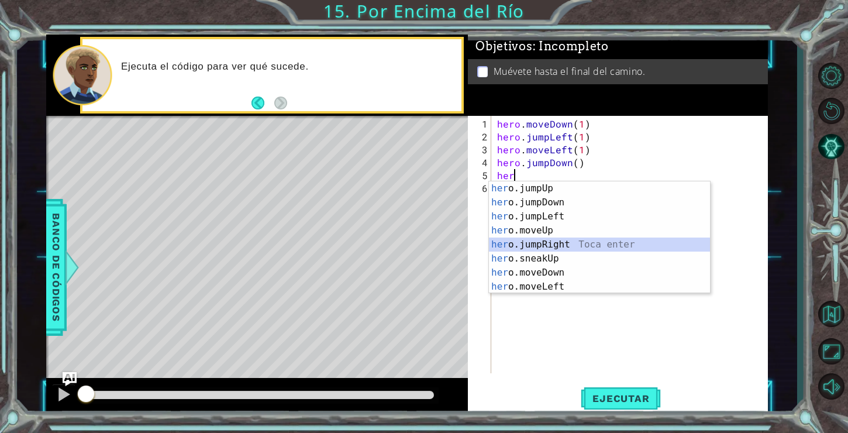
click at [534, 242] on div "her o.jumpUp Toca enter her o.jumpDown Toca enter her o.jumpLeft Toca enter her…" at bounding box center [599, 251] width 221 height 140
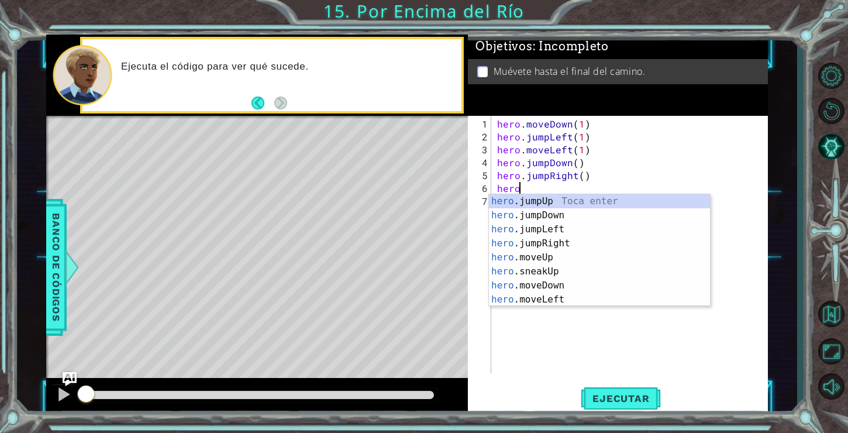
type textarea "herom"
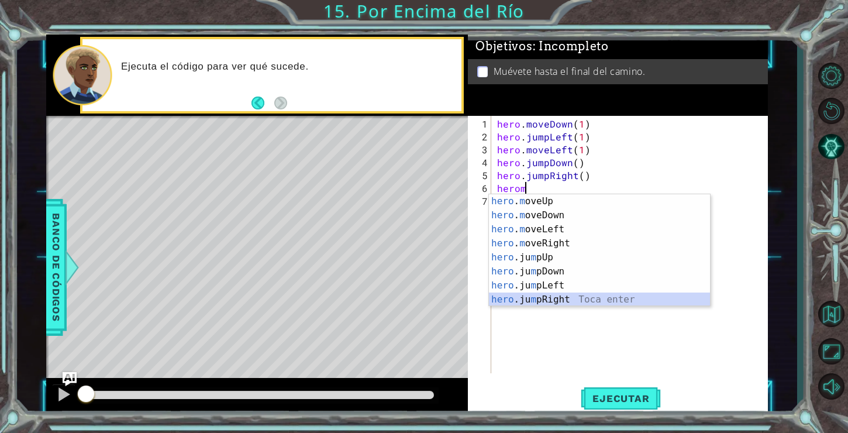
click at [545, 298] on div "hero . m oveUp Toca enter hero . m oveDown Toca enter hero . m oveLeft Toca ent…" at bounding box center [599, 264] width 221 height 140
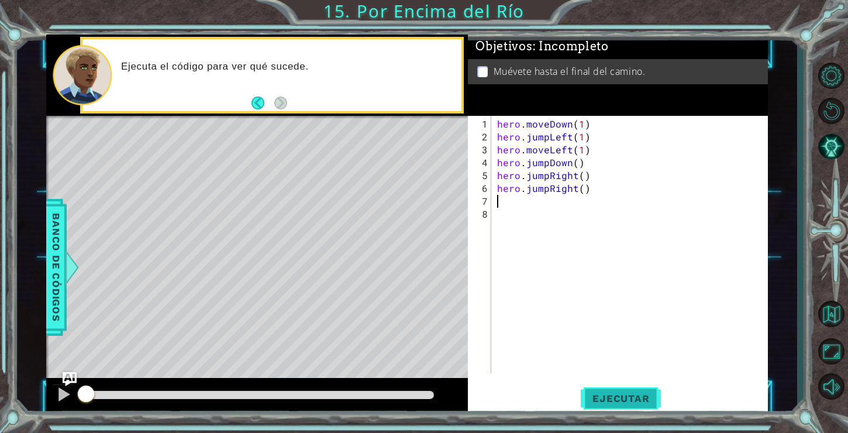
click at [600, 401] on span "Ejecutar" at bounding box center [621, 398] width 80 height 12
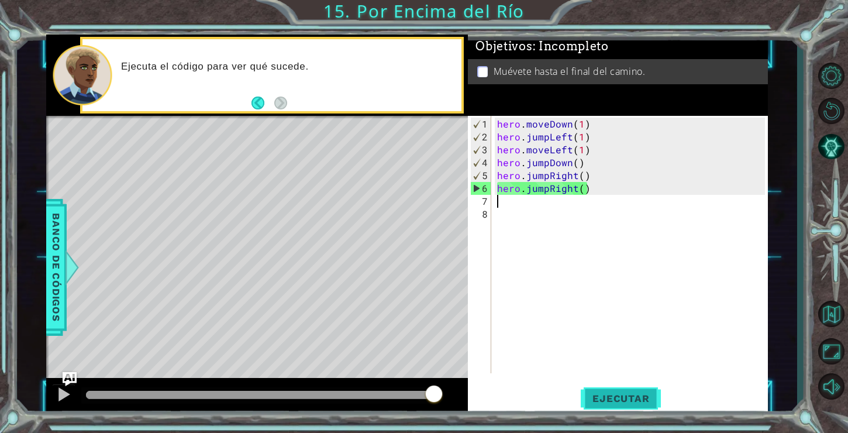
click at [606, 399] on span "Ejecutar" at bounding box center [621, 398] width 80 height 12
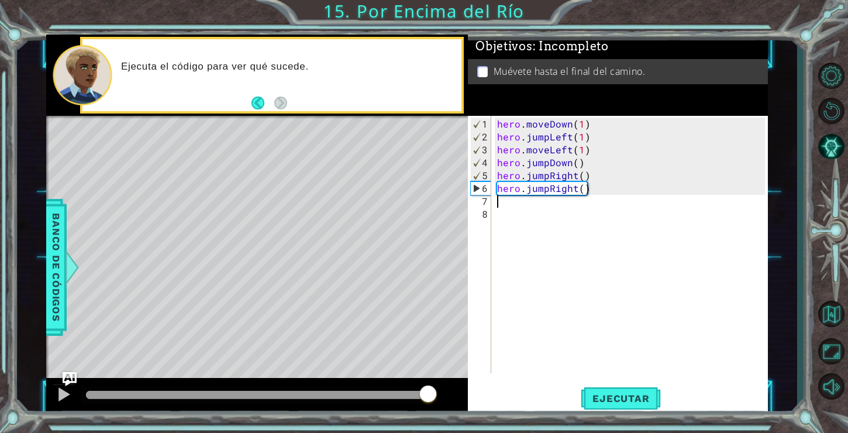
drag, startPoint x: 373, startPoint y: 397, endPoint x: 428, endPoint y: 404, distance: 55.4
click at [428, 399] on div at bounding box center [260, 395] width 348 height 8
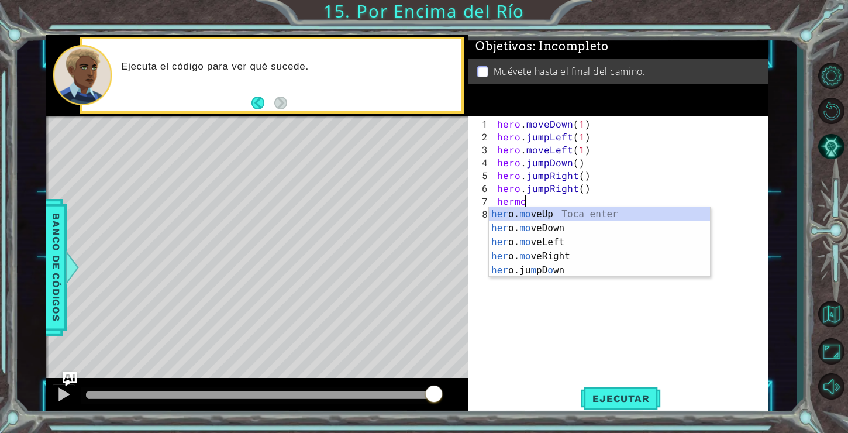
scroll to position [0, 1]
click at [566, 255] on div "her o. mo veUp Toca enter her o. mo veDown Toca enter her o. mo veLeft Toca ent…" at bounding box center [599, 256] width 221 height 98
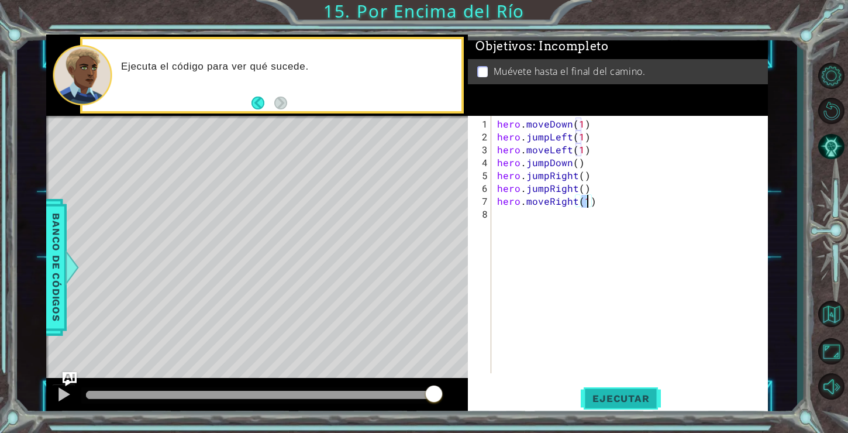
type textarea "hero.moveRight(1)"
click at [592, 394] on span "Ejecutar" at bounding box center [621, 398] width 80 height 12
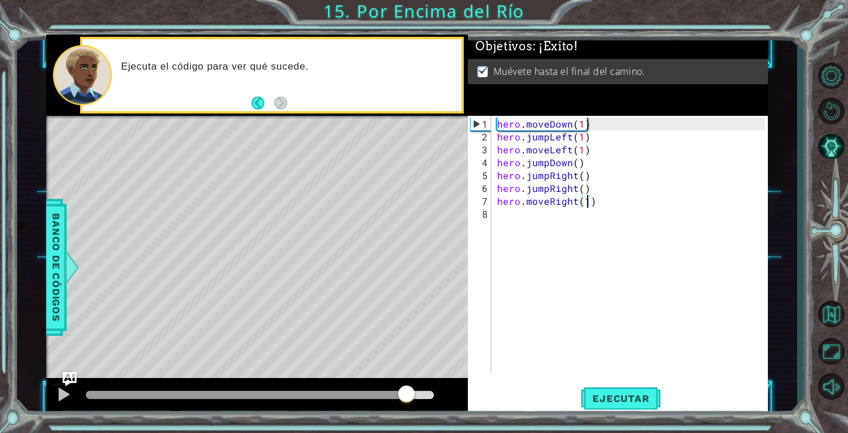
click at [408, 393] on div at bounding box center [260, 395] width 348 height 8
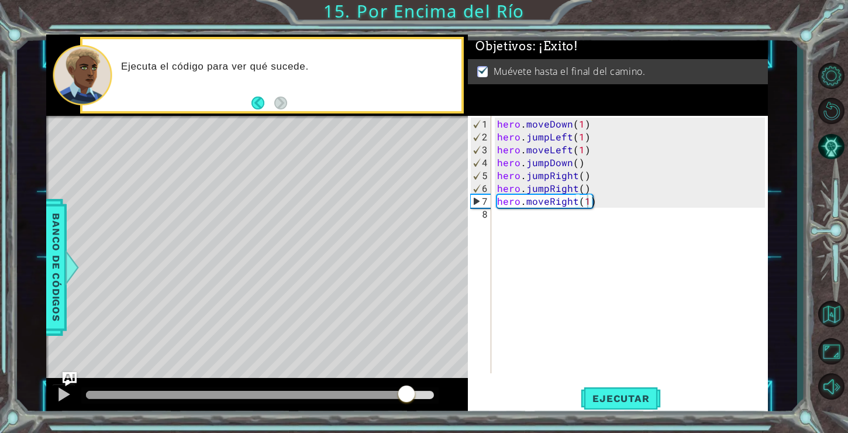
drag, startPoint x: 417, startPoint y: 388, endPoint x: 426, endPoint y: 388, distance: 8.8
click at [421, 388] on div at bounding box center [259, 395] width 357 height 16
click at [66, 392] on div at bounding box center [63, 394] width 15 height 15
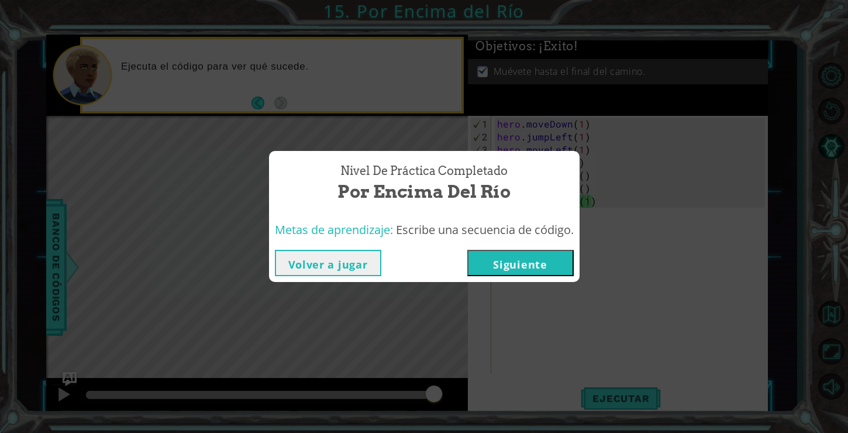
click at [535, 254] on button "Siguiente" at bounding box center [520, 263] width 106 height 26
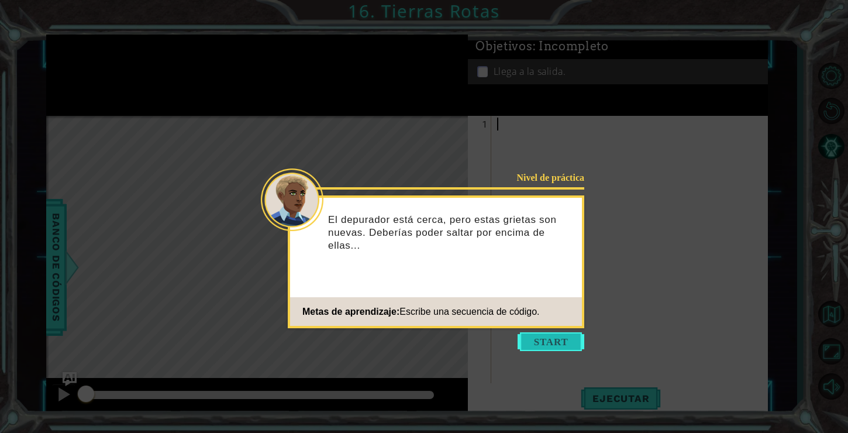
click at [540, 343] on button "Start" at bounding box center [551, 341] width 67 height 19
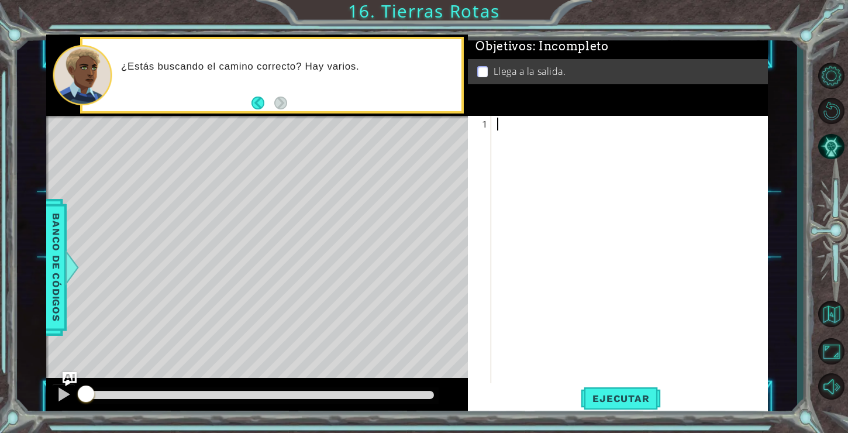
type textarea "7"
